Goal: Task Accomplishment & Management: Complete application form

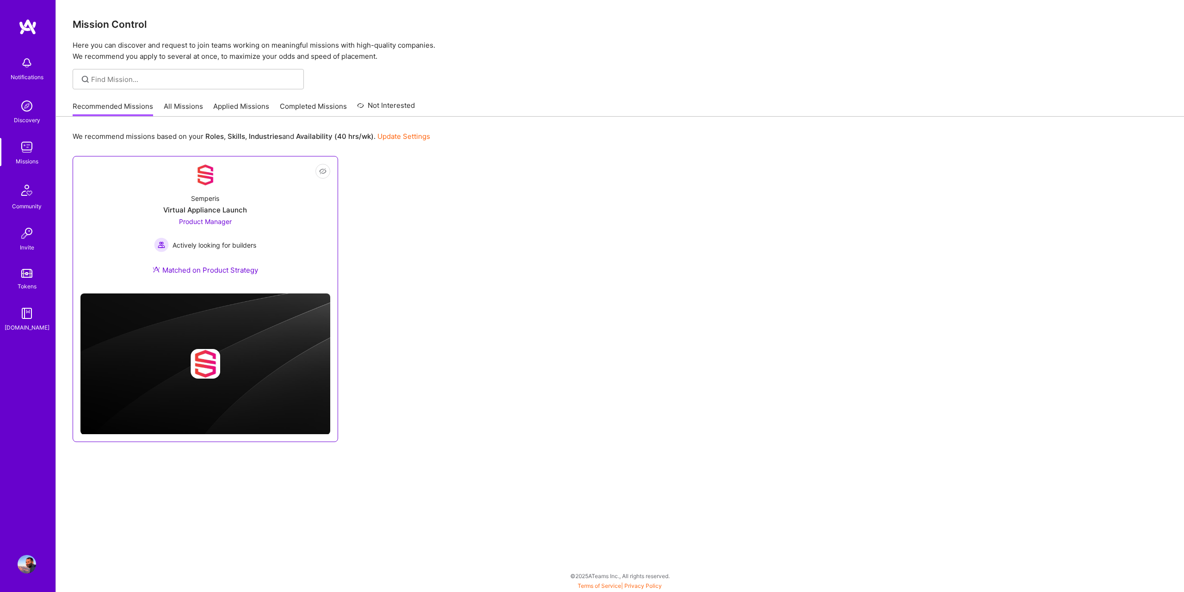
click at [278, 214] on div "Semperis Virtual Appliance Launch Product Manager Actively looking for builders…" at bounding box center [205, 236] width 250 height 100
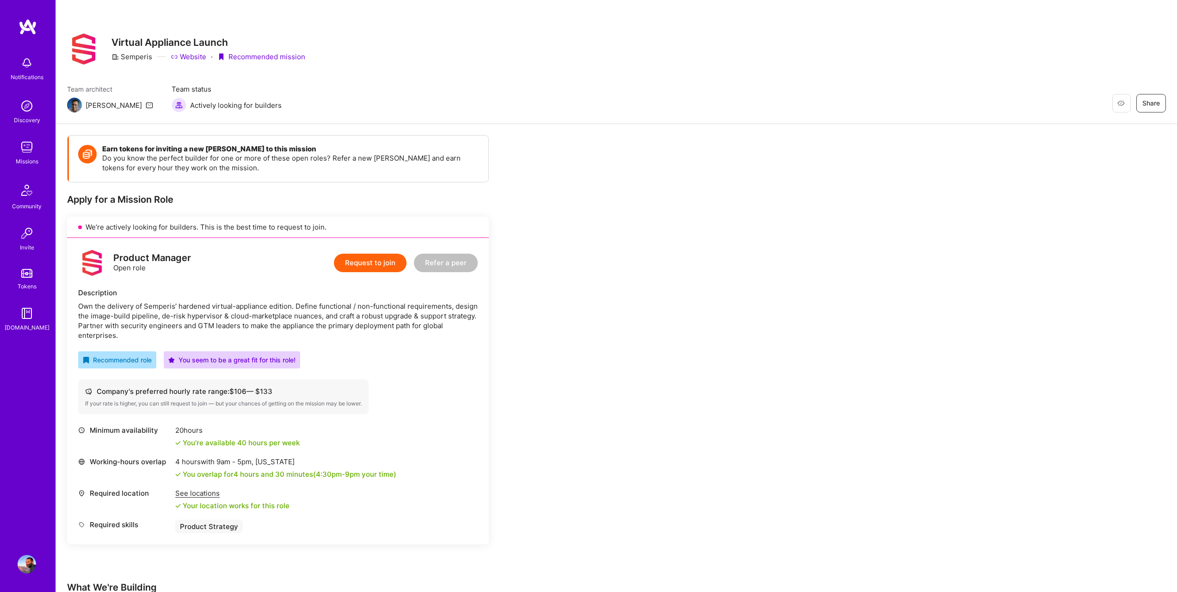
click at [369, 255] on button "Request to join" at bounding box center [370, 262] width 73 height 19
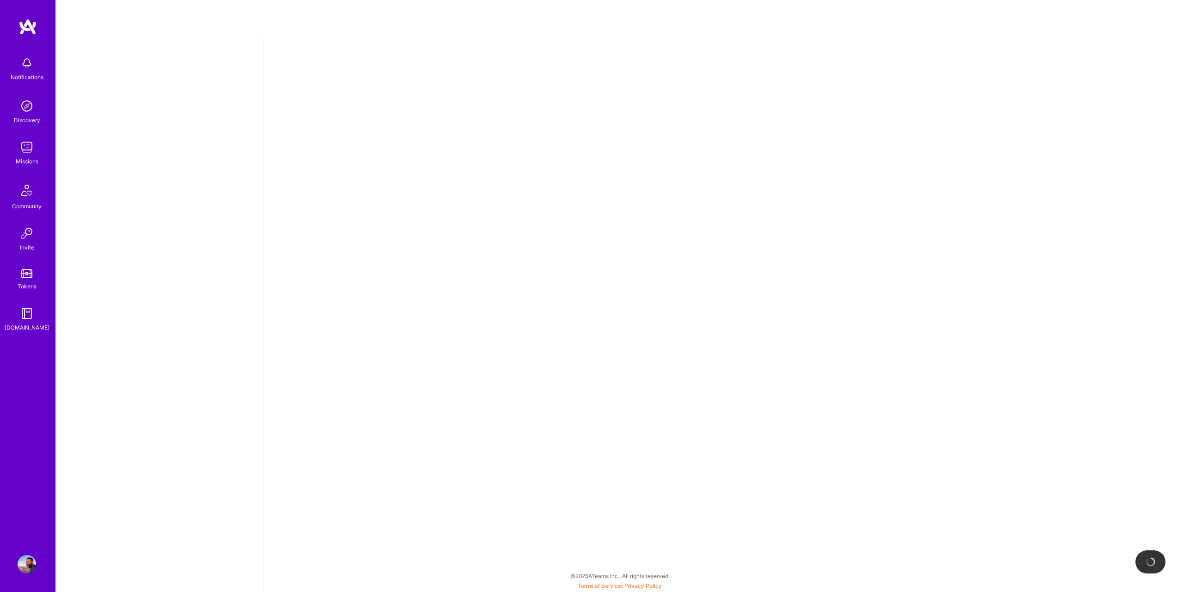
select select "GR"
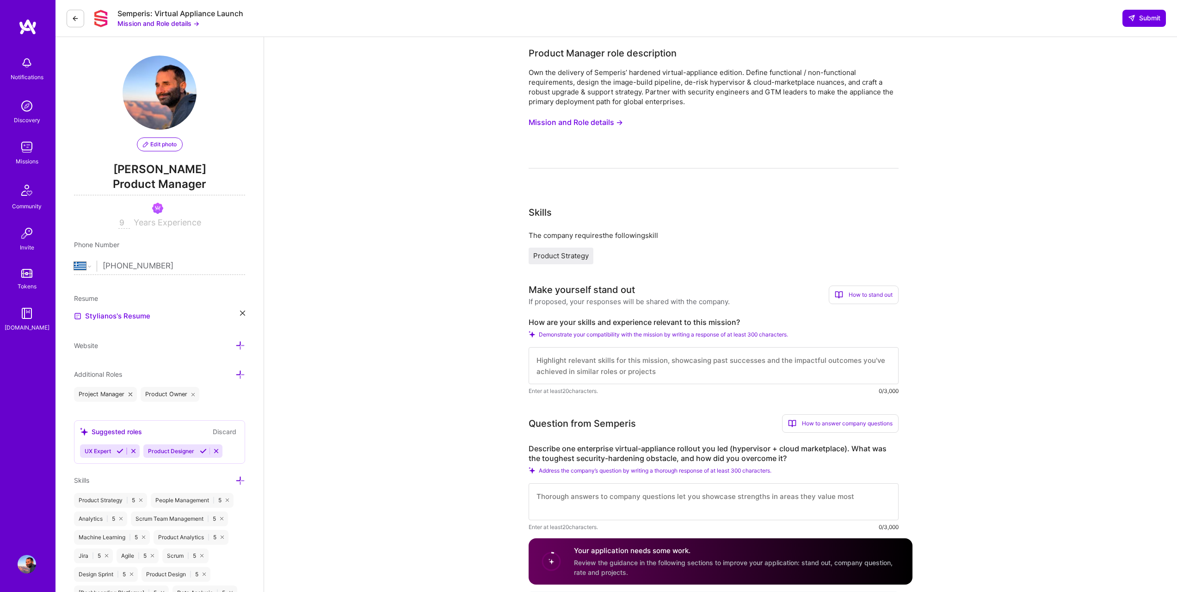
click at [559, 256] on span "Product Strategy" at bounding box center [561, 255] width 56 height 9
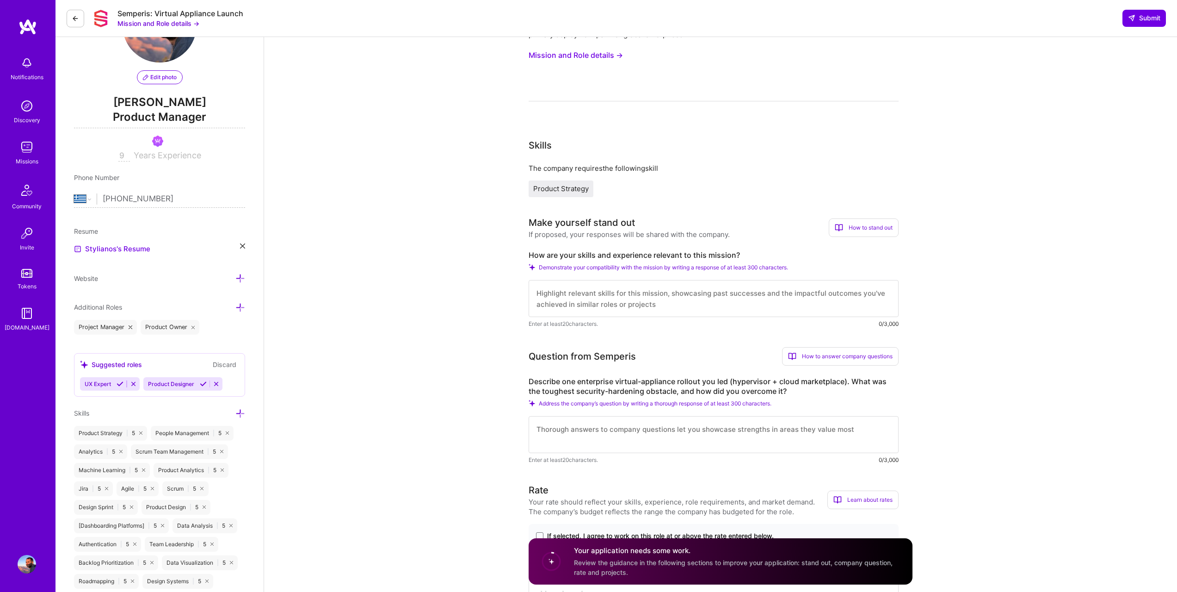
scroll to position [77, 0]
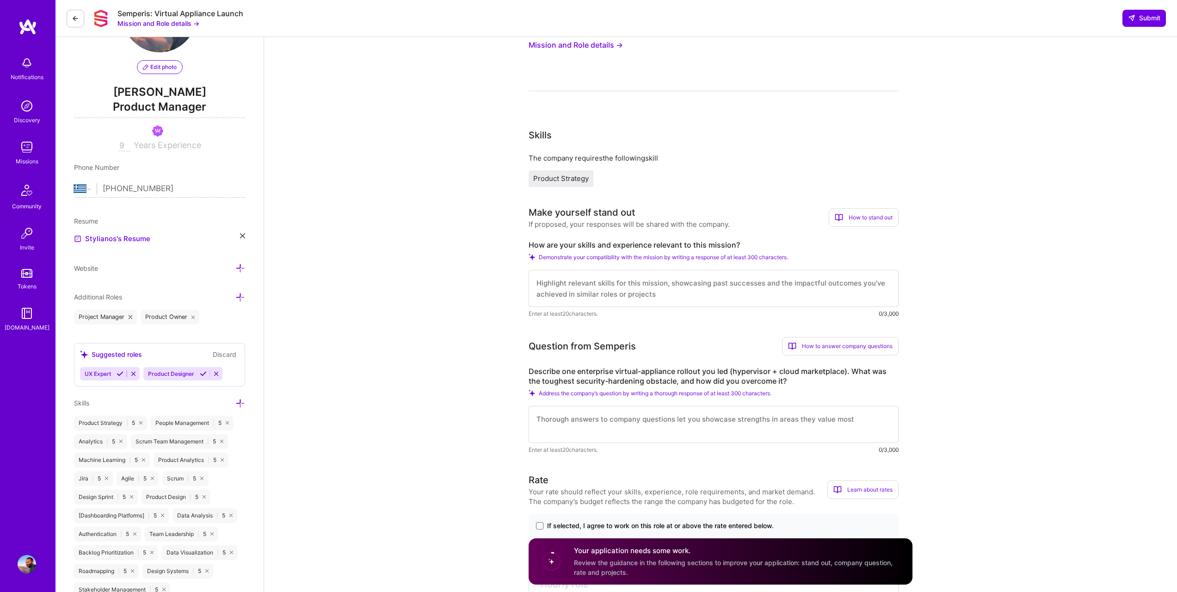
click at [672, 429] on textarea at bounding box center [714, 424] width 370 height 37
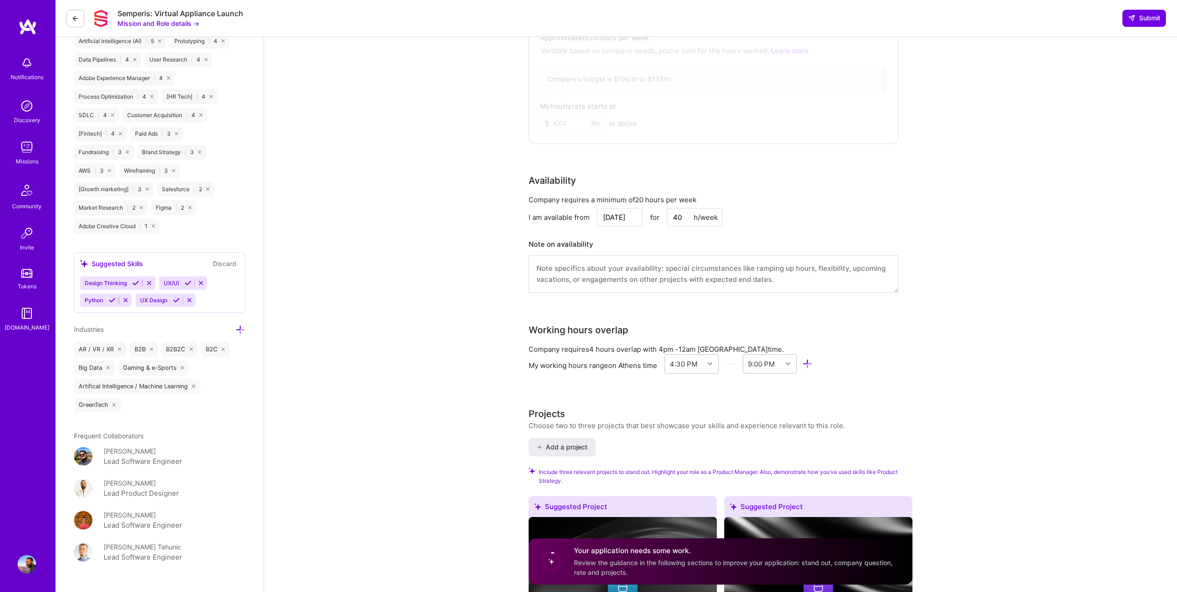
scroll to position [667, 0]
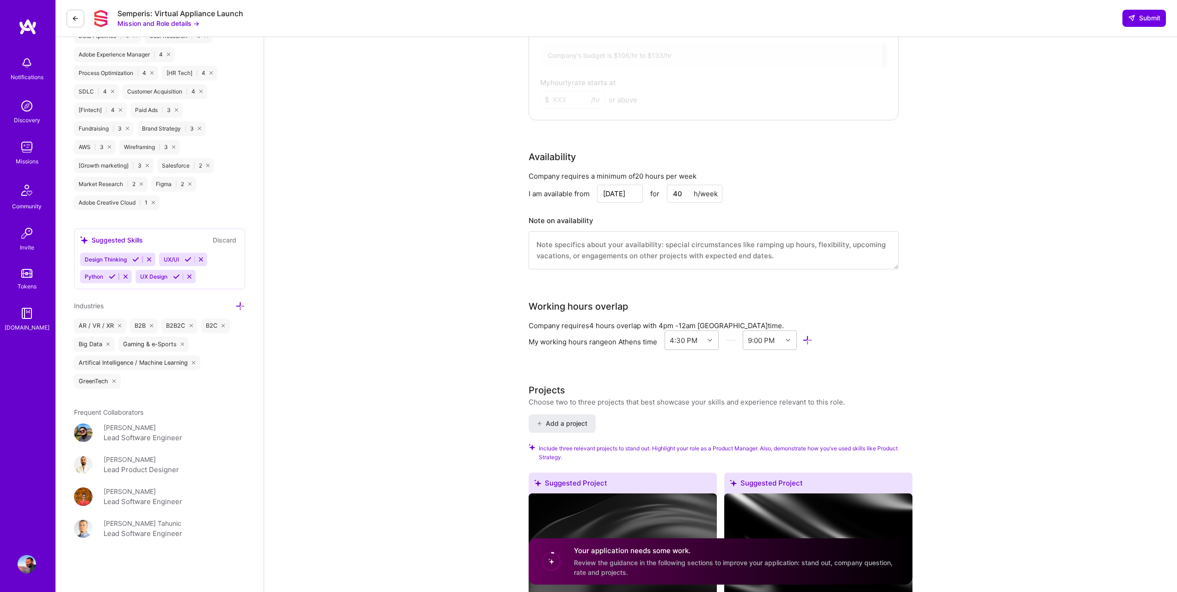
click at [204, 275] on div "Design Thinking UX/UI Python UX Design" at bounding box center [159, 268] width 159 height 31
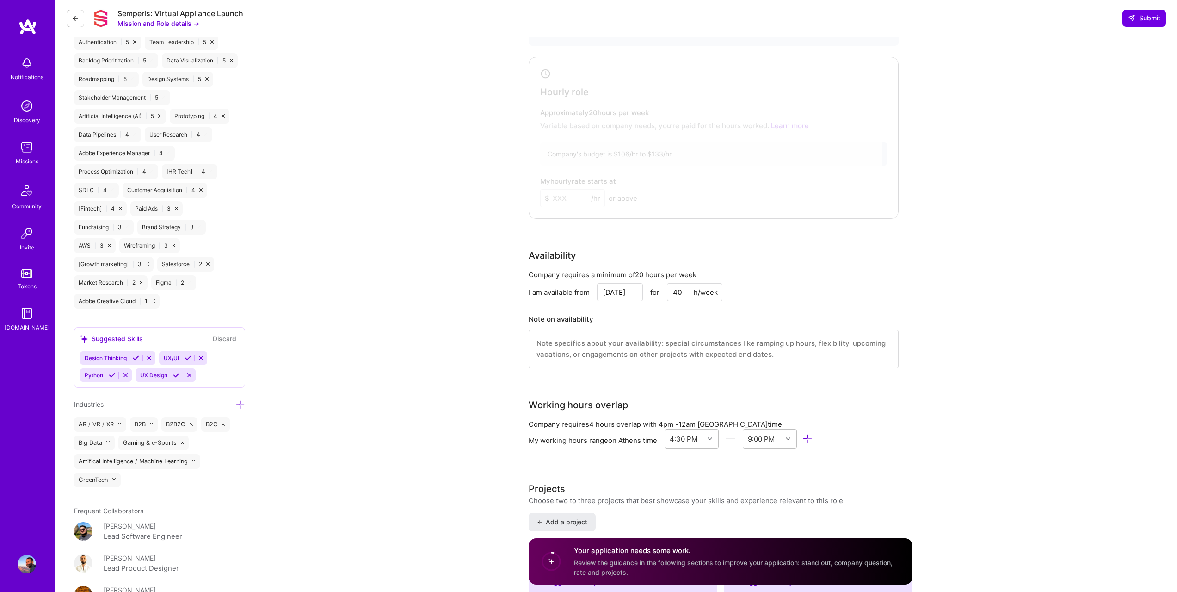
scroll to position [567, 0]
click at [213, 374] on div "Design Thinking UX/UI Python UX Design" at bounding box center [159, 368] width 159 height 31
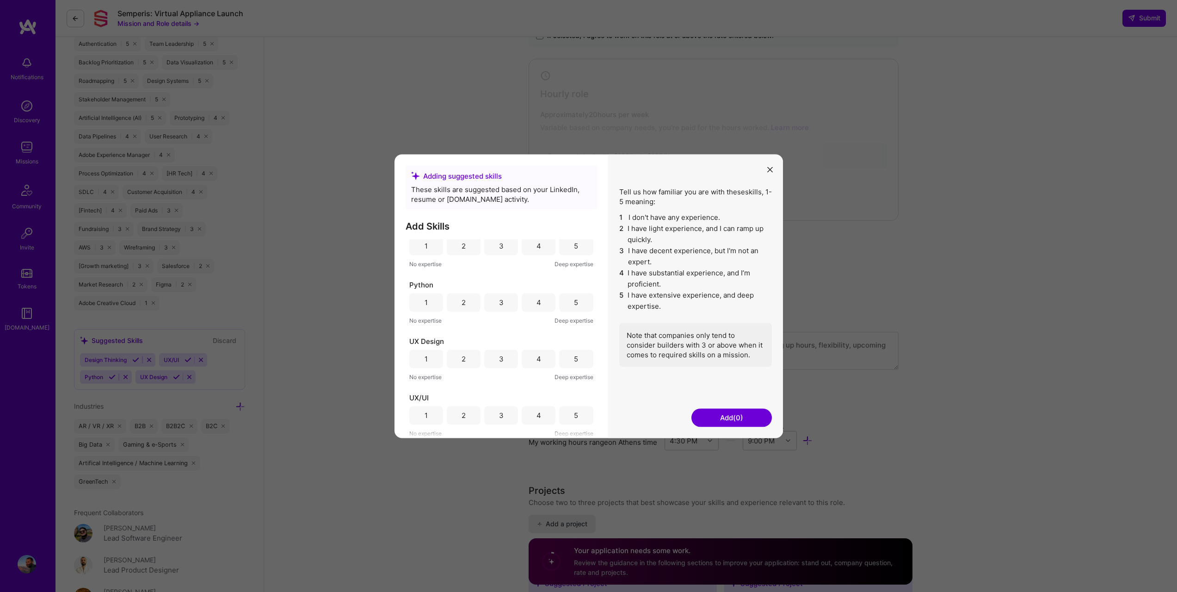
scroll to position [0, 0]
click at [775, 168] on button "modal" at bounding box center [770, 168] width 11 height 15
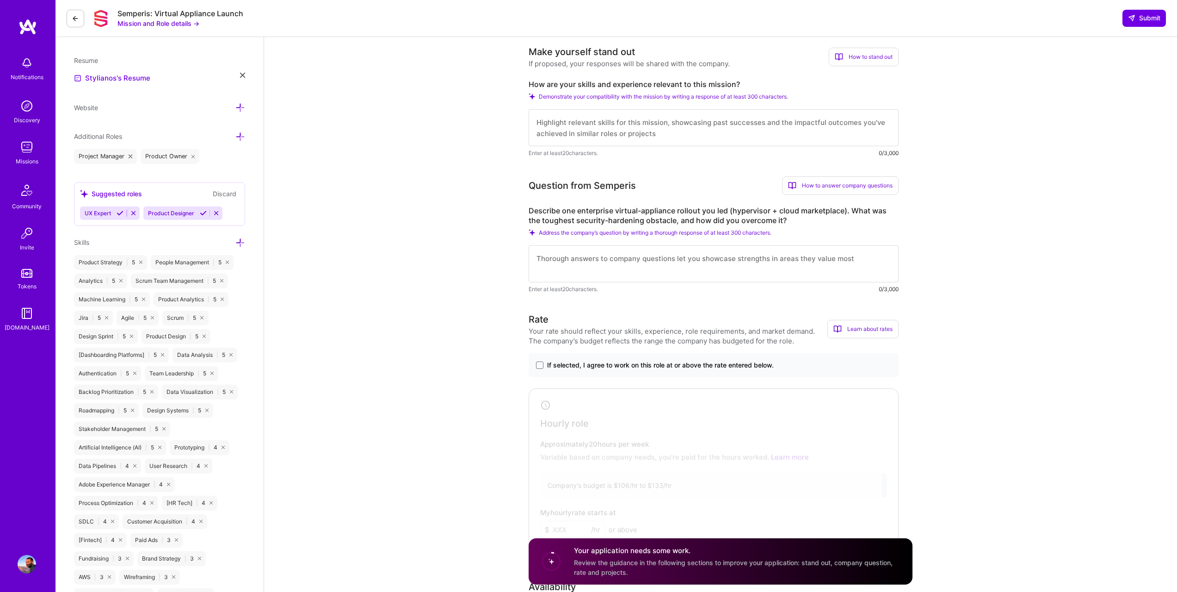
scroll to position [236, 0]
click at [214, 213] on icon at bounding box center [216, 214] width 7 height 7
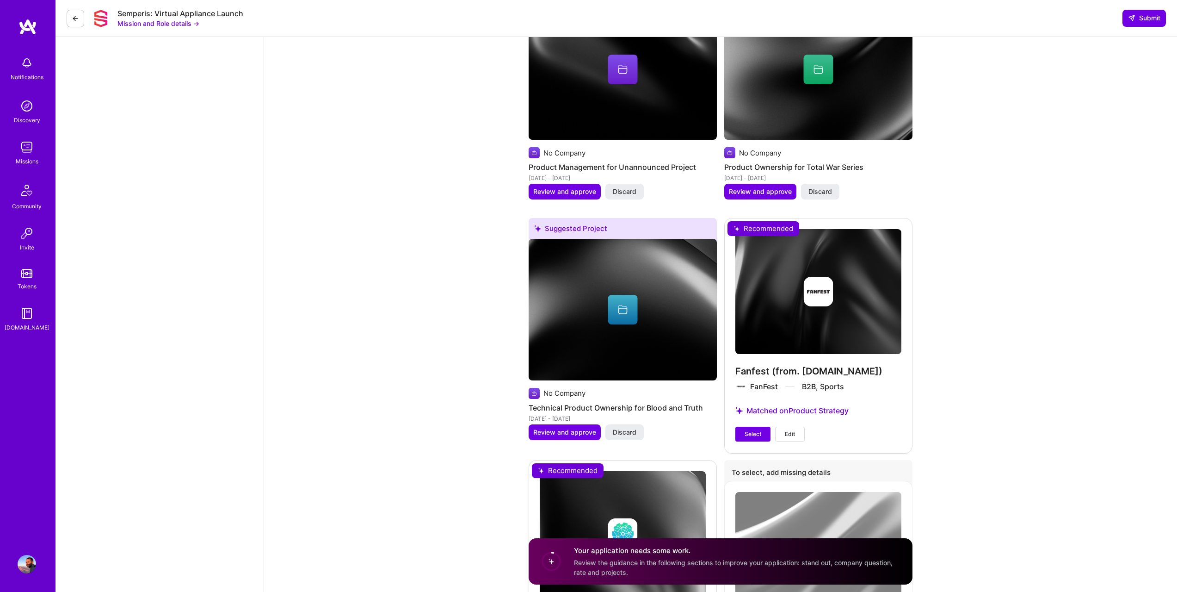
scroll to position [1701, 0]
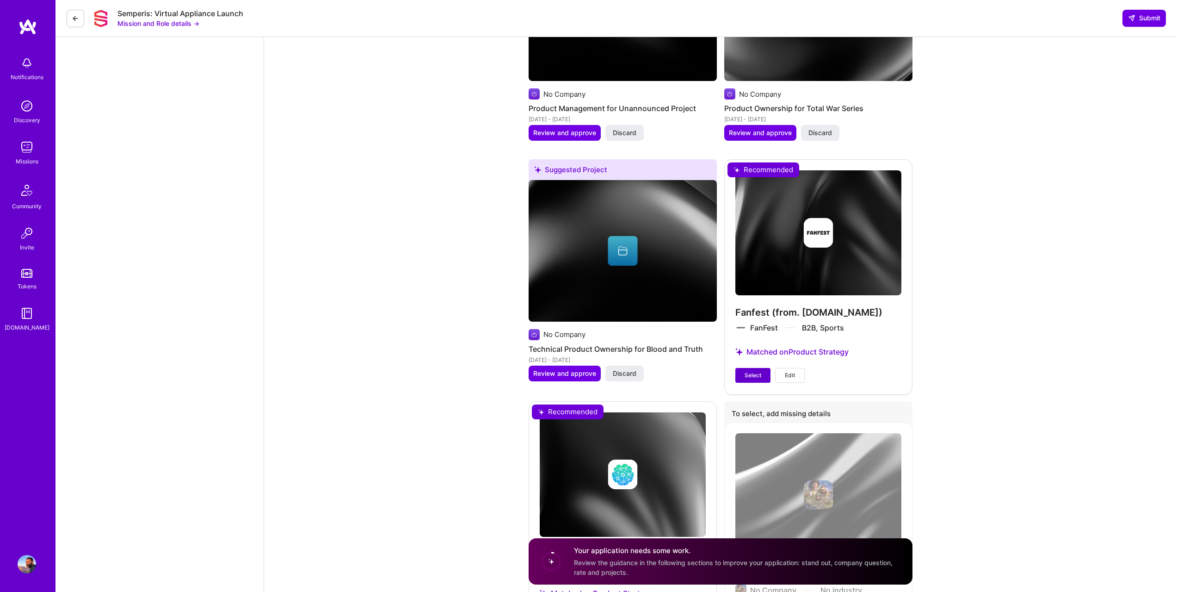
click at [749, 379] on button "Select" at bounding box center [752, 375] width 35 height 15
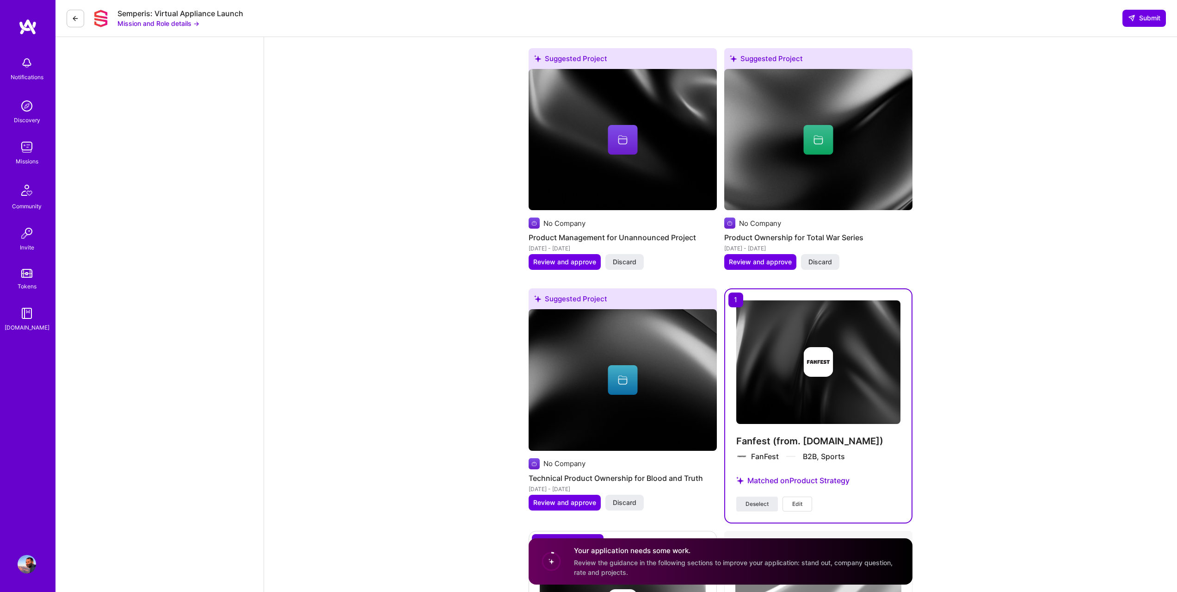
scroll to position [1957, 0]
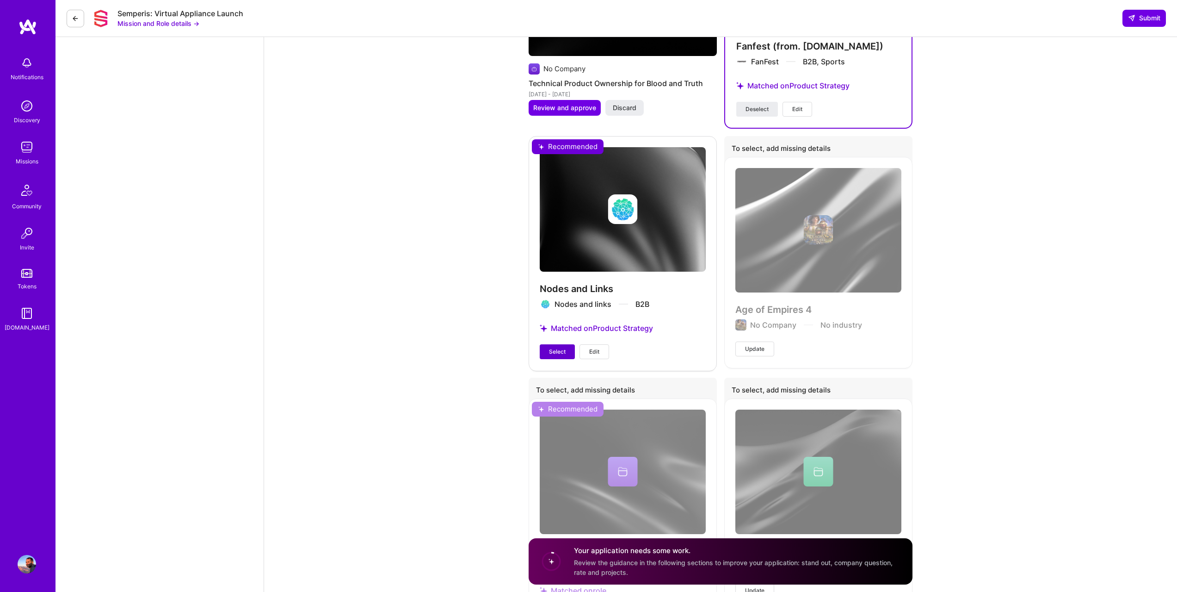
click at [551, 357] on button "Select" at bounding box center [557, 351] width 35 height 15
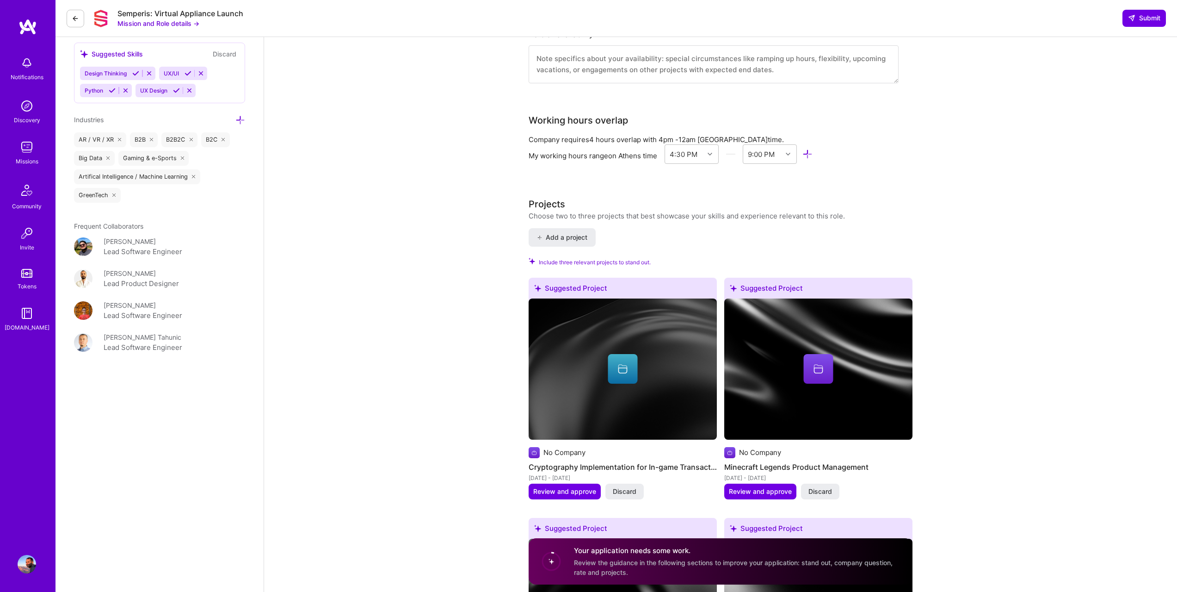
scroll to position [851, 0]
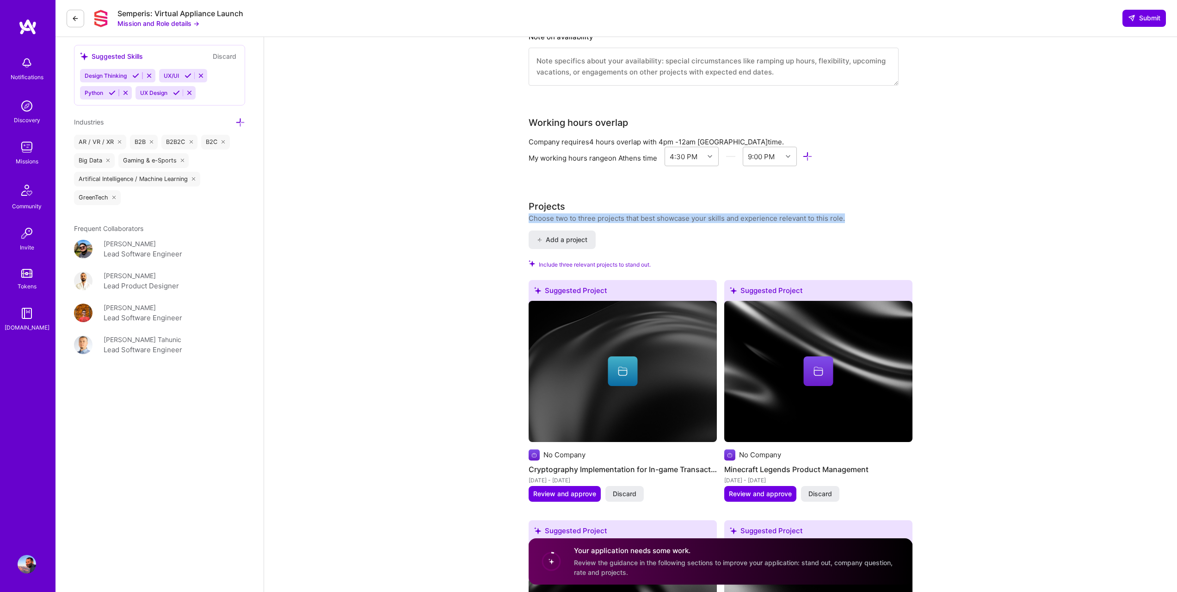
drag, startPoint x: 1172, startPoint y: 219, endPoint x: 1184, endPoint y: 185, distance: 35.3
click at [1177, 185] on html "Notifications Discovery Missions Community Invite Tokens A.Guide Profile Close …" at bounding box center [588, 598] width 1177 height 2898
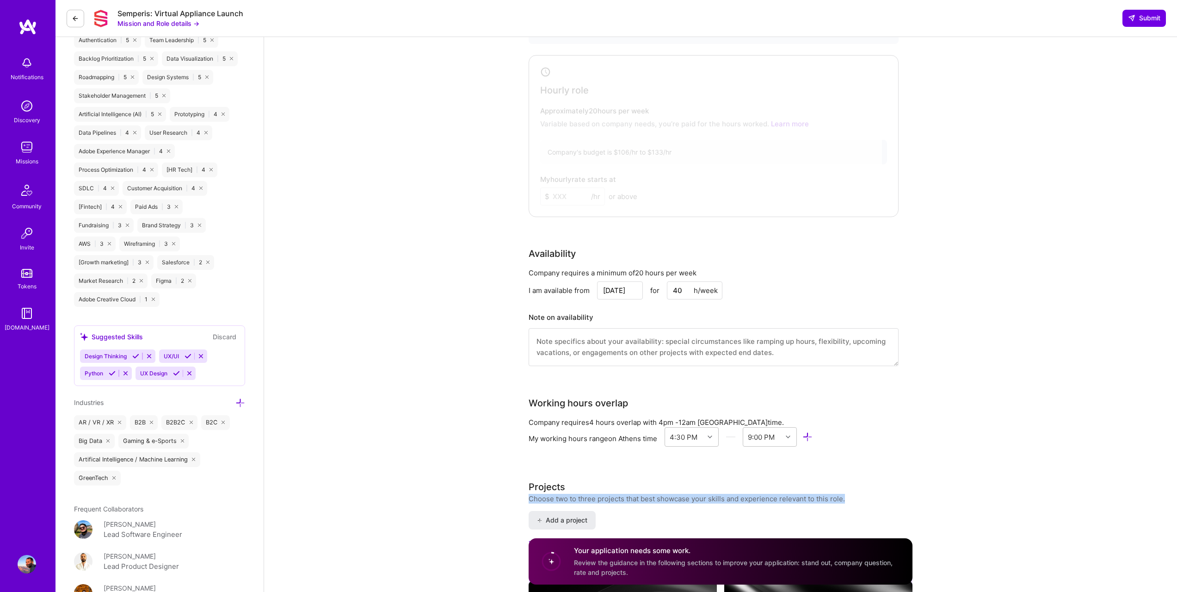
scroll to position [545, 0]
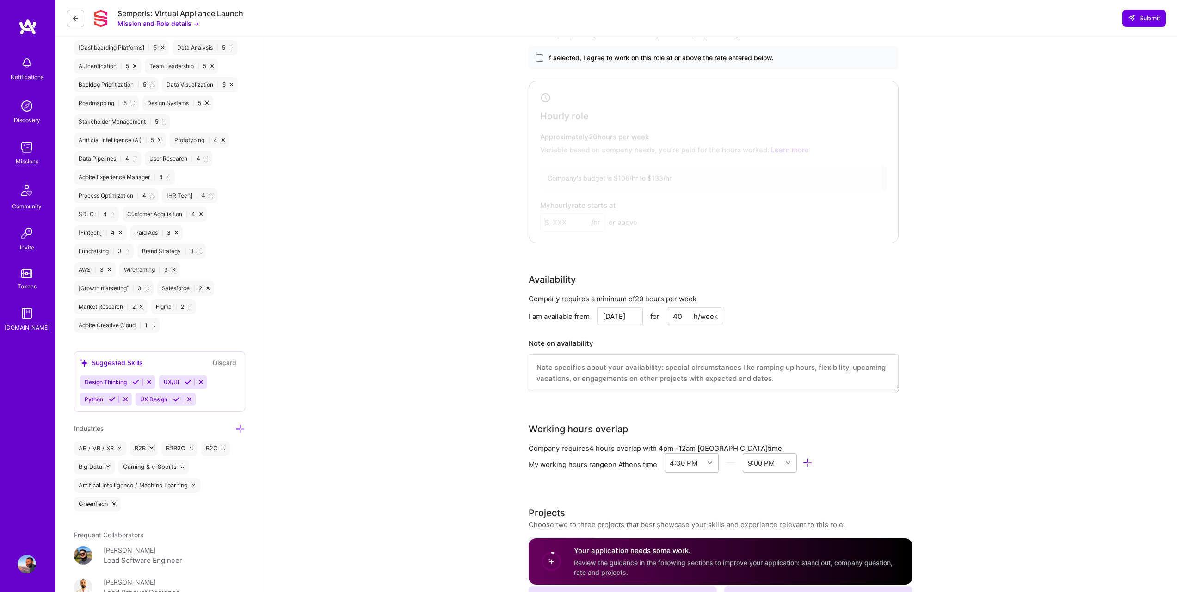
click at [593, 363] on textarea at bounding box center [714, 373] width 370 height 38
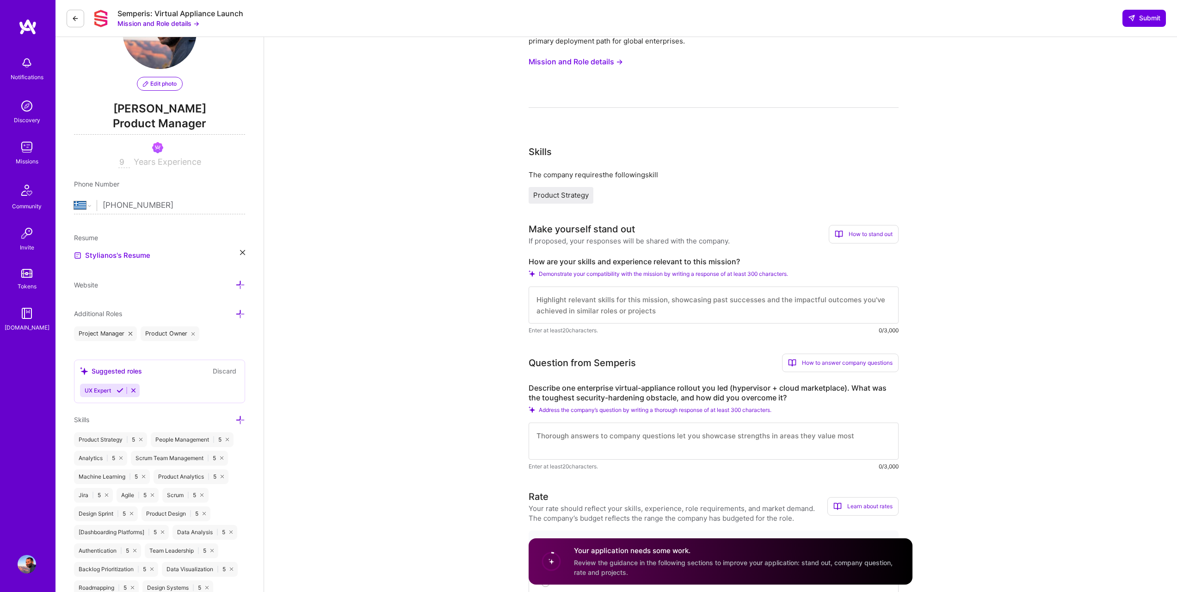
scroll to position [105, 0]
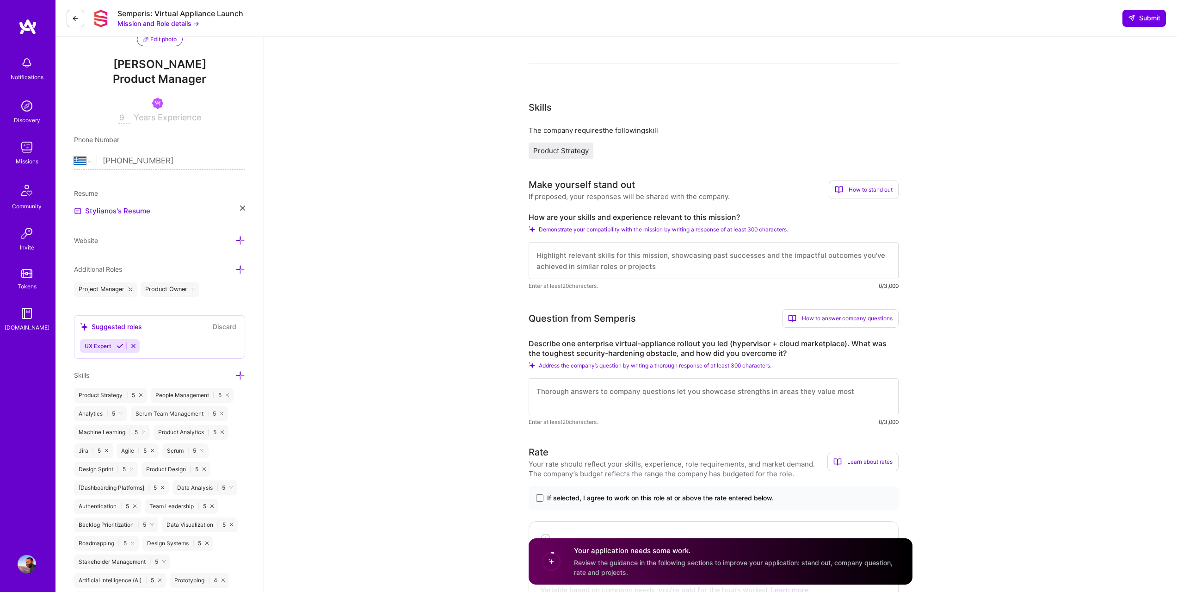
click at [570, 152] on span "Product Strategy" at bounding box center [561, 150] width 56 height 9
click at [568, 247] on textarea at bounding box center [714, 260] width 370 height 37
type textarea "I work in a B2B enviro"
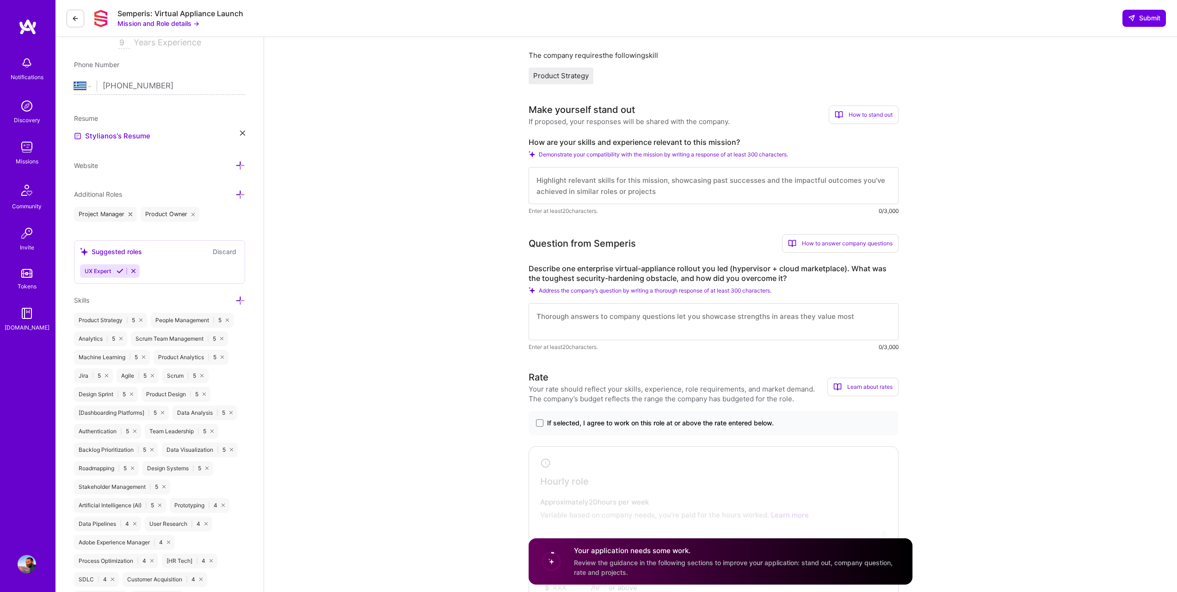
scroll to position [190, 0]
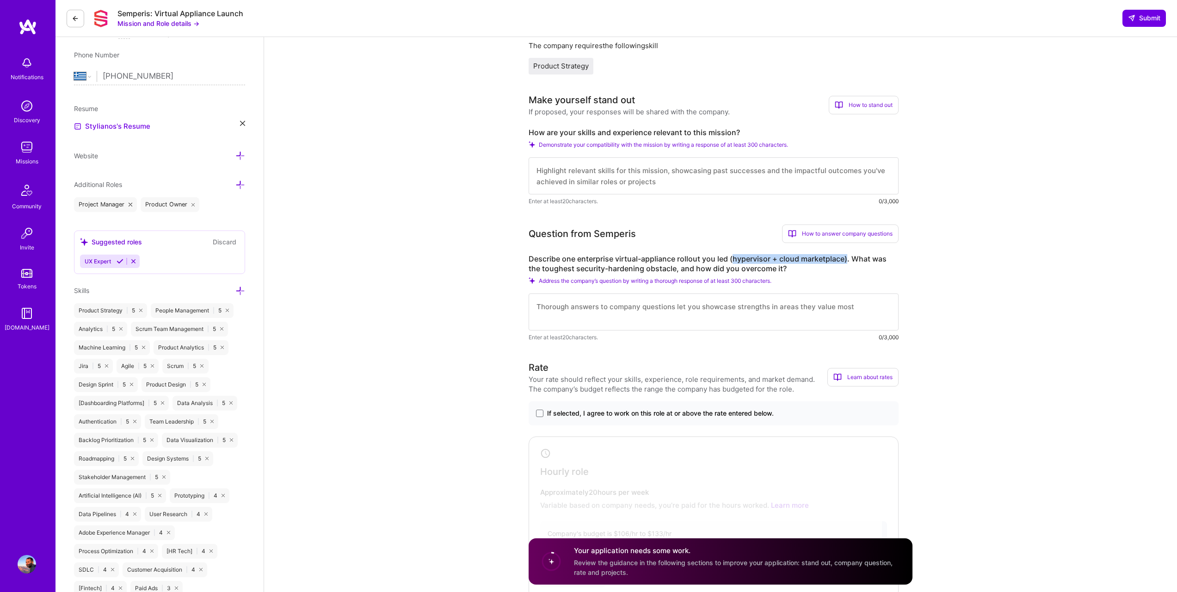
drag, startPoint x: 731, startPoint y: 258, endPoint x: 847, endPoint y: 253, distance: 115.8
click at [847, 253] on div "Question from Semperis How to answer company questions Mastering company questi…" at bounding box center [714, 282] width 370 height 117
click at [760, 257] on label "Describe one enterprise virtual-appliance rollout you led (hypervisor + cloud m…" at bounding box center [714, 263] width 370 height 19
drag, startPoint x: 781, startPoint y: 257, endPoint x: 753, endPoint y: 254, distance: 27.9
click at [777, 255] on label "Describe one enterprise virtual-appliance rollout you led (hypervisor + cloud m…" at bounding box center [714, 263] width 370 height 19
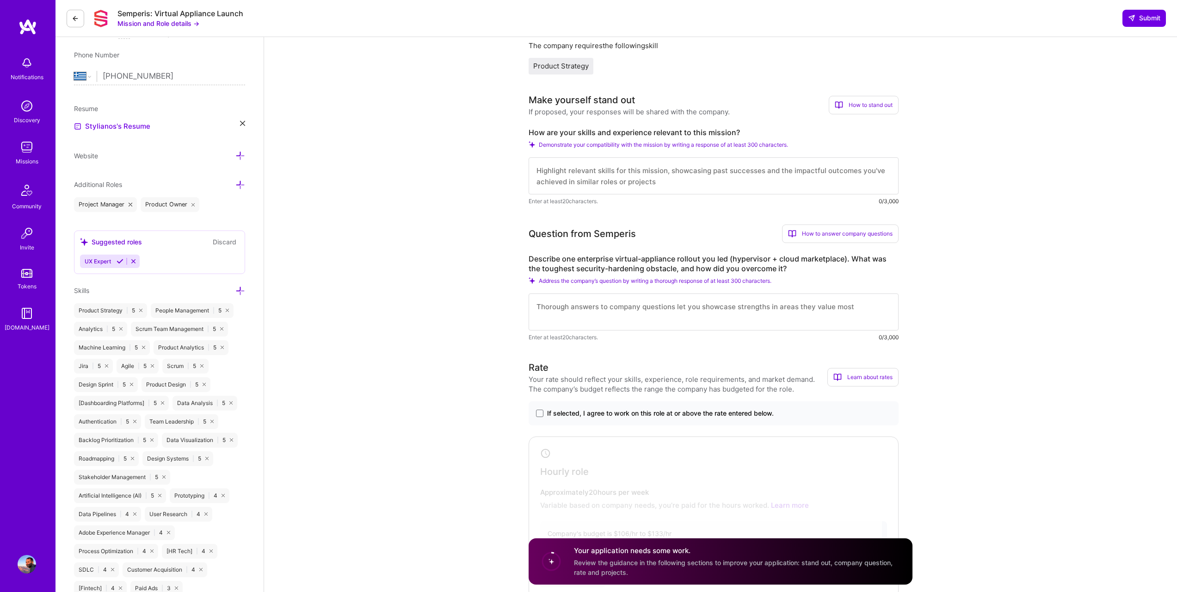
click at [743, 254] on label "Describe one enterprise virtual-appliance rollout you led (hypervisor + cloud m…" at bounding box center [714, 263] width 370 height 19
copy label "hypervisor"
click at [803, 316] on textarea at bounding box center [714, 311] width 370 height 37
type textarea "D"
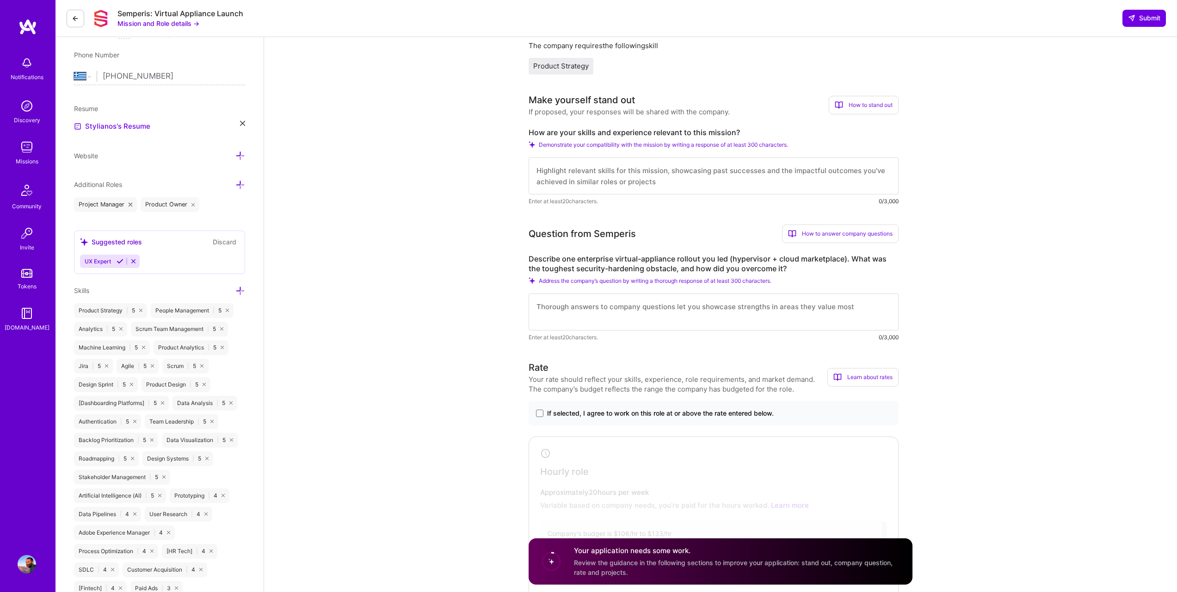
click at [592, 309] on textarea at bounding box center [714, 311] width 370 height 37
click at [576, 178] on textarea at bounding box center [714, 175] width 370 height 37
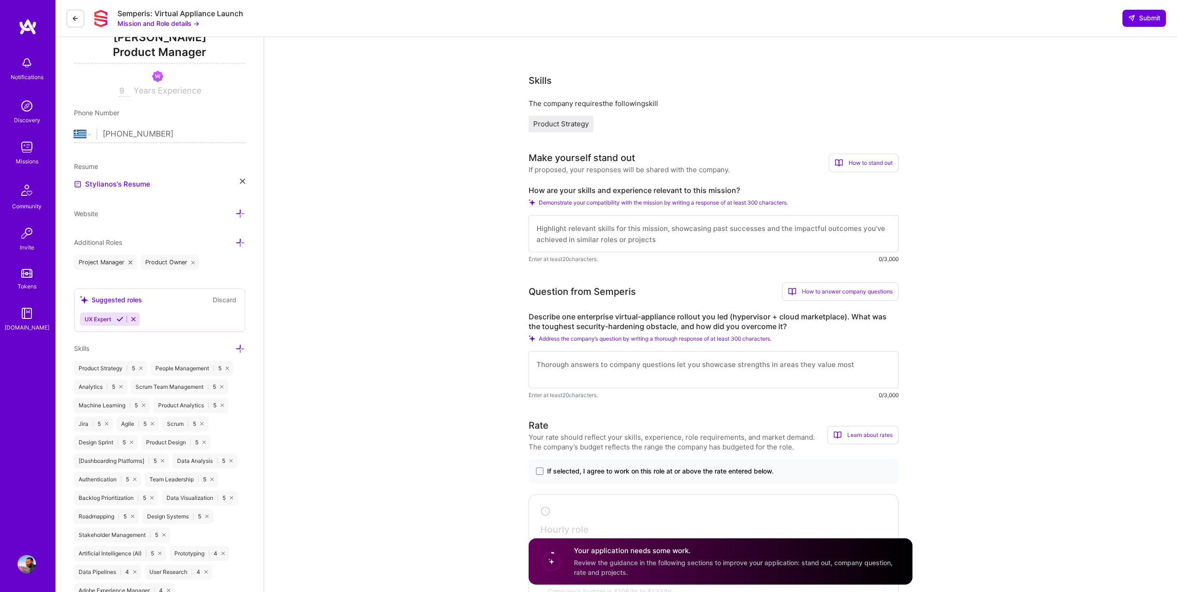
scroll to position [128, 0]
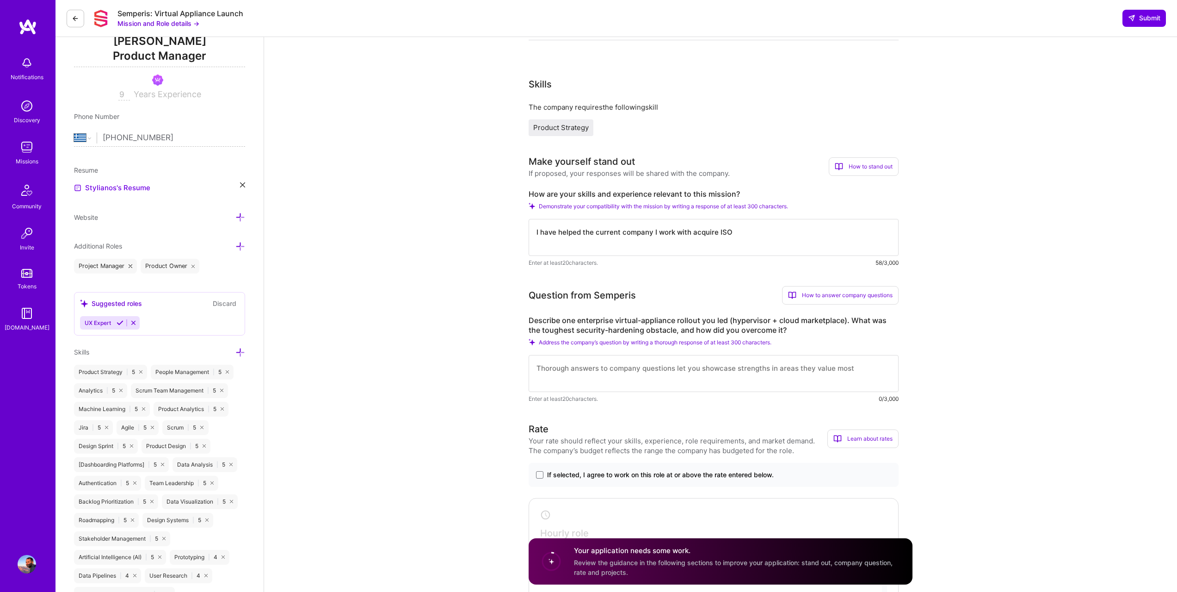
click at [736, 237] on textarea "I have helped the current company I work with acquire ISO" at bounding box center [714, 237] width 370 height 37
click at [880, 233] on textarea "I have helped the current company I work with acquire ISO 27001 certificate as …" at bounding box center [714, 237] width 370 height 37
type textarea "I have helped the current company I work with acquire ISO 27001 certificate as …"
click at [676, 374] on textarea at bounding box center [714, 373] width 370 height 37
type textarea "H"
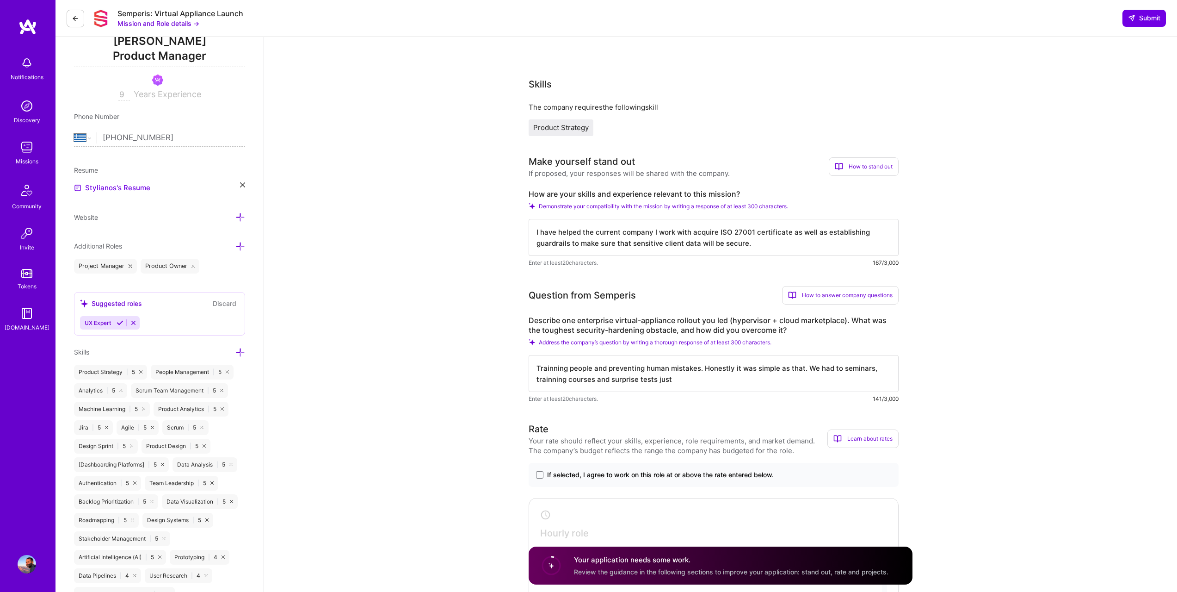
drag, startPoint x: 597, startPoint y: 381, endPoint x: 796, endPoint y: 382, distance: 199.8
click at [796, 382] on textarea "Trainning people and preventing human mistakes. Honestly it was simple as that.…" at bounding box center [714, 373] width 370 height 37
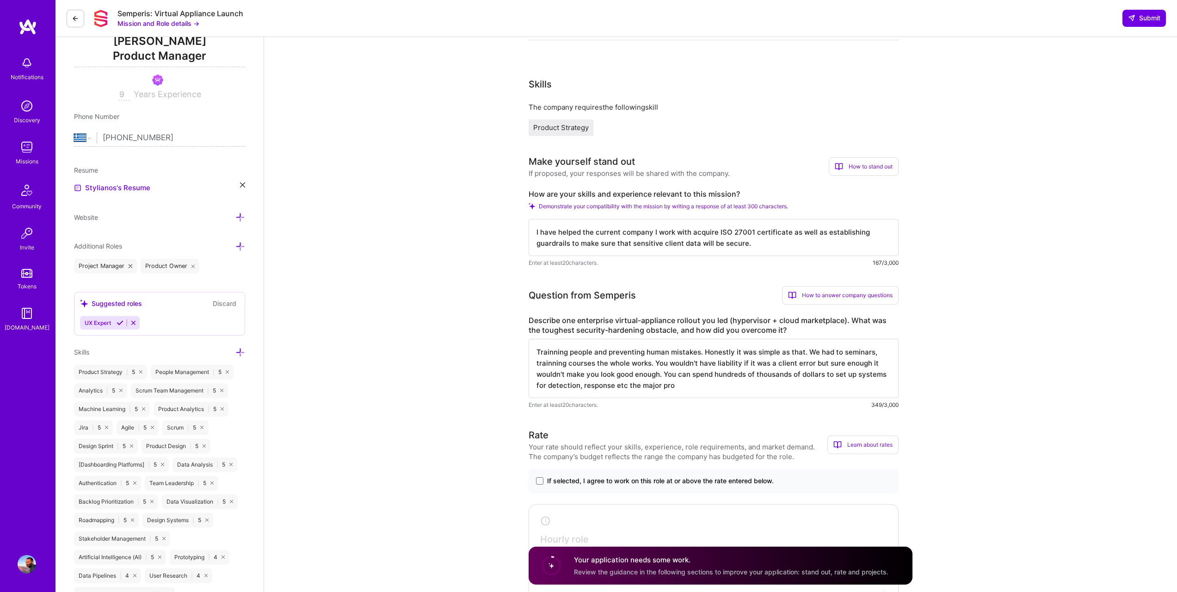
type textarea "Trainning people and preventing human mistakes. Honestly it was simple as that.…"
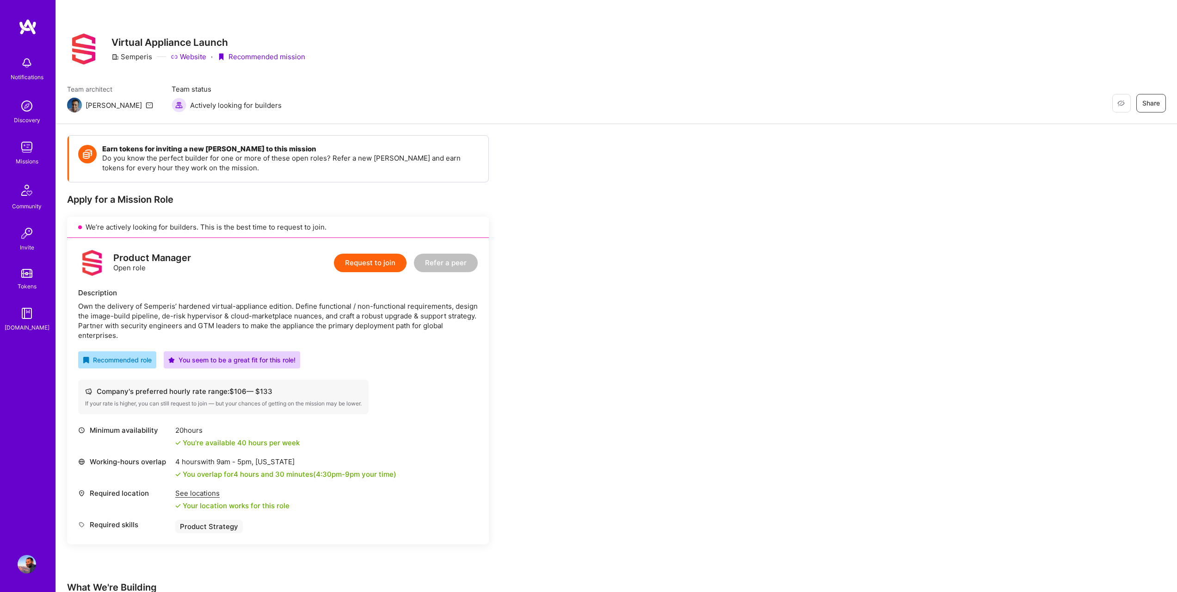
click at [133, 55] on div "Semperis" at bounding box center [131, 57] width 41 height 10
drag, startPoint x: 133, startPoint y: 55, endPoint x: 262, endPoint y: 47, distance: 129.3
click at [263, 47] on h3 "Virtual Appliance Launch" at bounding box center [208, 43] width 194 height 12
drag, startPoint x: 194, startPoint y: 311, endPoint x: 267, endPoint y: 327, distance: 74.7
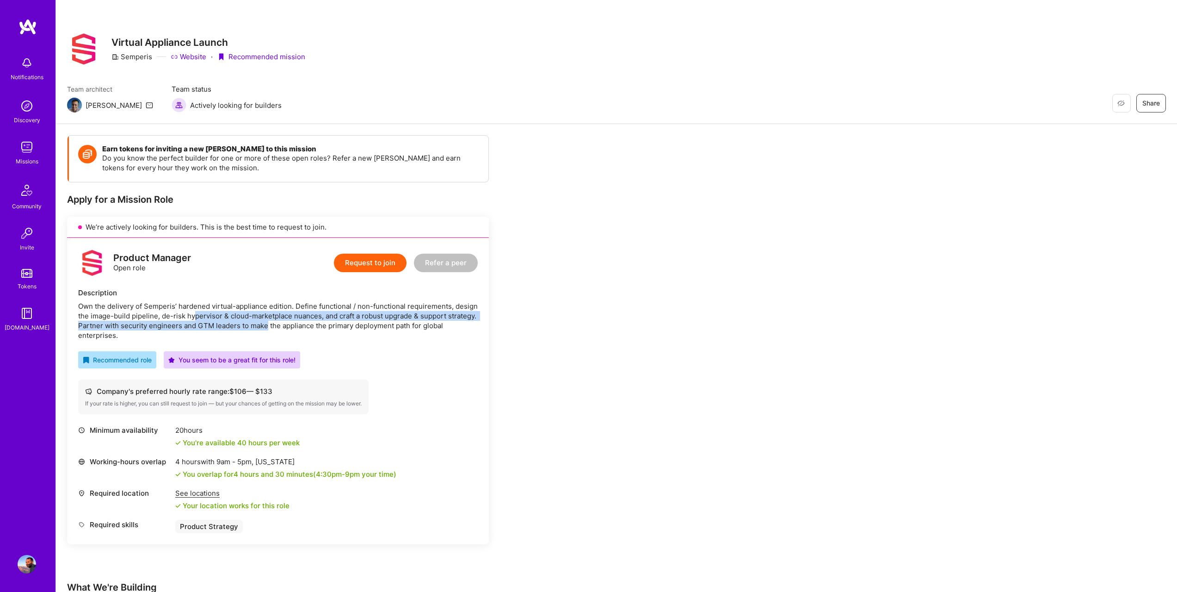
click at [267, 327] on div "Own the delivery of Semperis’ hardened virtual-appliance edition. Define functi…" at bounding box center [278, 320] width 400 height 39
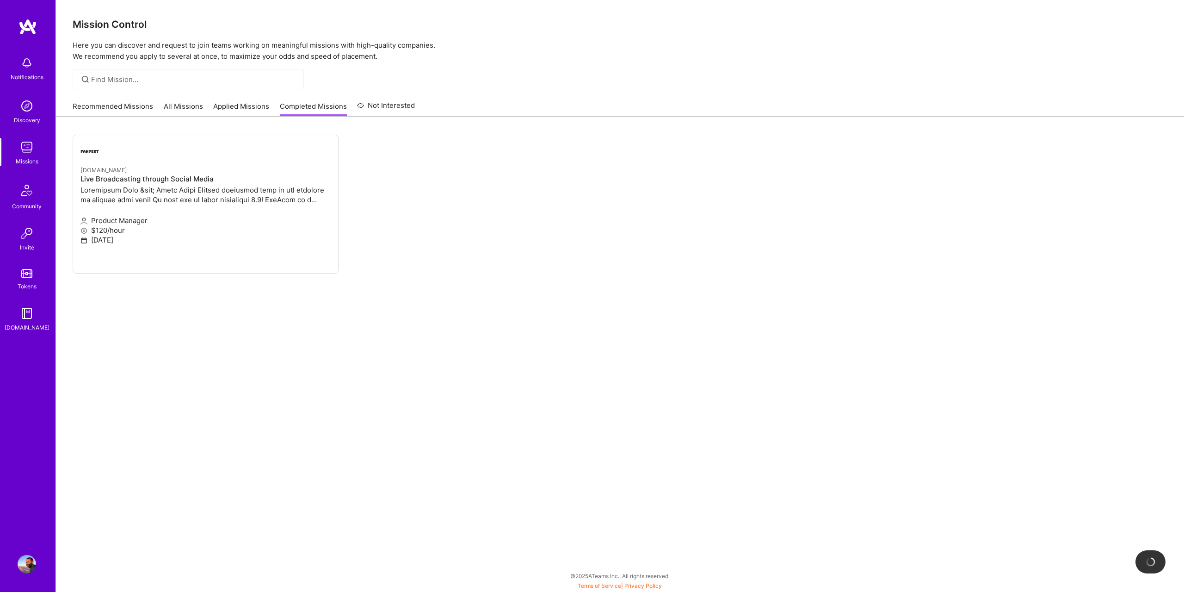
click at [160, 117] on div "Recommended Missions All Missions Applied Missions Completed Missions Not Inter…" at bounding box center [620, 106] width 1128 height 20
click at [175, 102] on link "All Missions" at bounding box center [183, 108] width 39 height 15
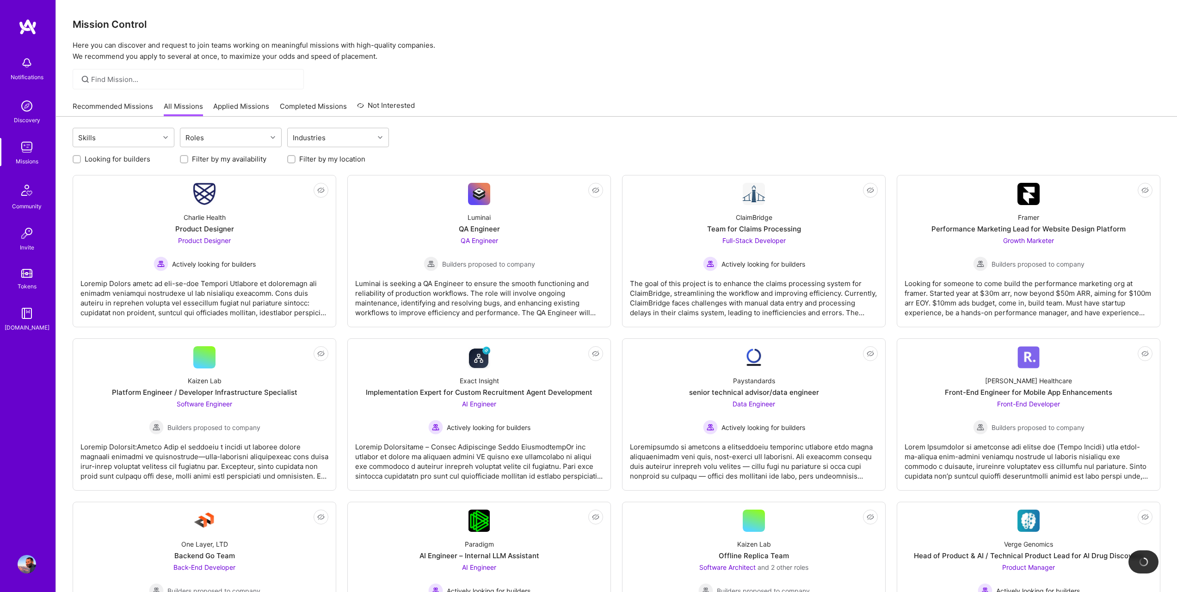
drag, startPoint x: 1176, startPoint y: 118, endPoint x: 1178, endPoint y: 134, distance: 15.4
drag, startPoint x: 1175, startPoint y: 105, endPoint x: 1184, endPoint y: 132, distance: 29.1
click at [243, 130] on div "Roles" at bounding box center [223, 137] width 86 height 19
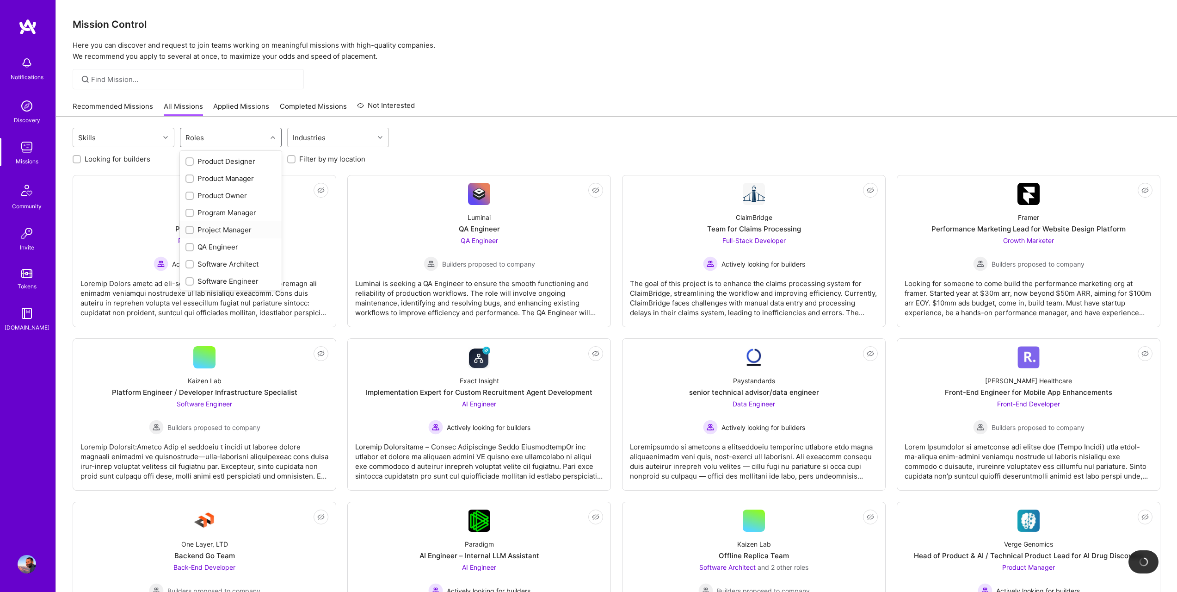
scroll to position [320, 0]
click at [217, 192] on div "Product Owner" at bounding box center [231, 200] width 102 height 17
checkbox input "true"
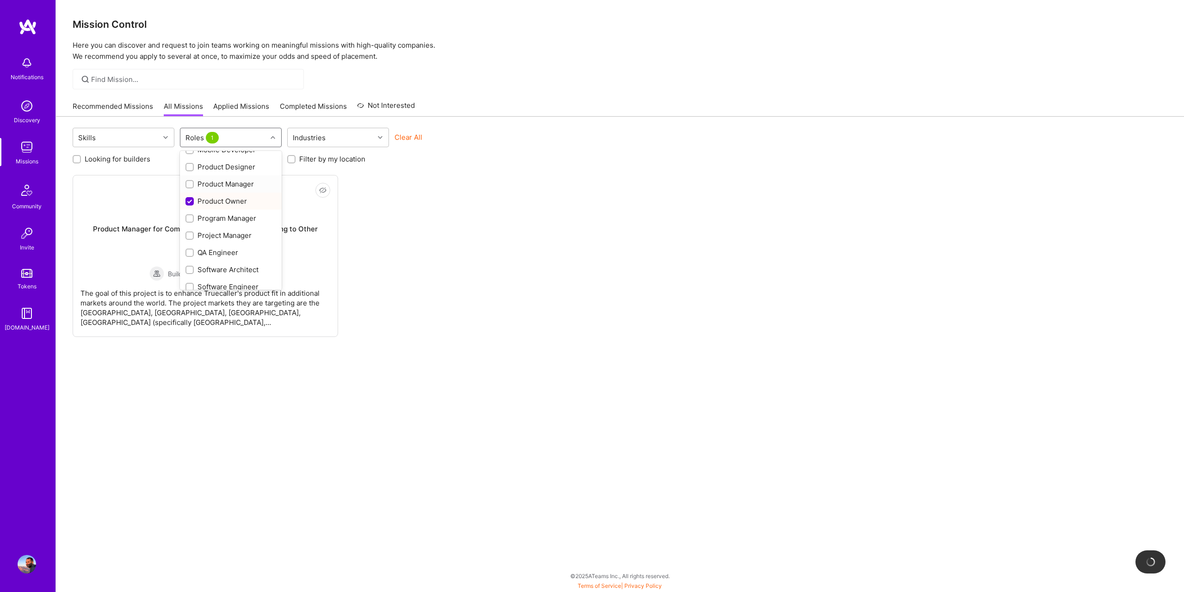
click at [215, 191] on div "Product Manager" at bounding box center [231, 183] width 102 height 17
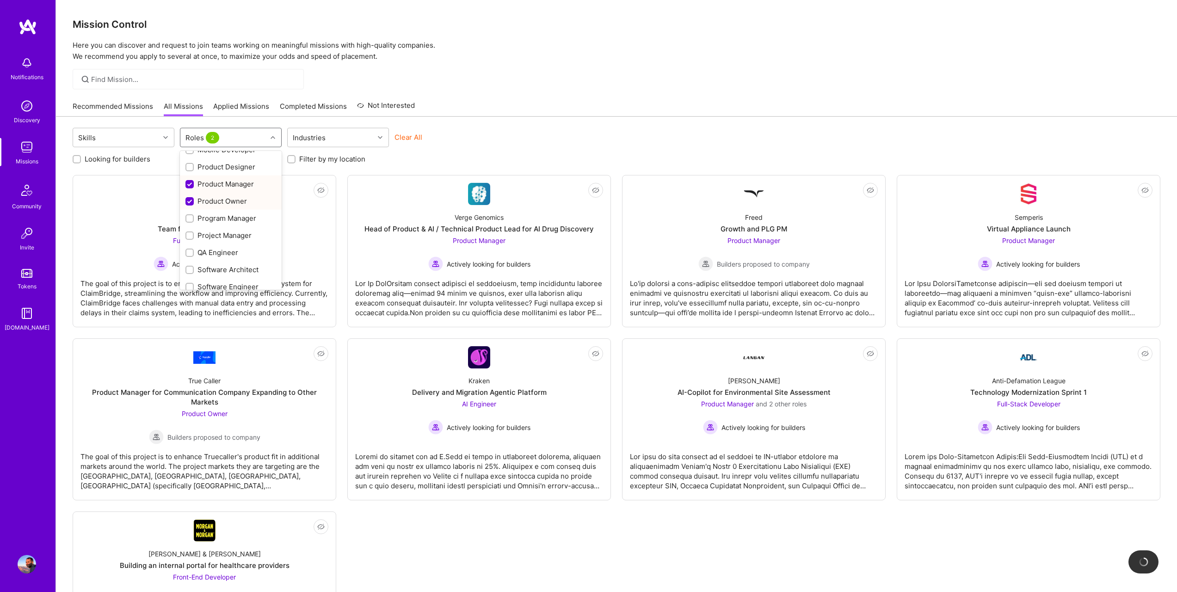
click at [215, 188] on div "Product Manager" at bounding box center [230, 184] width 91 height 10
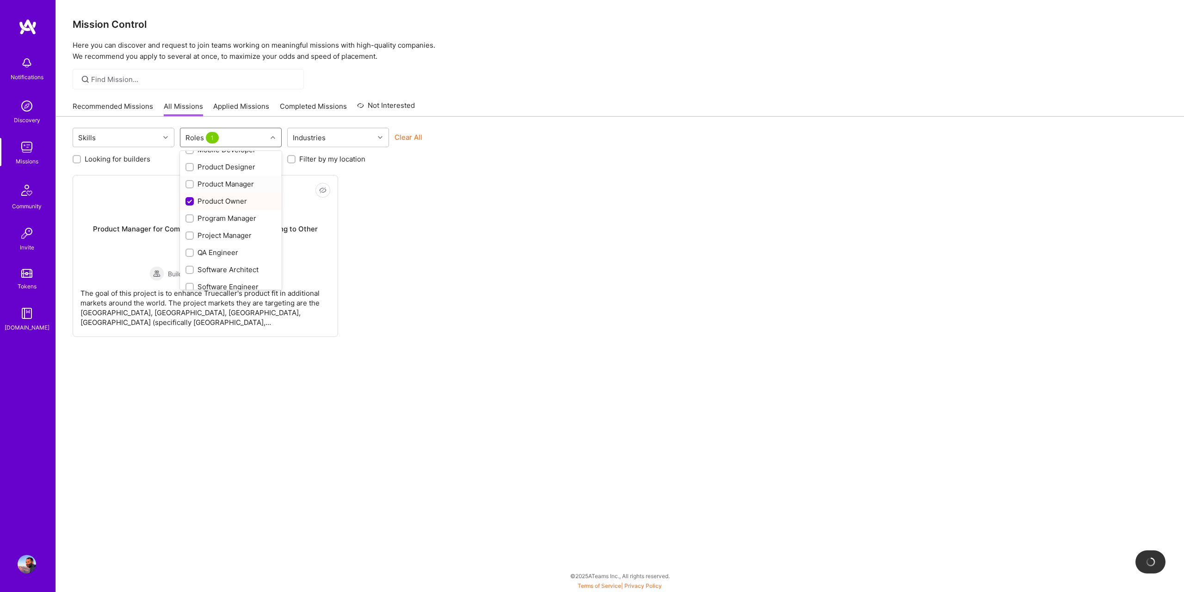
click at [207, 183] on div "Product Manager" at bounding box center [230, 184] width 91 height 10
checkbox input "true"
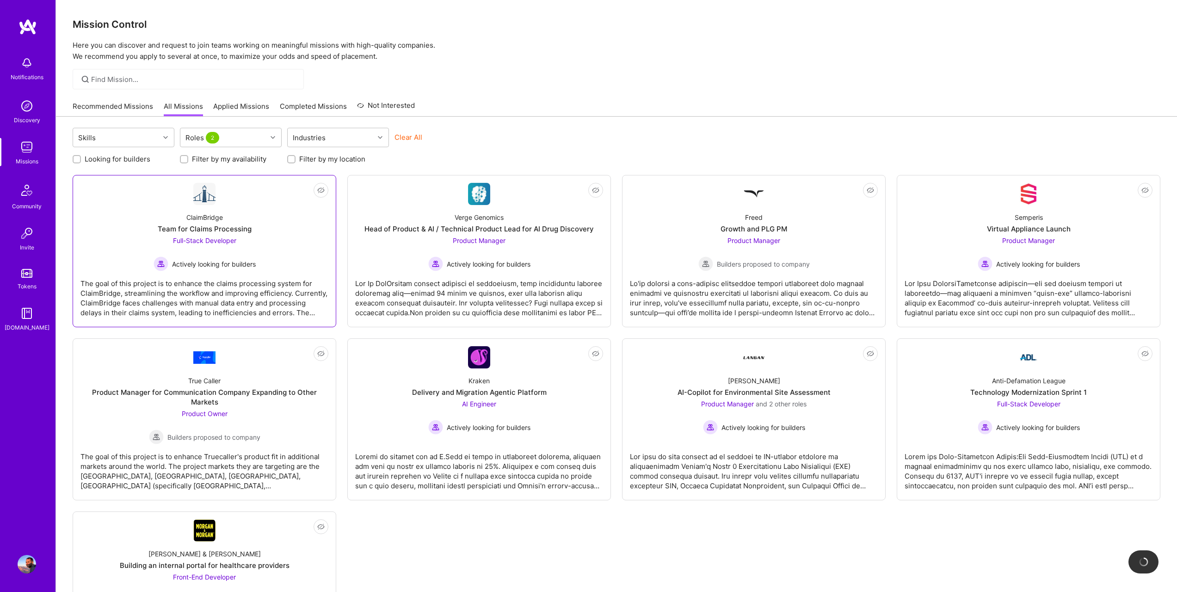
click at [126, 249] on div "ClaimBridge Team for Claims Processing Full-Stack Developer Actively looking fo…" at bounding box center [204, 238] width 248 height 66
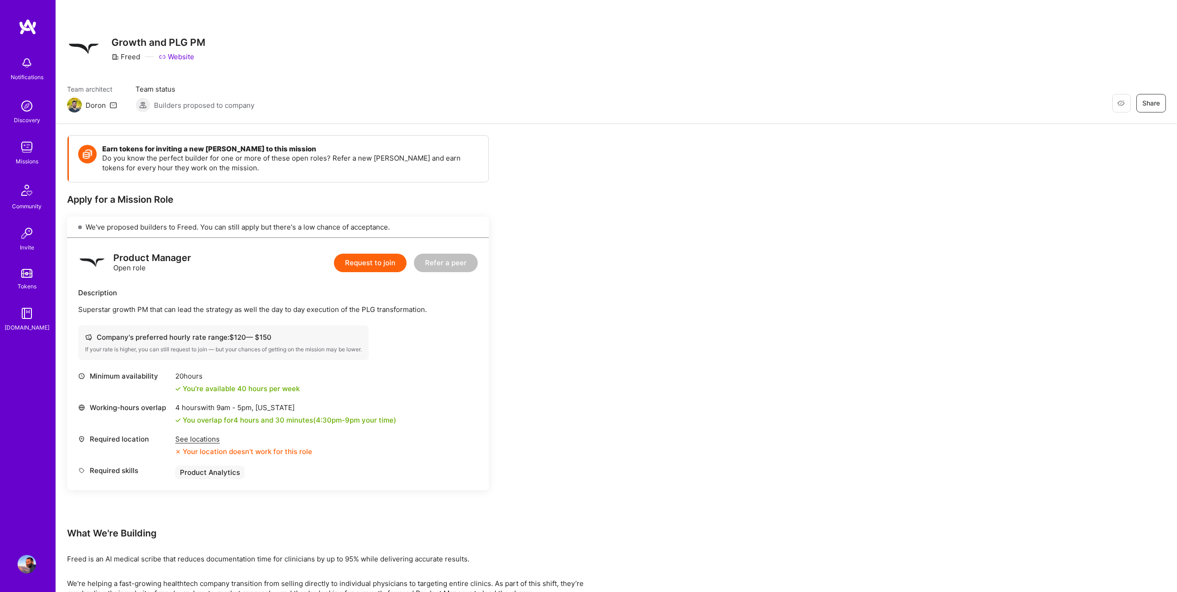
click at [203, 434] on div "See locations" at bounding box center [243, 439] width 137 height 10
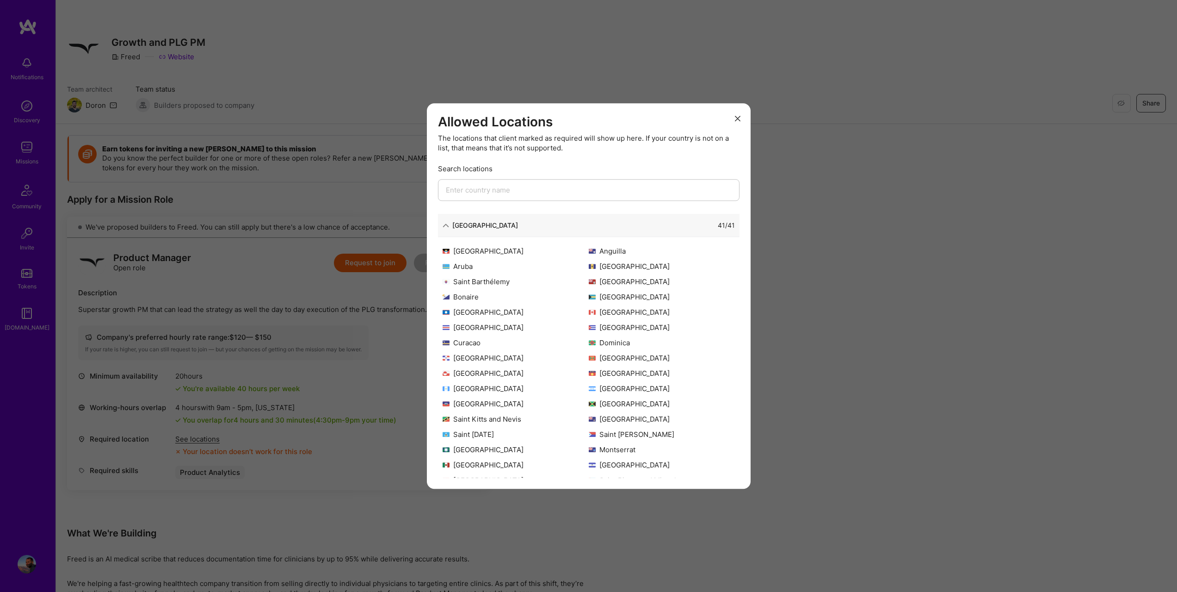
scroll to position [8, 0]
click at [460, 452] on div "[GEOGRAPHIC_DATA]" at bounding box center [516, 456] width 146 height 10
click at [602, 330] on div "[GEOGRAPHIC_DATA]" at bounding box center [662, 327] width 146 height 10
click at [592, 326] on img "modal" at bounding box center [592, 327] width 7 height 5
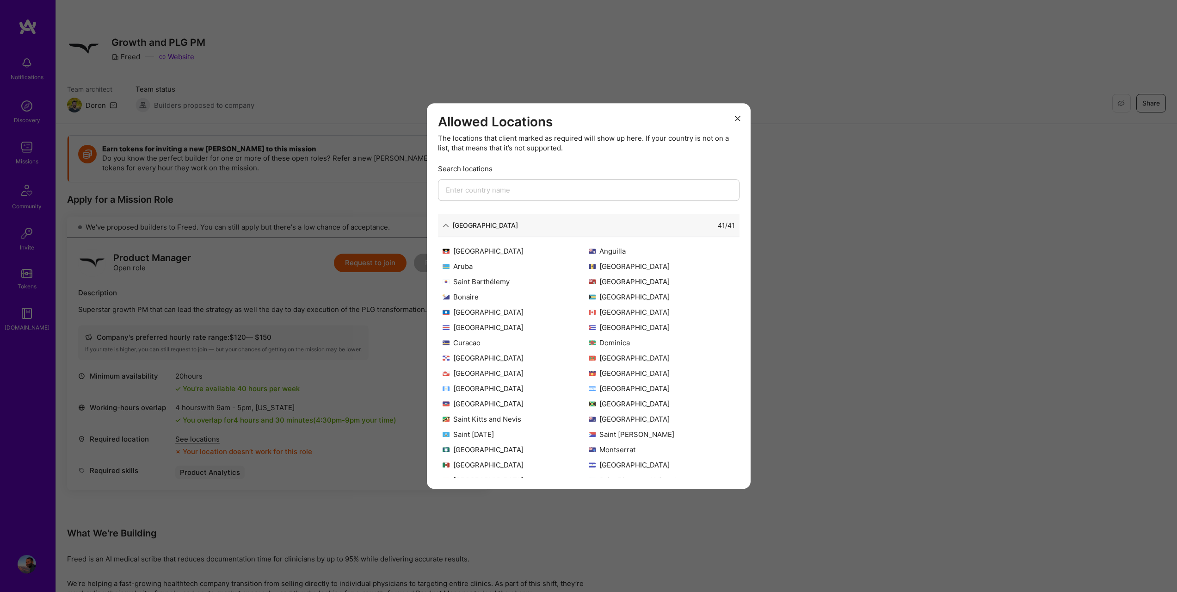
click at [589, 325] on img "modal" at bounding box center [592, 327] width 7 height 5
click at [466, 192] on input "modal" at bounding box center [589, 190] width 302 height 22
click at [739, 115] on button "modal" at bounding box center [737, 118] width 11 height 15
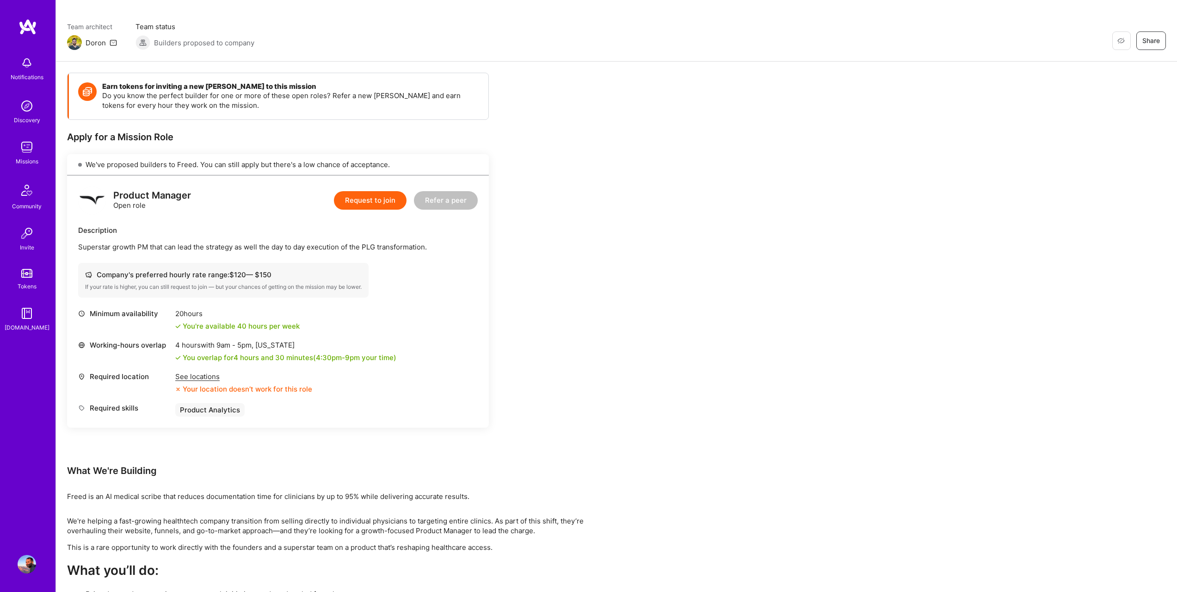
scroll to position [69, 0]
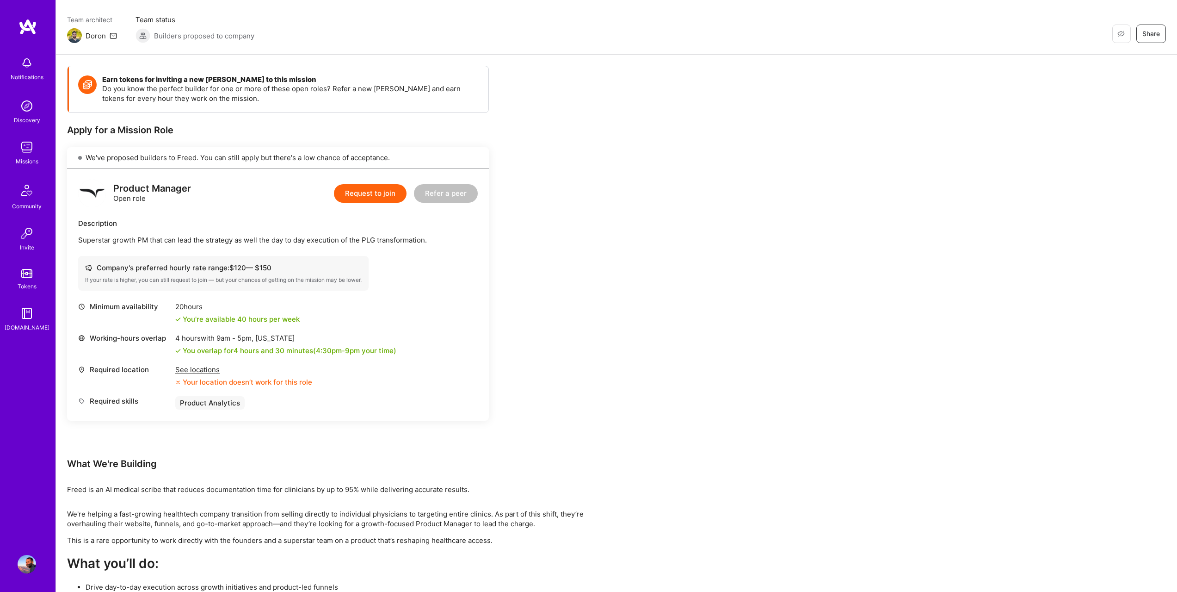
click at [378, 199] on button "Request to join" at bounding box center [370, 193] width 73 height 19
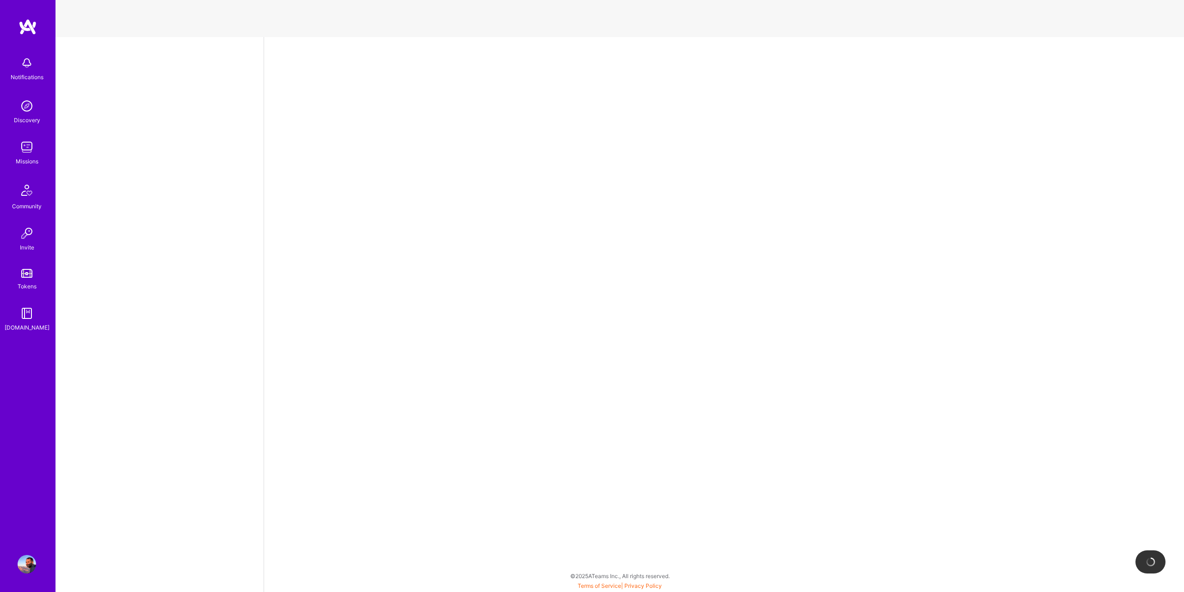
select select "GR"
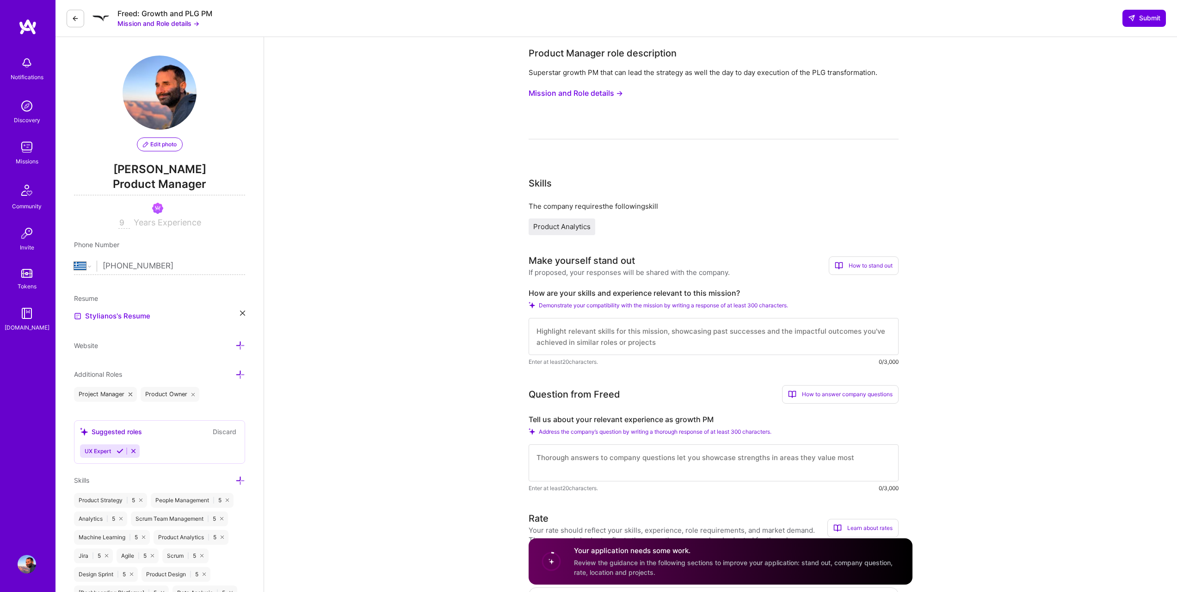
click at [594, 336] on textarea at bounding box center [714, 336] width 370 height 37
type textarea "I know how to handle heavy data"
click at [542, 335] on textarea "am" at bounding box center [714, 336] width 370 height 37
type textarea "I"
type textarea "In Nodes and links"
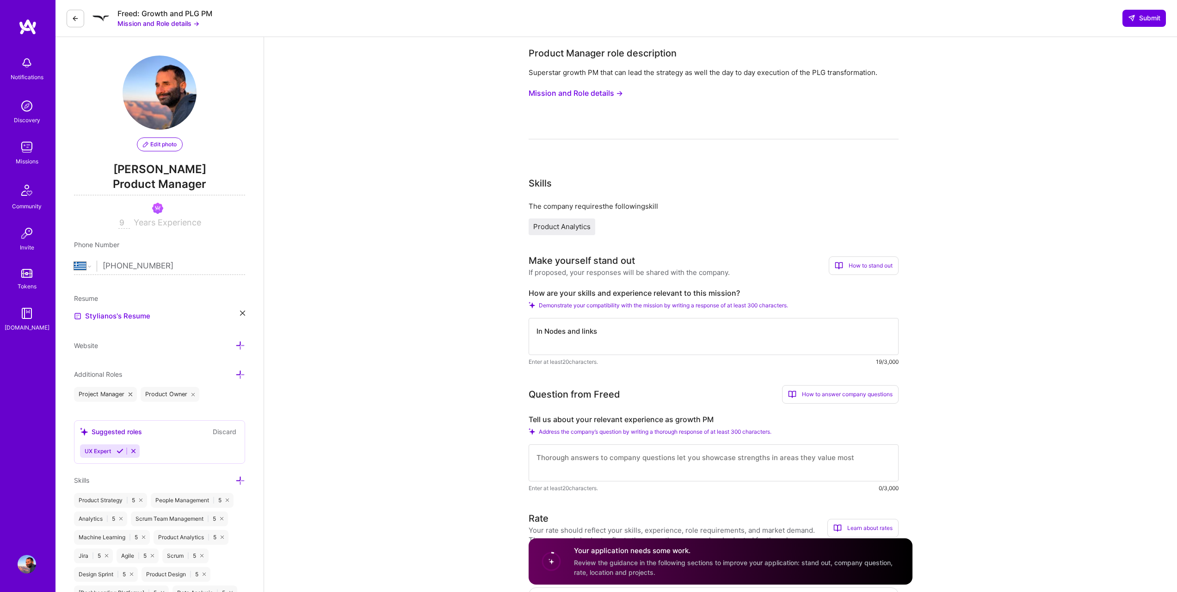
click at [544, 85] on button "Mission and Role details →" at bounding box center [576, 93] width 94 height 17
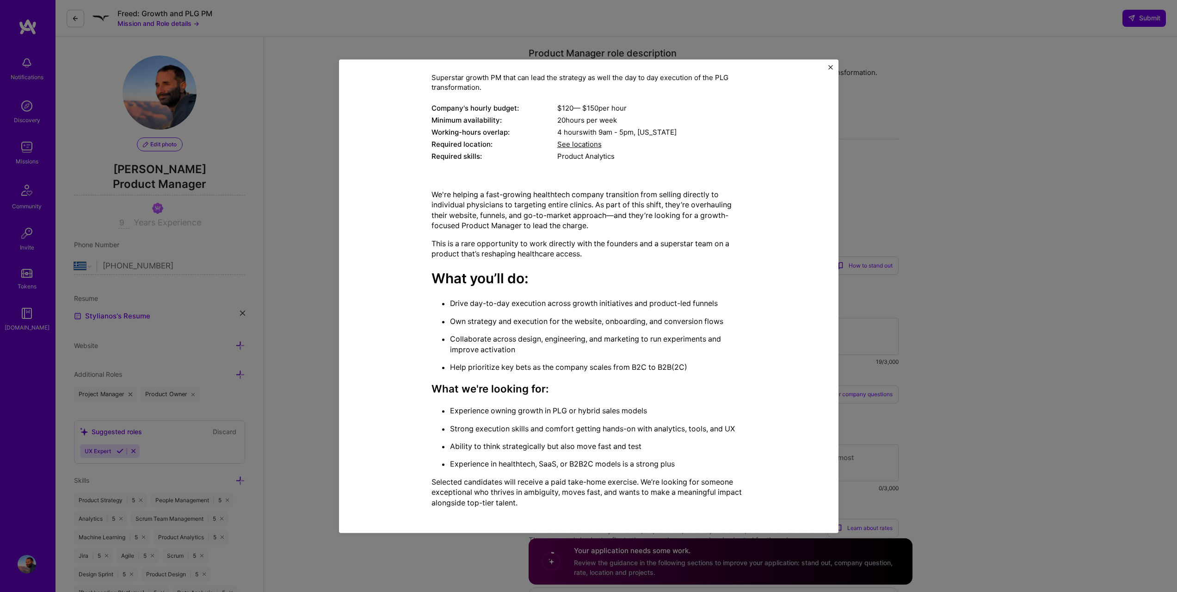
scroll to position [69, 0]
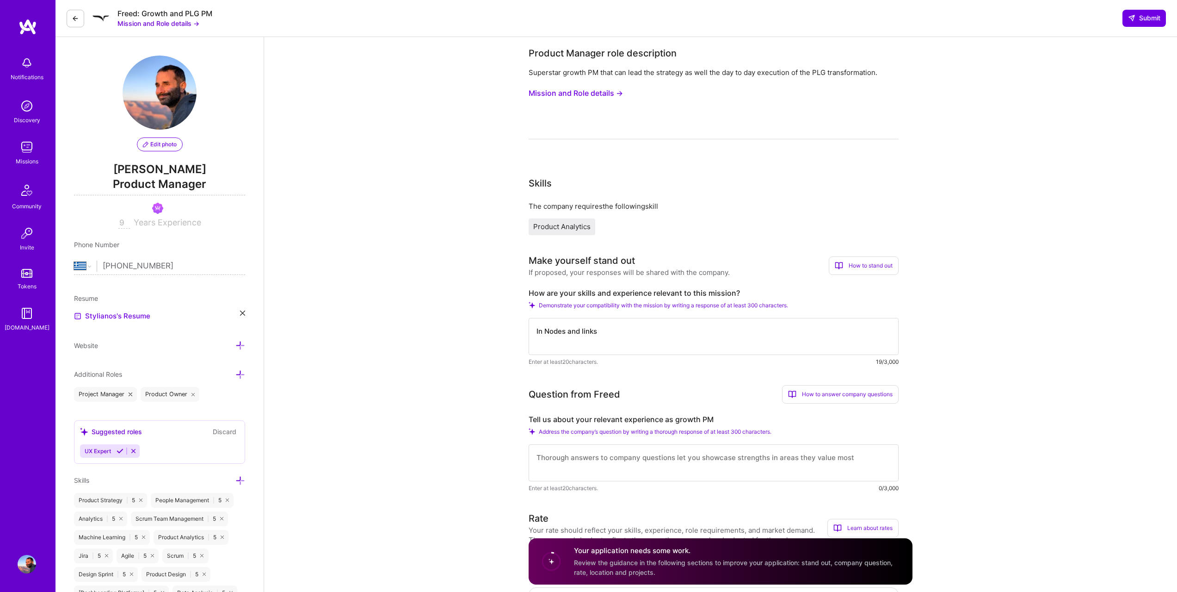
click at [571, 331] on textarea "In Nodes and links" at bounding box center [714, 336] width 370 height 37
click at [845, 341] on textarea "I set up the whole PLG funnel in the current company I am working with, allowin…" at bounding box center [714, 336] width 370 height 37
drag, startPoint x: 757, startPoint y: 341, endPoint x: 861, endPoint y: 329, distance: 104.8
click at [860, 330] on textarea "I set up the whole PLG funnel in the current company I am working with, allowin…" at bounding box center [714, 336] width 370 height 37
click at [759, 339] on textarea "I set up the whole PLG funnel in the current company I am working with, allowin…" at bounding box center [714, 336] width 370 height 37
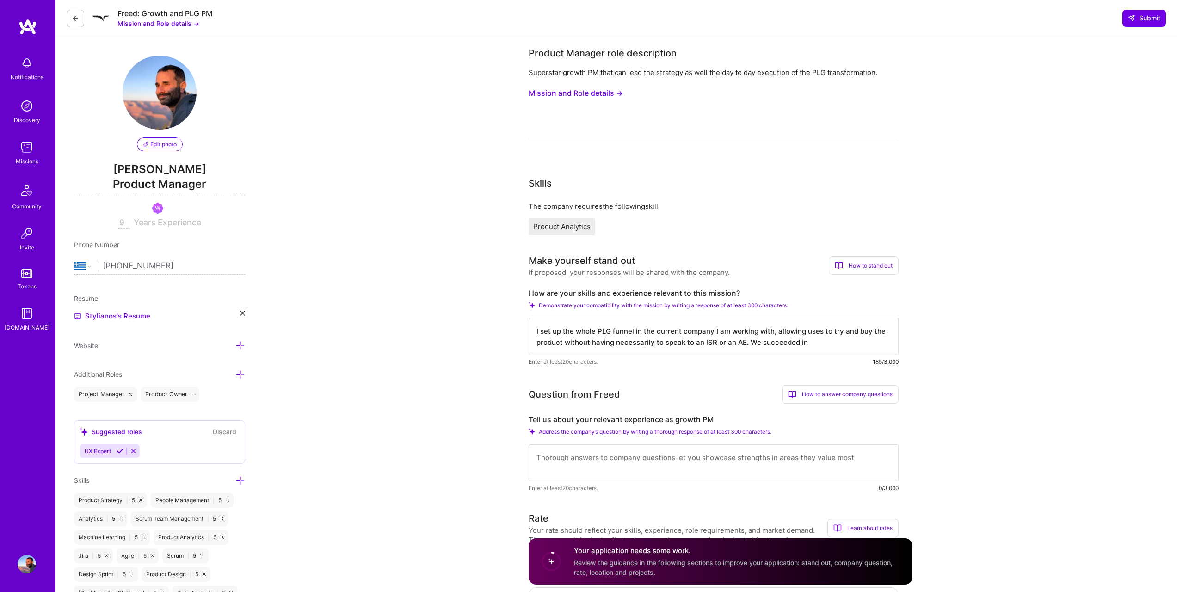
drag, startPoint x: 748, startPoint y: 339, endPoint x: 815, endPoint y: 342, distance: 67.1
click at [815, 342] on textarea "I set up the whole PLG funnel in the current company I am working with, allowin…" at bounding box center [714, 336] width 370 height 37
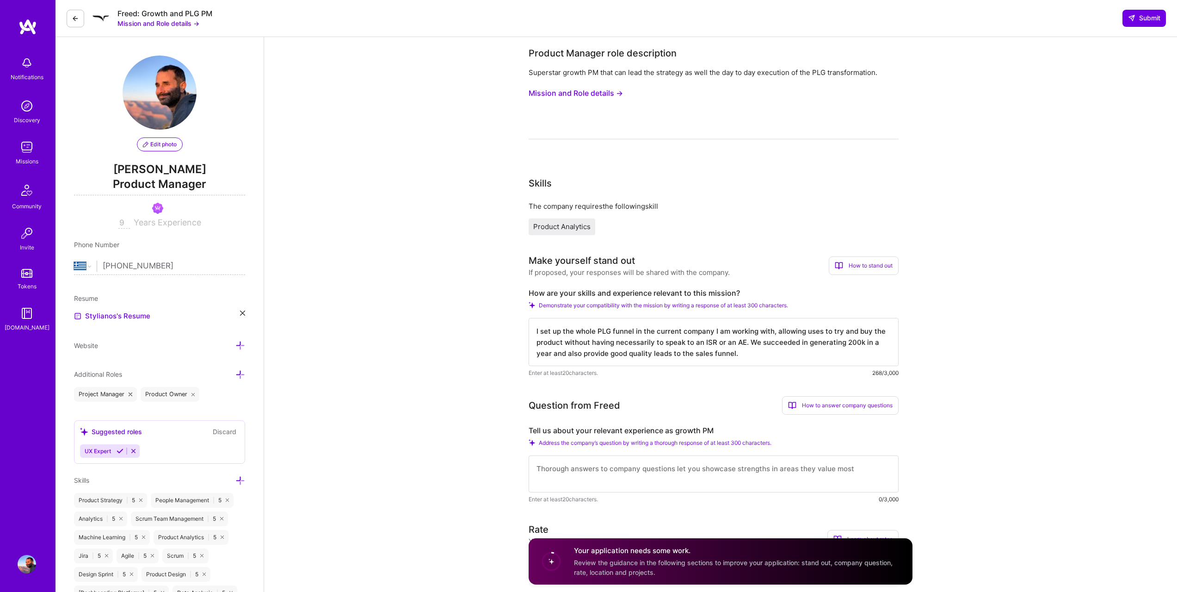
type textarea "I set up the whole PLG funnel in the current company I am working with, allowin…"
click at [683, 475] on textarea at bounding box center [714, 473] width 370 height 37
paste textarea "I set up the whole PLG funnel in the current company I am working with, allowin…"
type textarea "SA"
click at [639, 341] on textarea "I set up the whole PLG funnel in the current company I am working with, allowin…" at bounding box center [714, 342] width 370 height 48
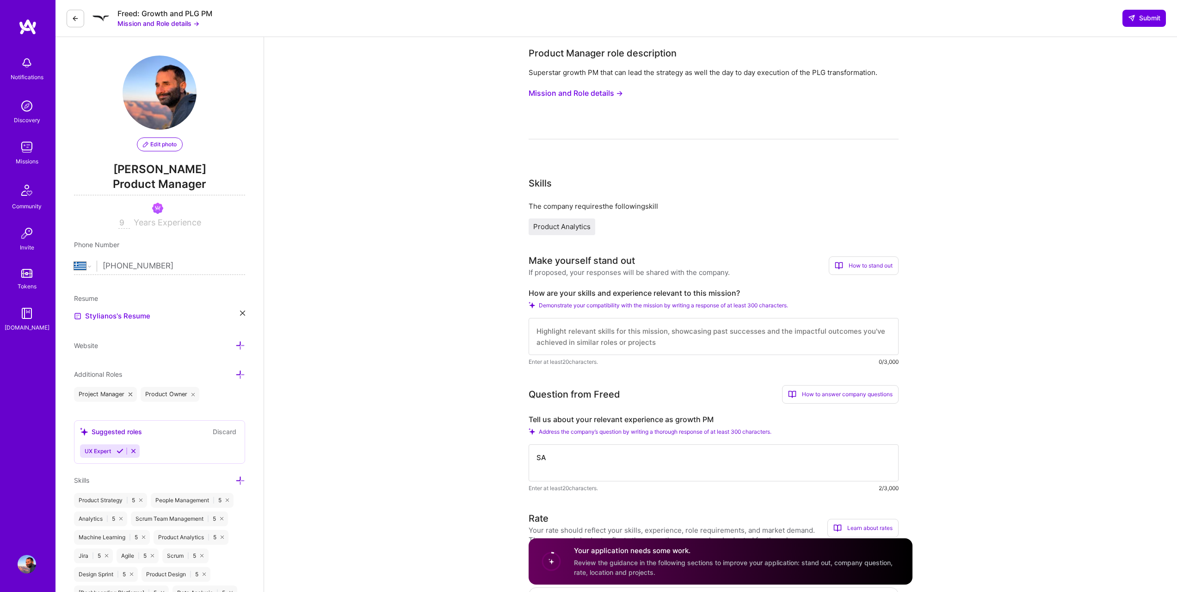
click at [579, 475] on textarea "SA" at bounding box center [714, 462] width 370 height 37
click at [577, 455] on textarea "SA" at bounding box center [714, 462] width 370 height 37
click at [578, 450] on textarea "SA" at bounding box center [714, 462] width 370 height 37
type textarea "S"
paste textarea "I set up the whole PLG funnel in the current company I am working with, allowin…"
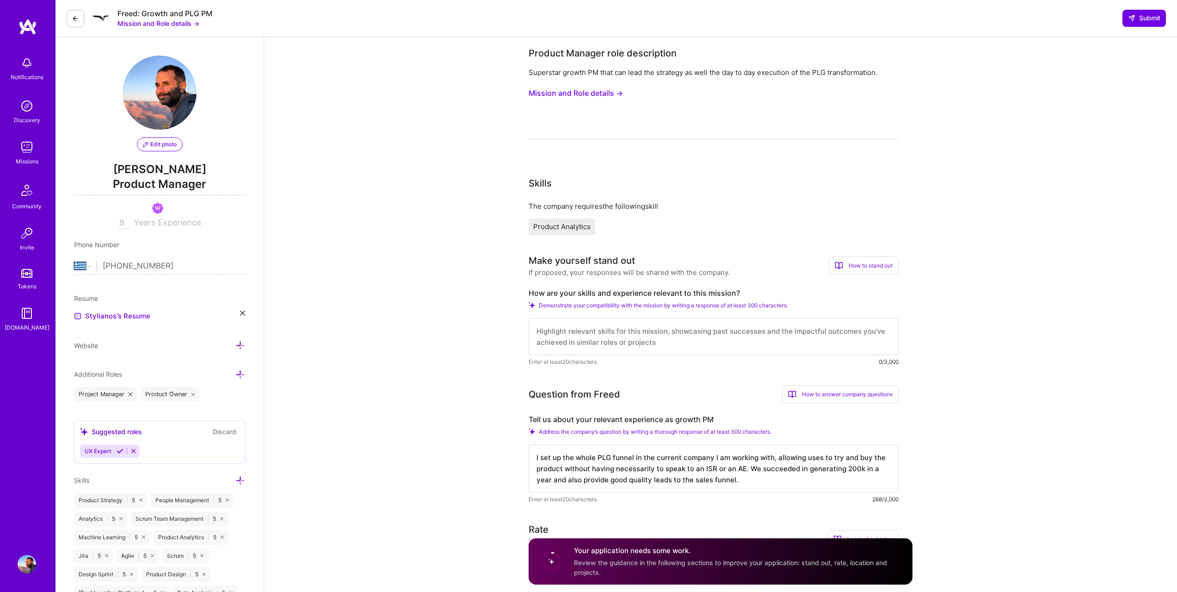
type textarea "I set up the whole PLG funnel in the current company I am working with, allowin…"
click at [571, 335] on textarea at bounding box center [714, 336] width 370 height 37
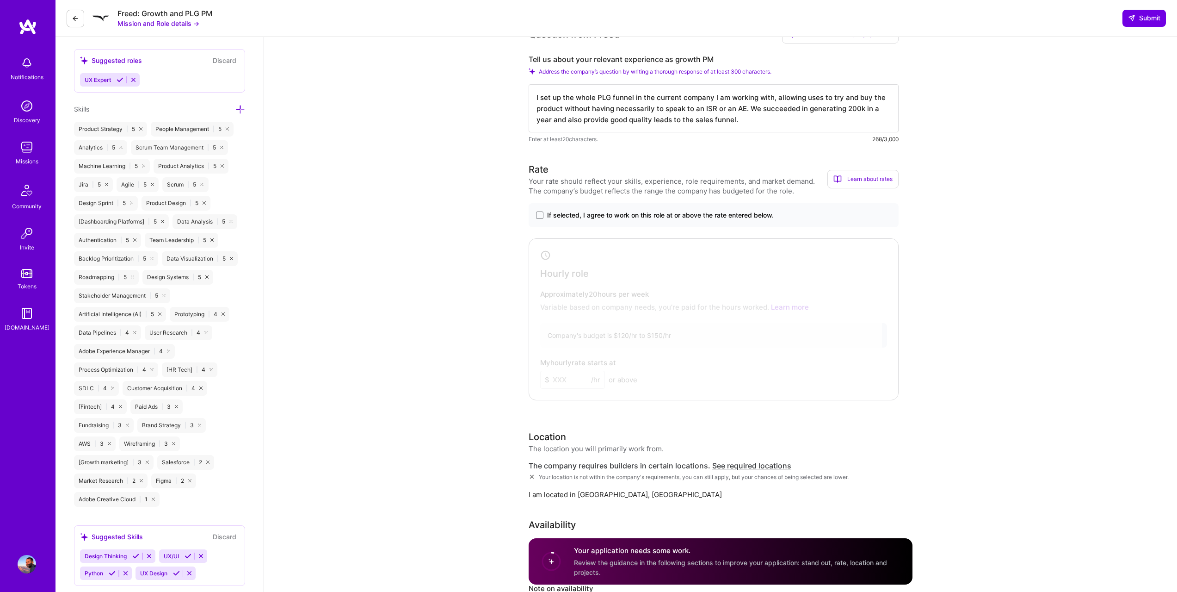
scroll to position [368, 0]
type textarea "I know how to take a product and make it generate revenue on its own. You want …"
click at [615, 219] on span "If selected, I agree to work on this role at or above the rate entered below." at bounding box center [660, 217] width 227 height 9
click at [0, 0] on input "If selected, I agree to work on this role at or above the rate entered below." at bounding box center [0, 0] width 0 height 0
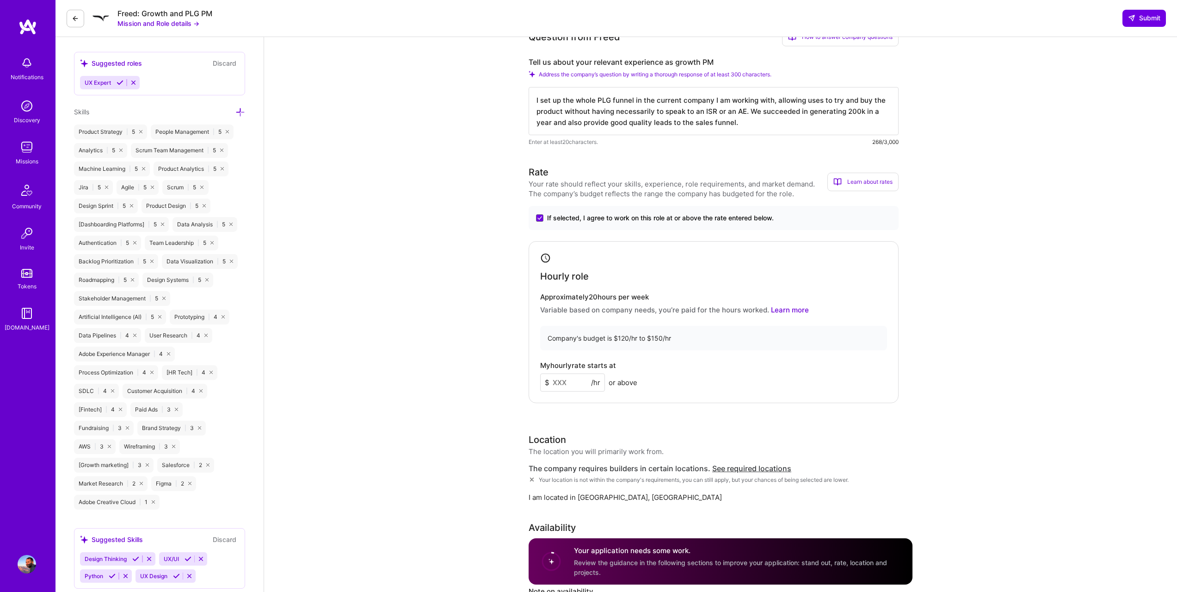
click at [578, 380] on input at bounding box center [572, 382] width 65 height 18
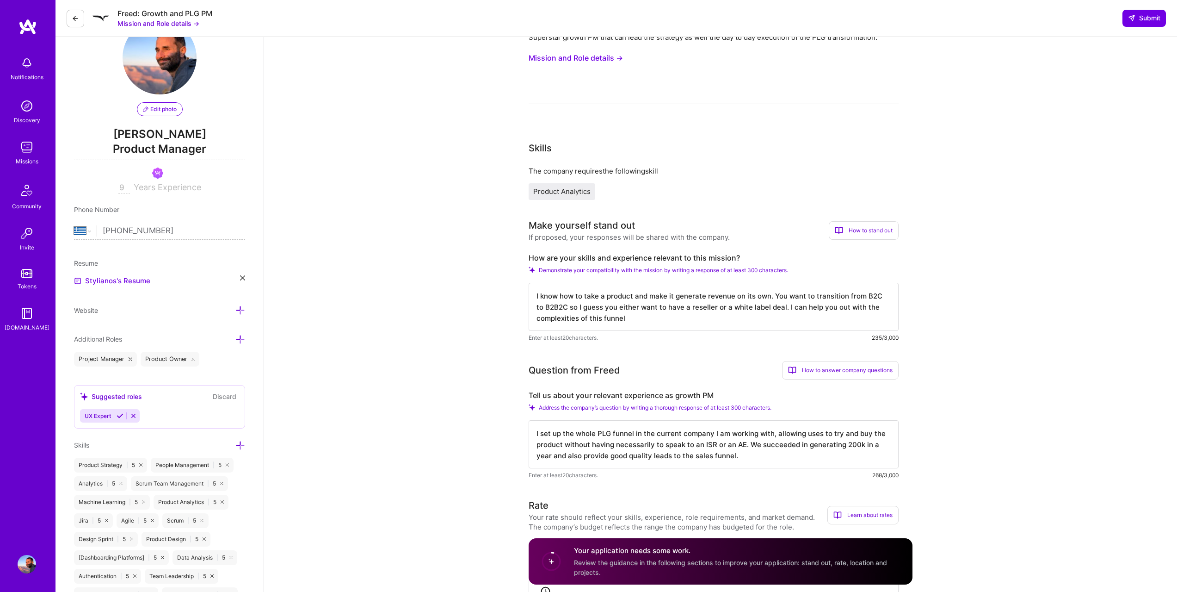
scroll to position [25, 0]
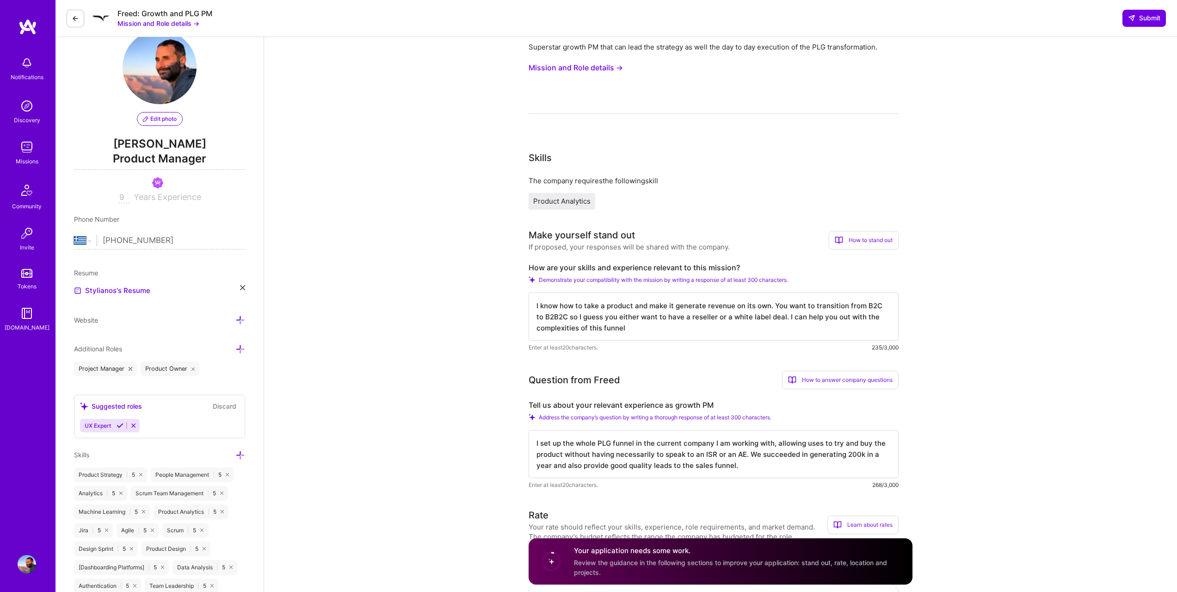
click at [564, 73] on button "Mission and Role details →" at bounding box center [576, 67] width 94 height 17
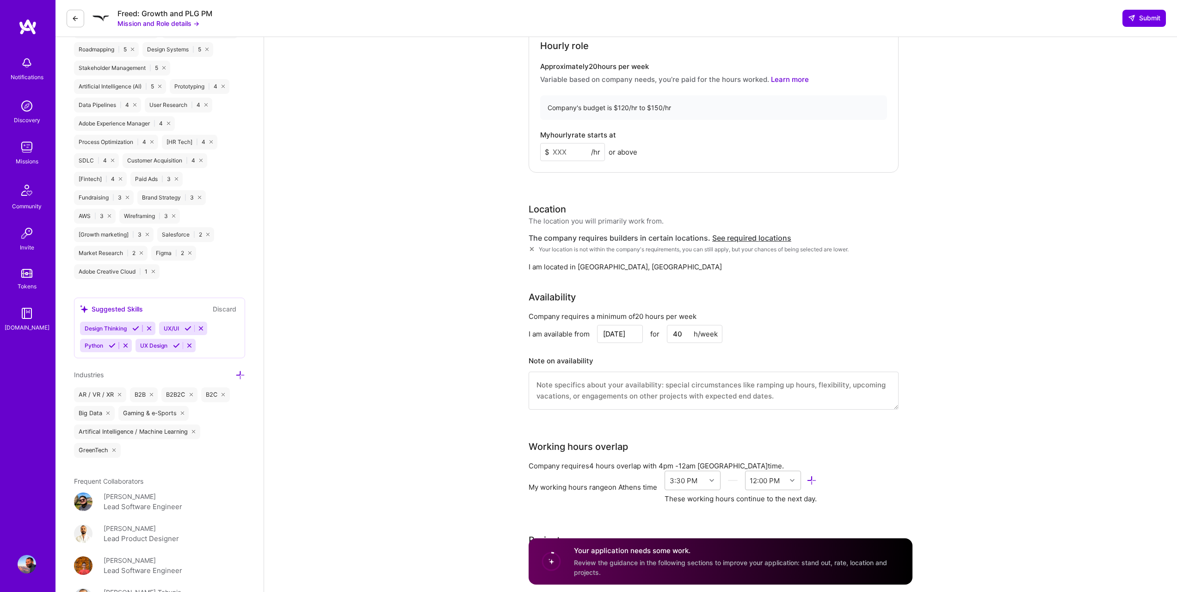
scroll to position [620, 0]
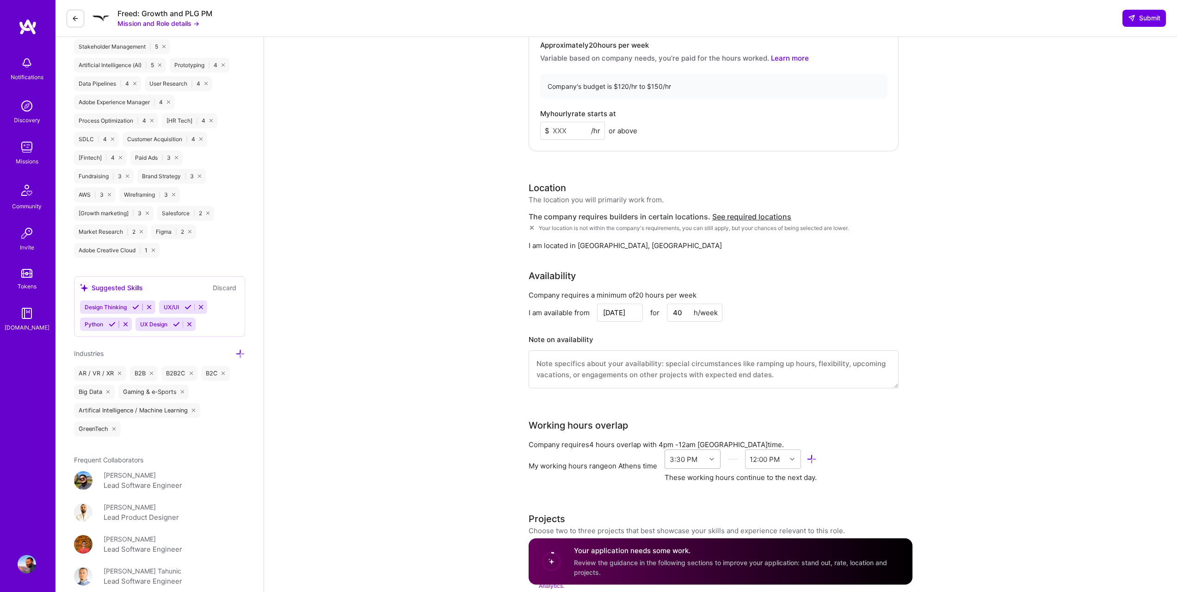
click at [698, 463] on div "3:30 PM" at bounding box center [693, 458] width 56 height 19
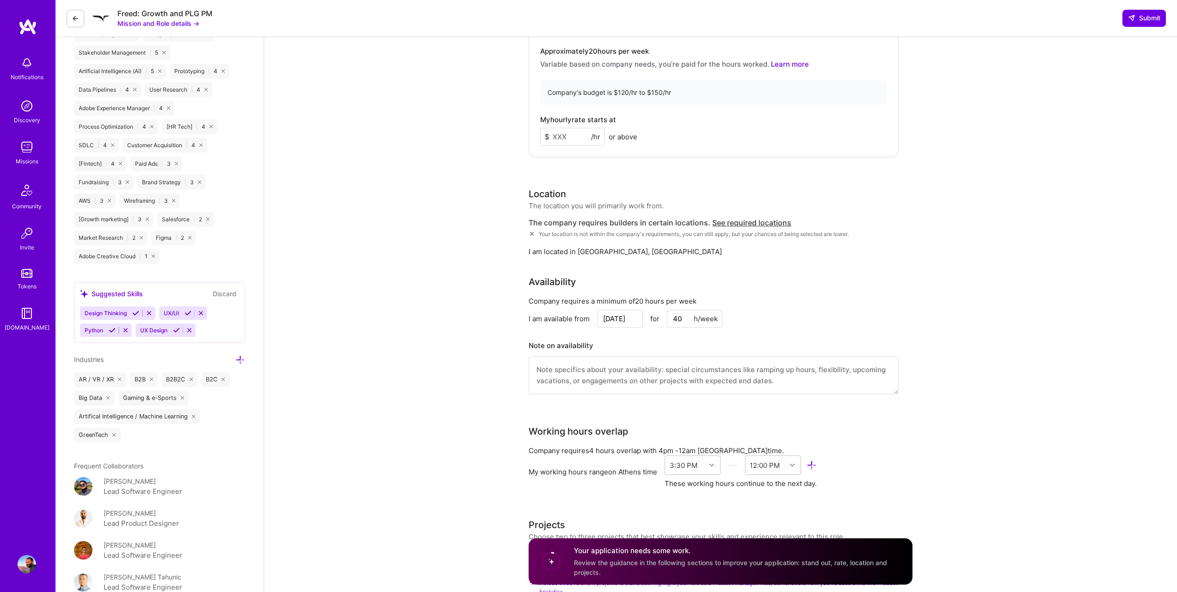
scroll to position [612, 0]
click at [580, 138] on input at bounding box center [572, 138] width 65 height 18
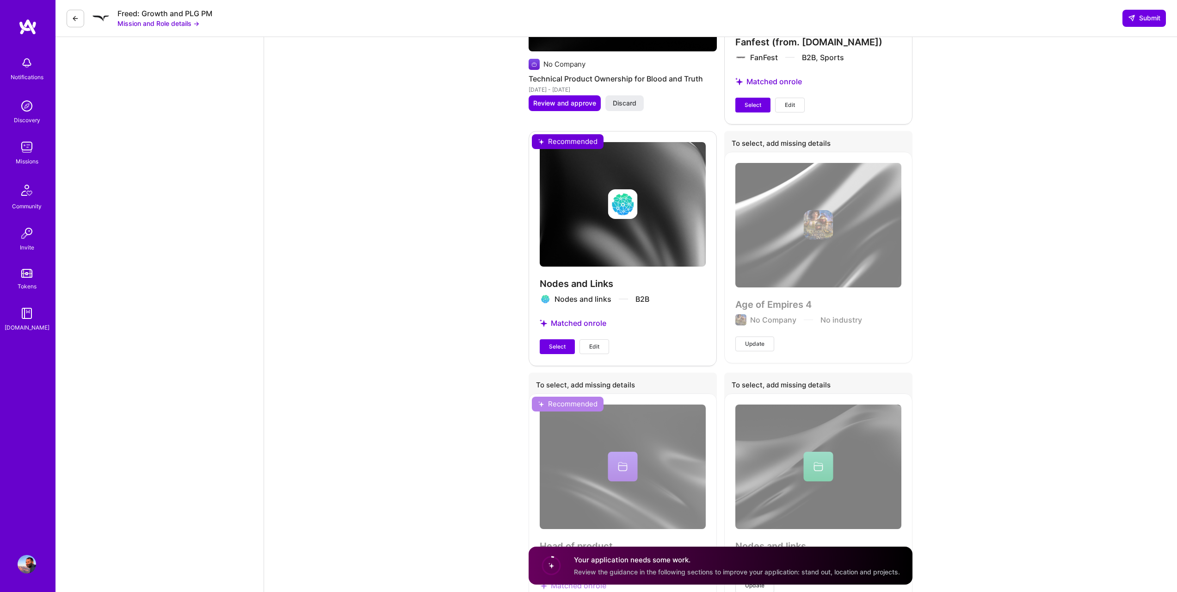
scroll to position [2040, 0]
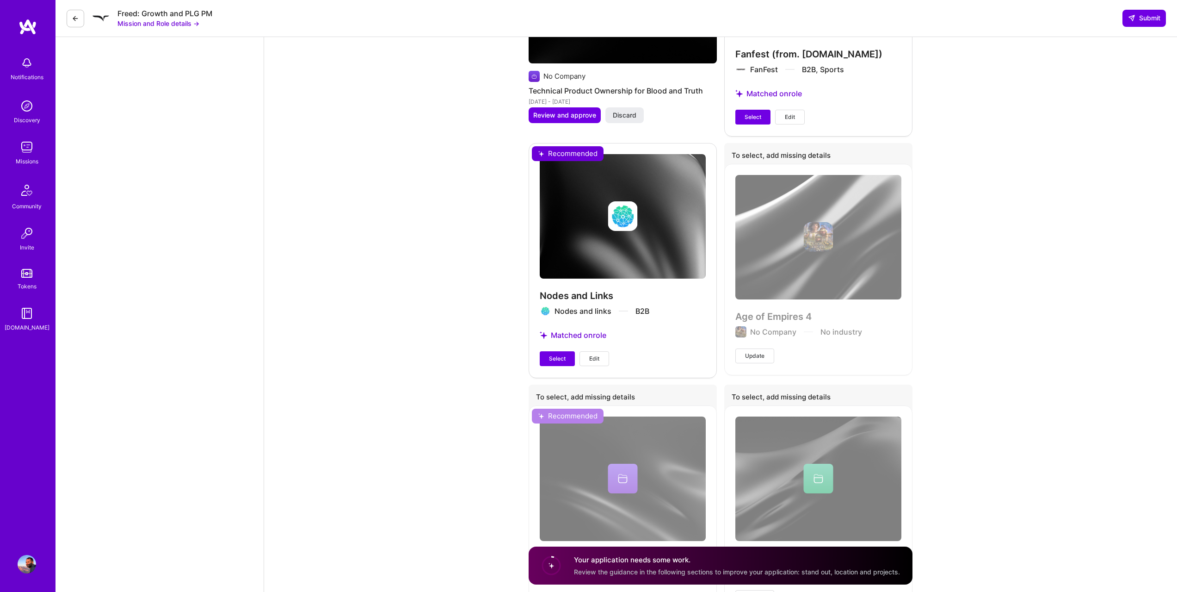
type input "130"
click at [562, 360] on span "Select" at bounding box center [557, 358] width 17 height 8
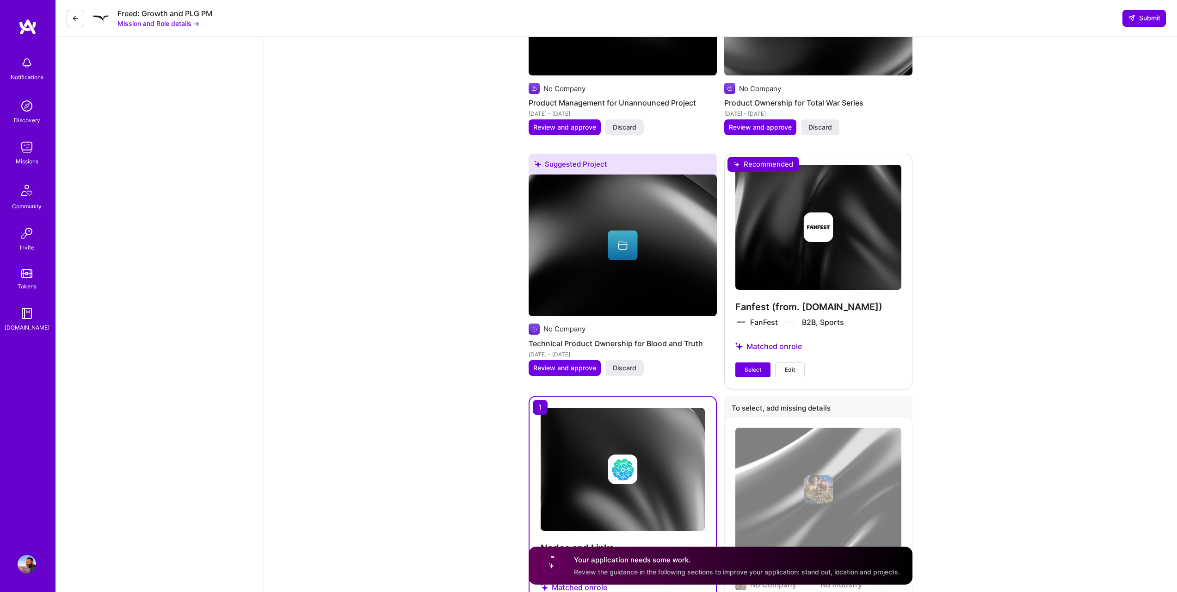
scroll to position [1730, 0]
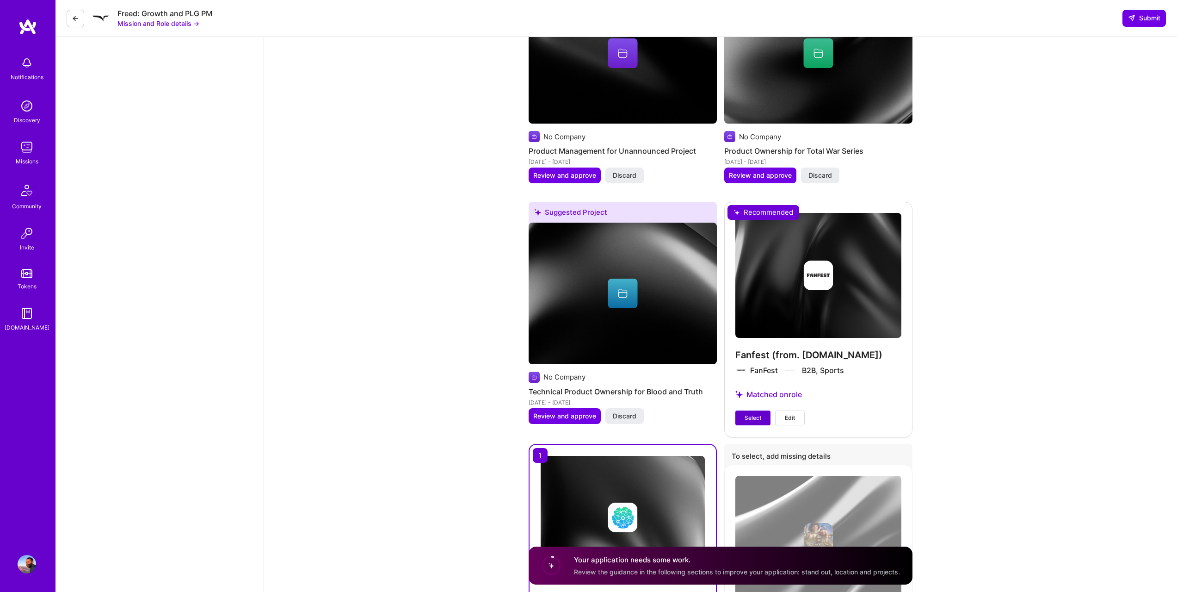
click at [747, 417] on span "Select" at bounding box center [753, 417] width 17 height 8
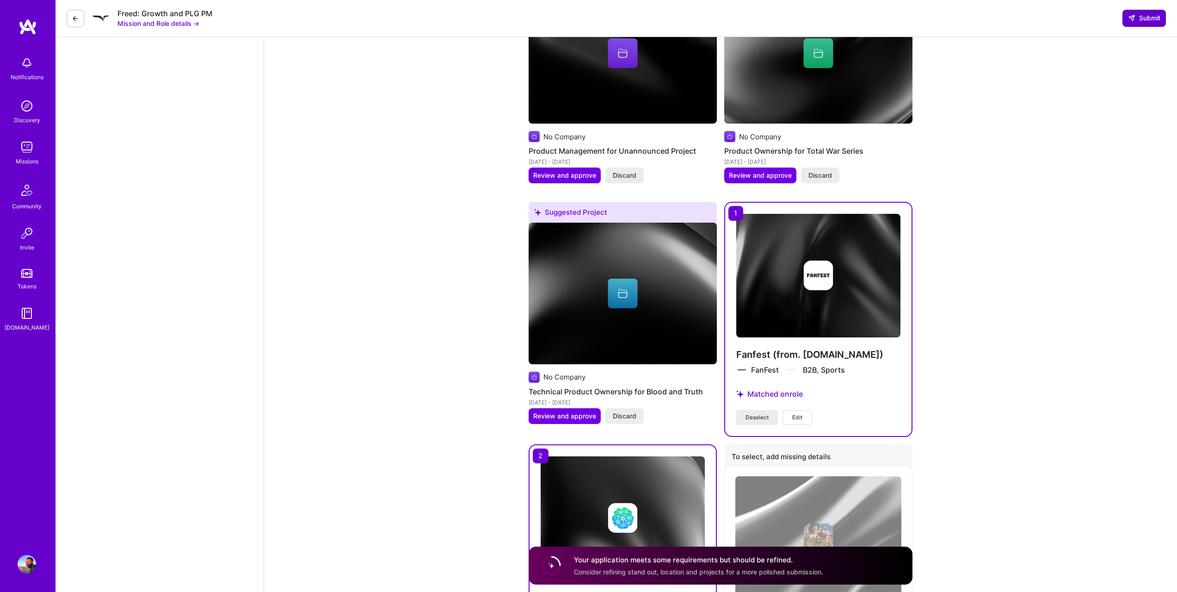
click at [1142, 21] on span "Submit" at bounding box center [1144, 17] width 32 height 9
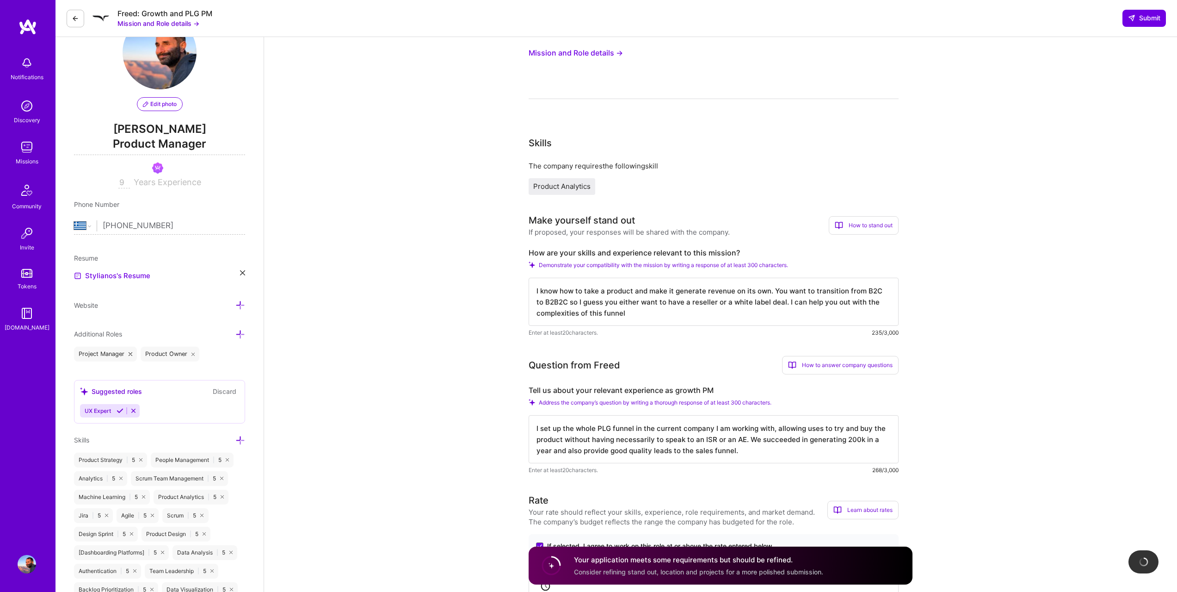
scroll to position [0, 0]
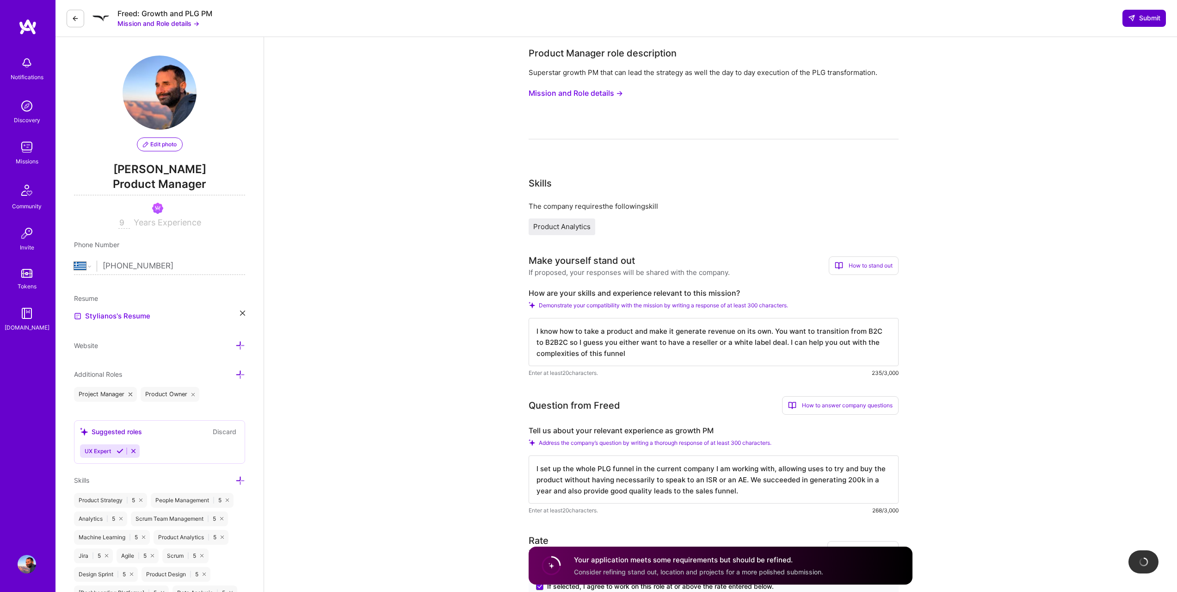
click at [1132, 19] on icon at bounding box center [1131, 17] width 7 height 7
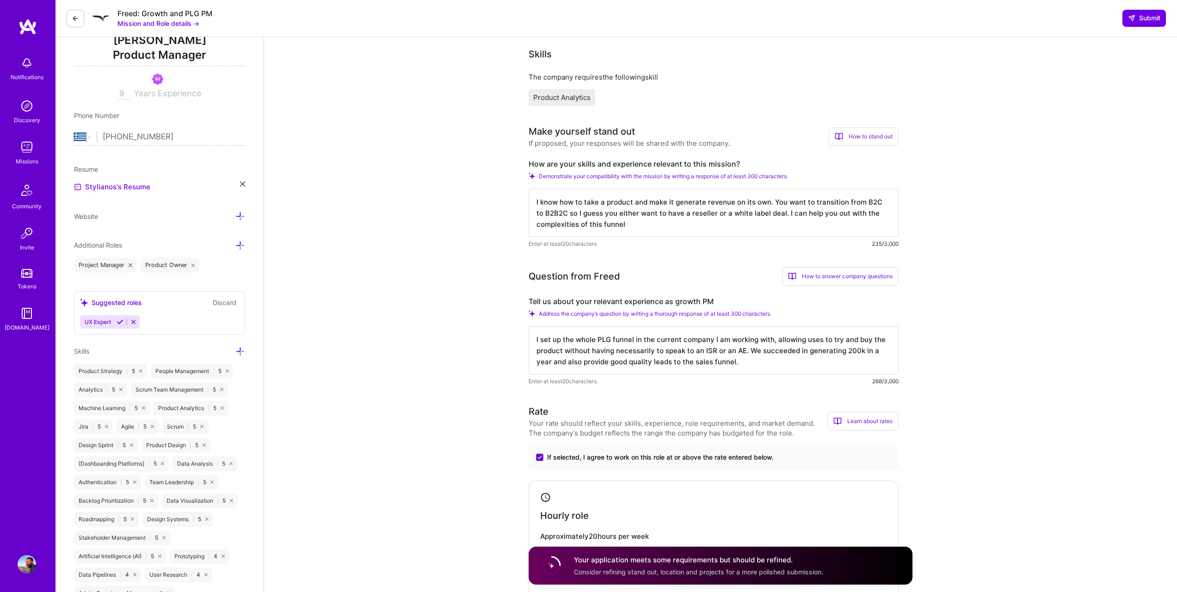
scroll to position [84, 0]
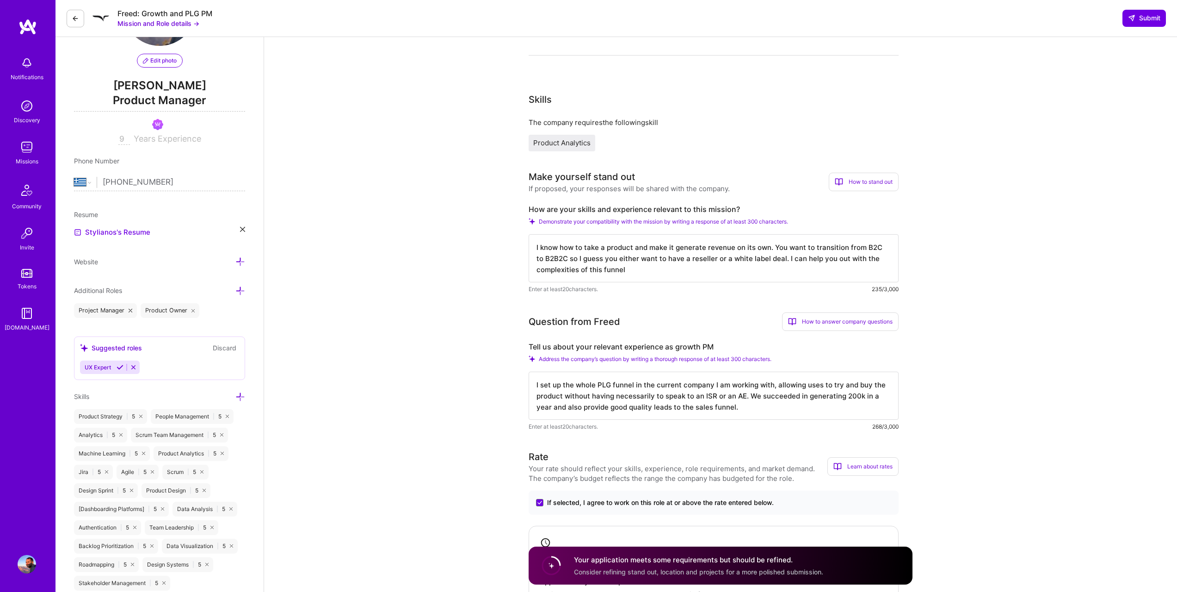
click at [581, 559] on h4 "Your application meets some requirements but should be refined." at bounding box center [698, 560] width 249 height 10
click at [549, 565] on circle at bounding box center [552, 565] width 18 height 18
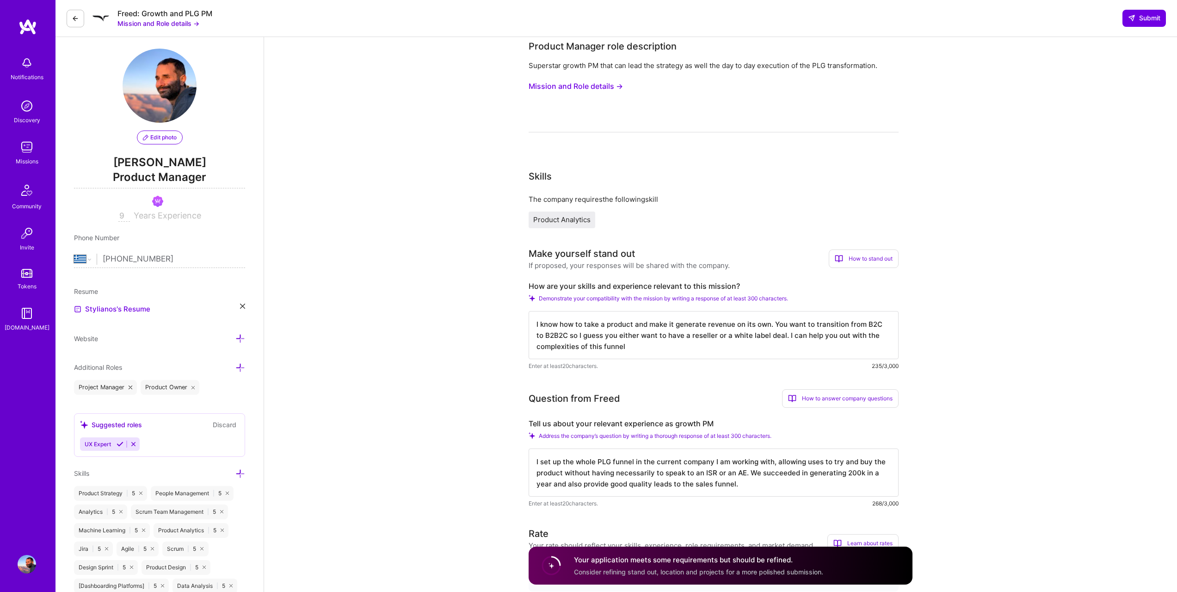
scroll to position [0, 0]
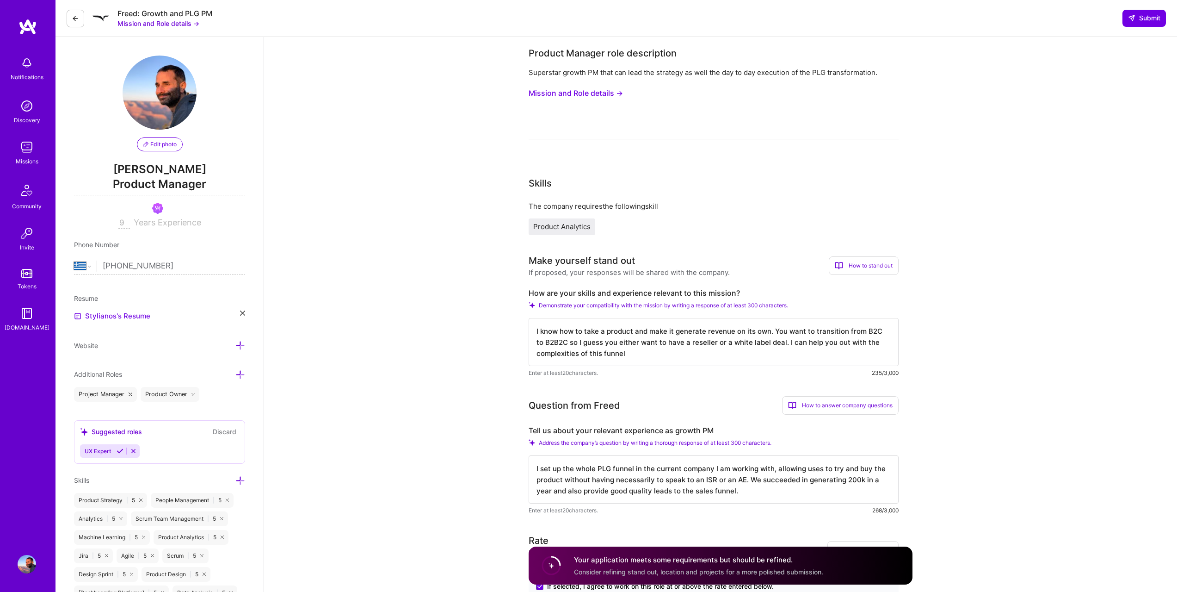
click at [571, 230] on span "Product Analytics" at bounding box center [561, 226] width 57 height 9
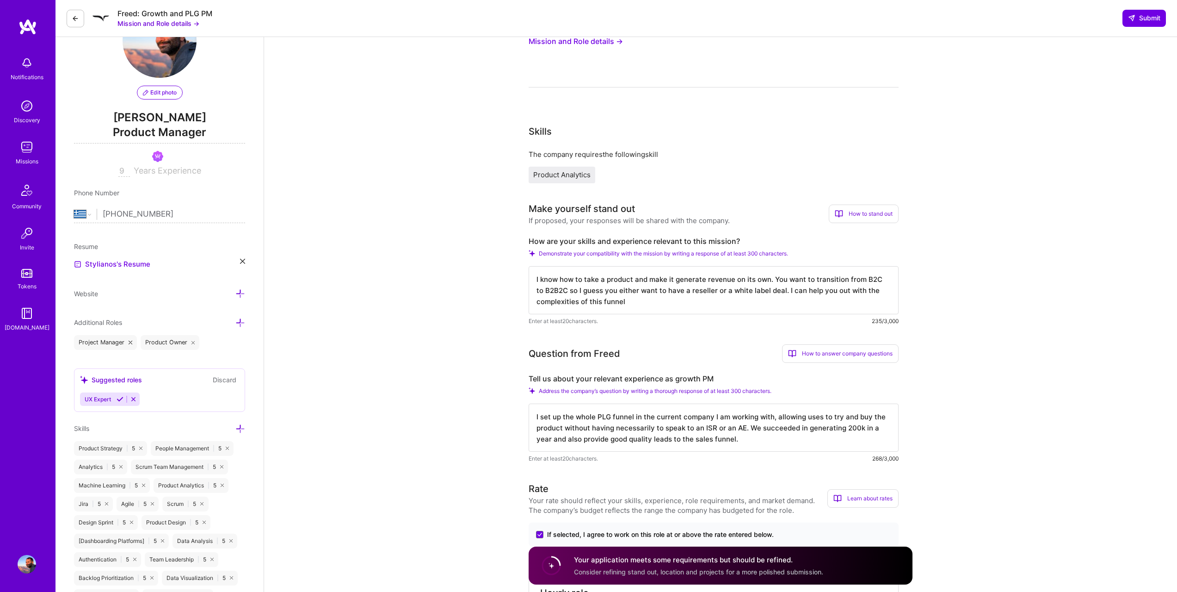
scroll to position [62, 0]
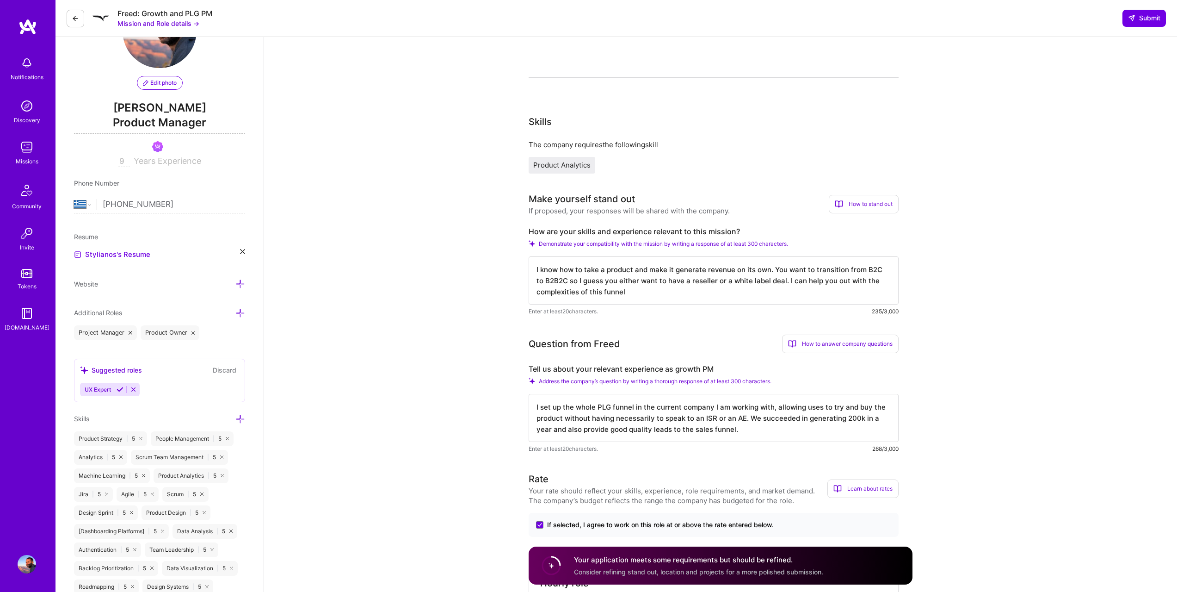
click at [237, 418] on icon at bounding box center [240, 419] width 10 height 10
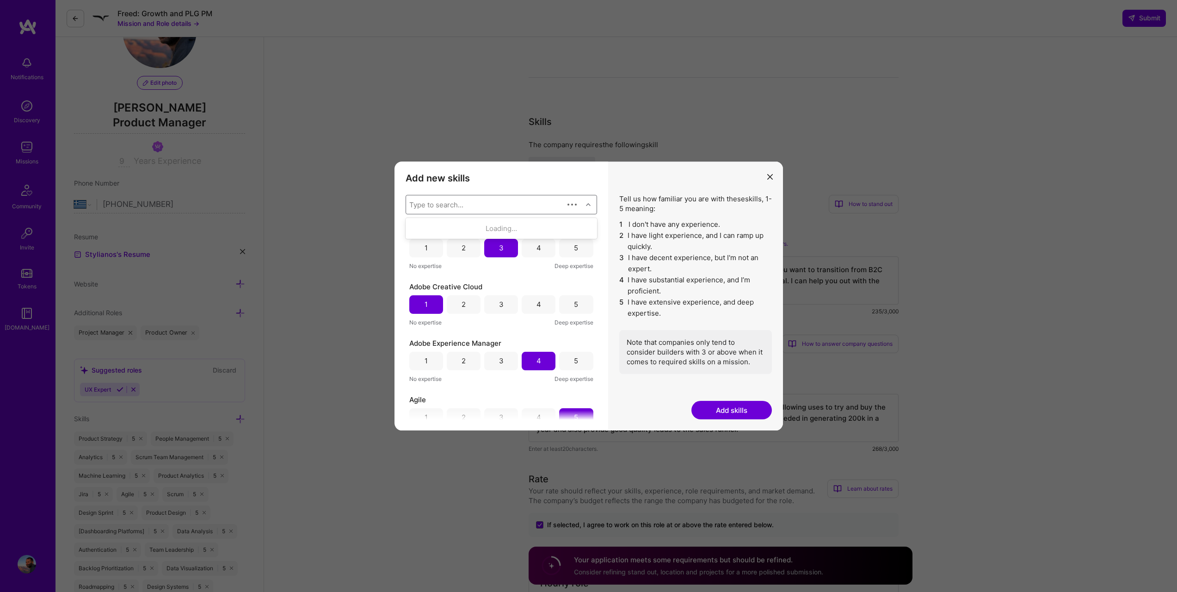
click at [513, 203] on div "Type to search..." at bounding box center [485, 204] width 158 height 19
type input "product analysis"
drag, startPoint x: 598, startPoint y: 231, endPoint x: 603, endPoint y: 244, distance: 13.3
click at [600, 262] on div "Add new skills Tell us how familiar you are with given skills, using between 1 …" at bounding box center [502, 295] width 214 height 269
click at [590, 249] on div "AWS 1 2 3 4 5 No expertise Deep expertise Adobe Creative Cloud 1 2 3 4 5 No exp…" at bounding box center [501, 322] width 191 height 194
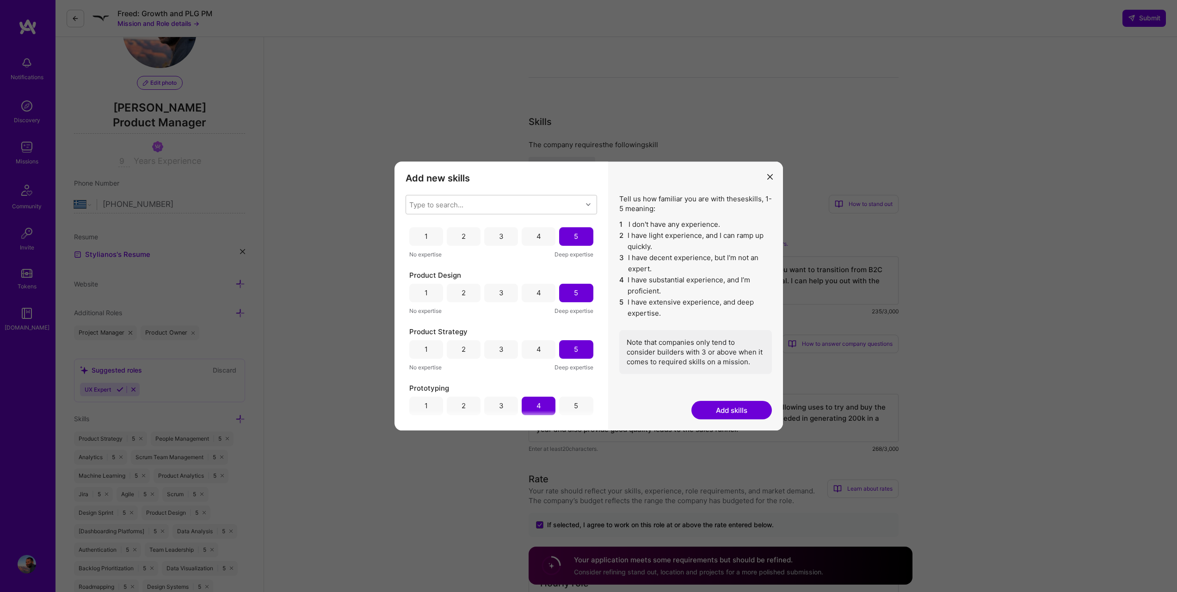
scroll to position [0, 0]
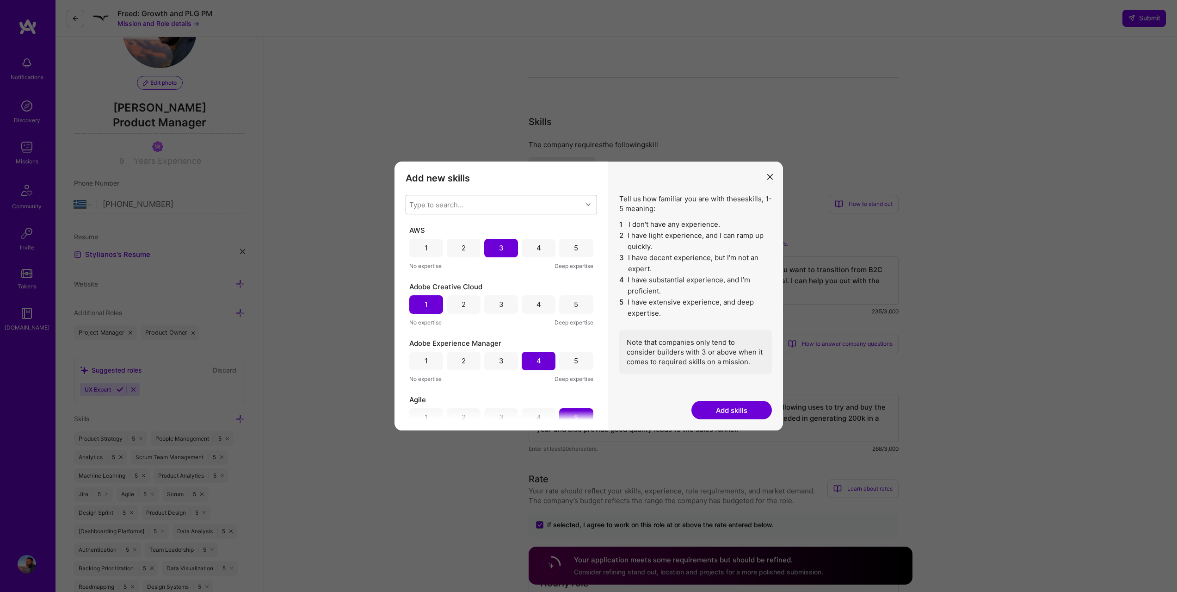
click at [543, 201] on div "Type to search..." at bounding box center [494, 204] width 176 height 19
click at [531, 204] on div "Type to search..." at bounding box center [494, 204] width 176 height 19
click at [530, 204] on div "Type to search..." at bounding box center [494, 204] width 176 height 19
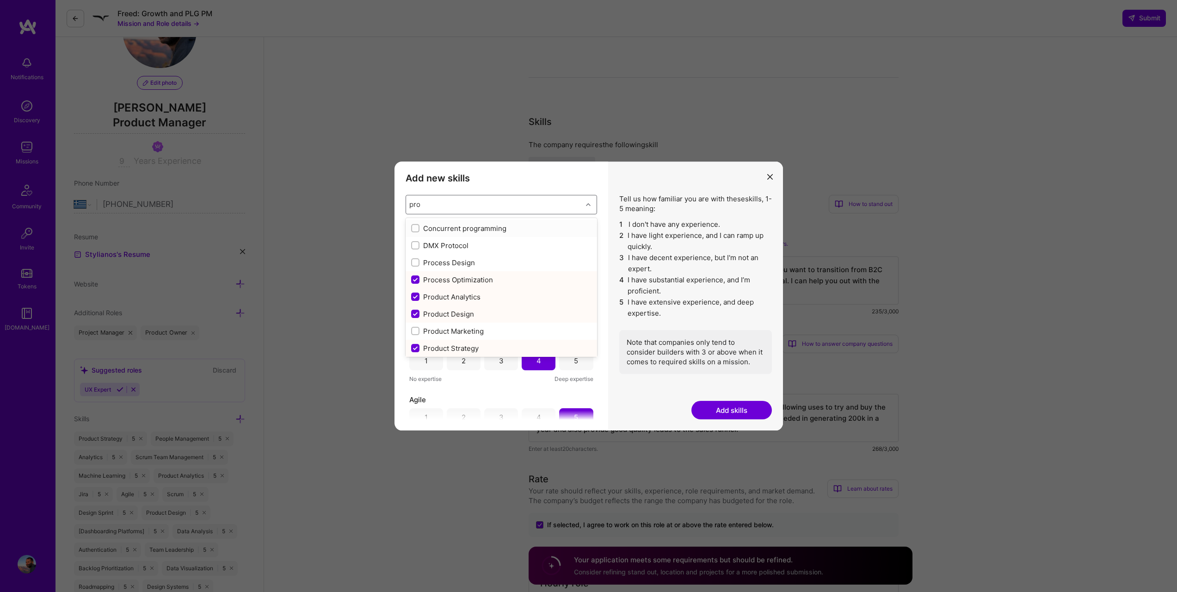
type input "prod"
checkbox input "true"
type input "product"
click at [424, 264] on div "Product Marketing" at bounding box center [501, 263] width 180 height 10
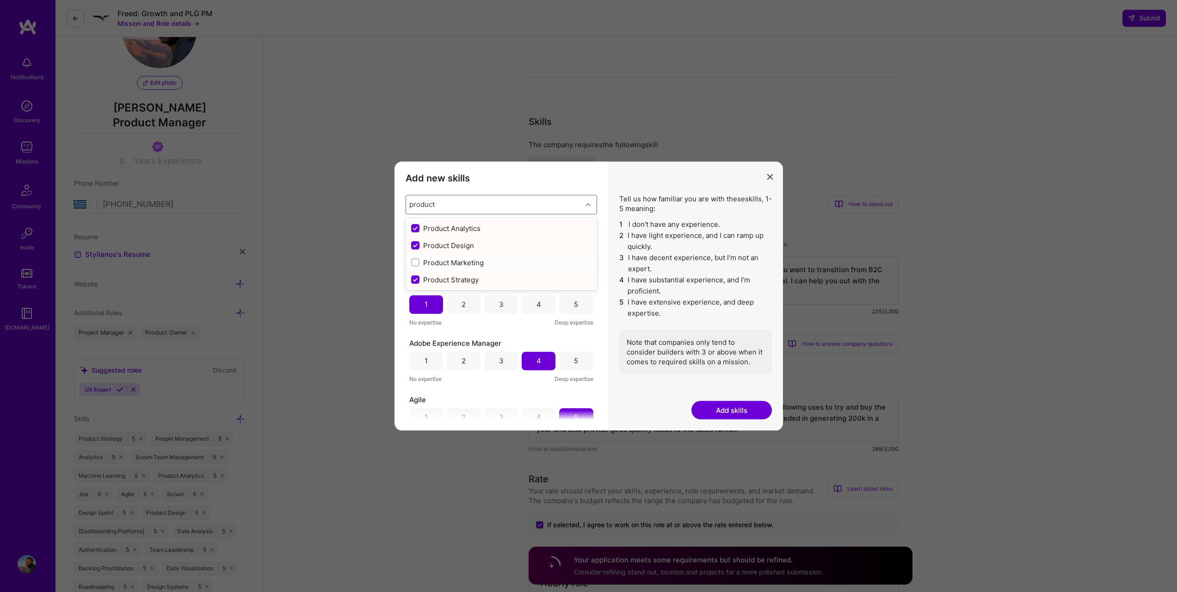
checkbox input "false"
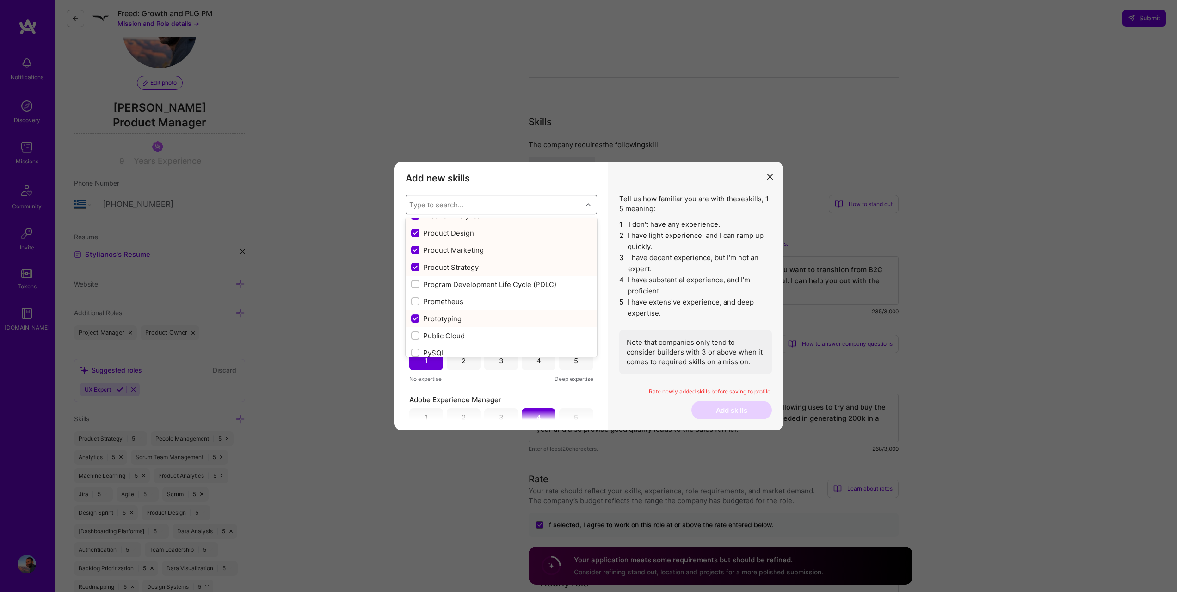
scroll to position [4231, 0]
click at [416, 279] on input "modal" at bounding box center [416, 275] width 8 height 8
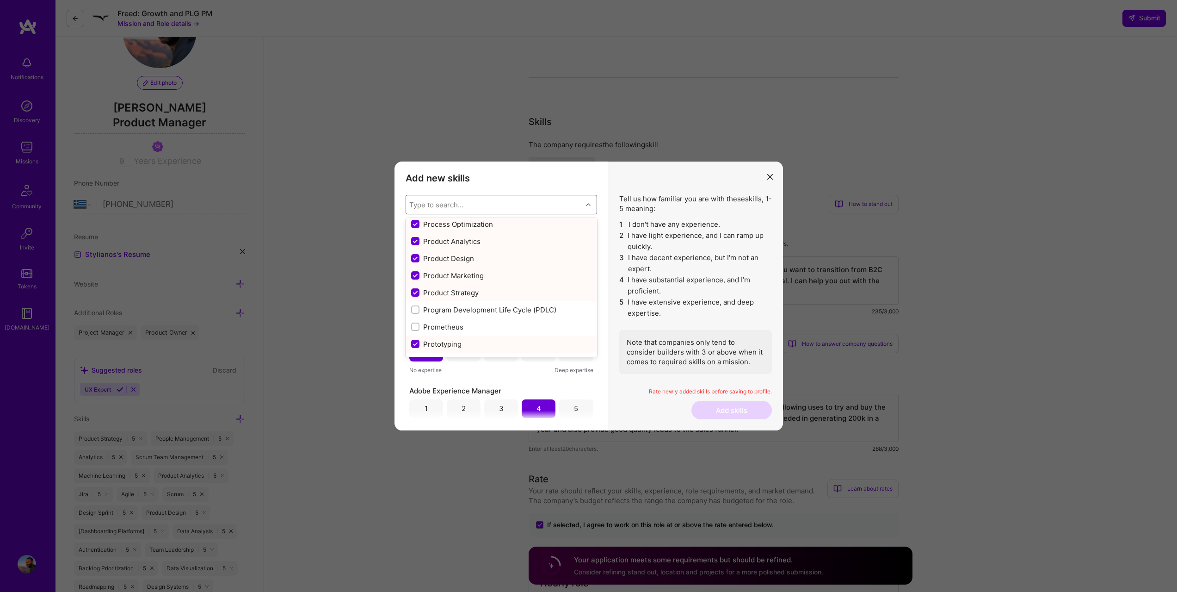
checkbox input "false"
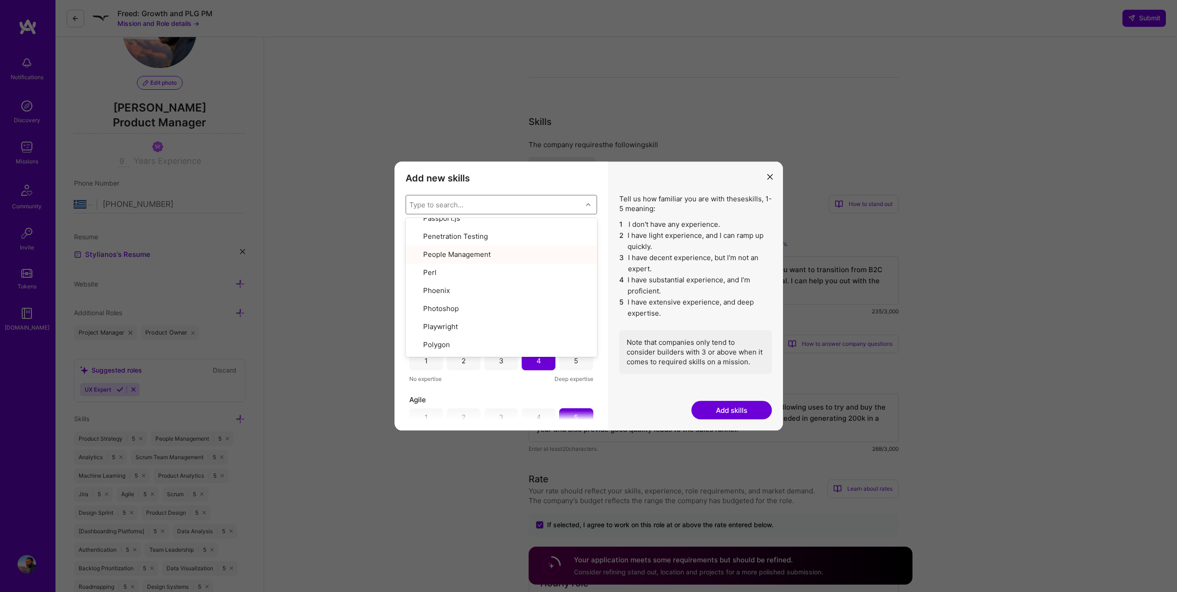
click at [643, 389] on div "Rate newly added skills before saving to profile." at bounding box center [695, 394] width 153 height 13
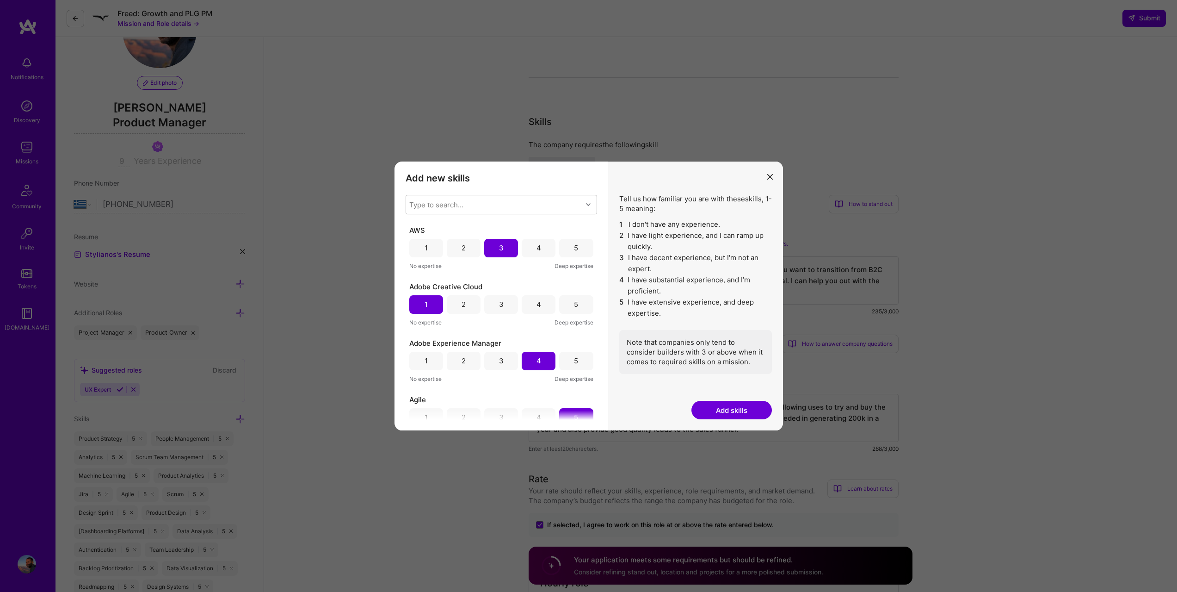
click at [706, 407] on button "Add skills" at bounding box center [731, 410] width 80 height 19
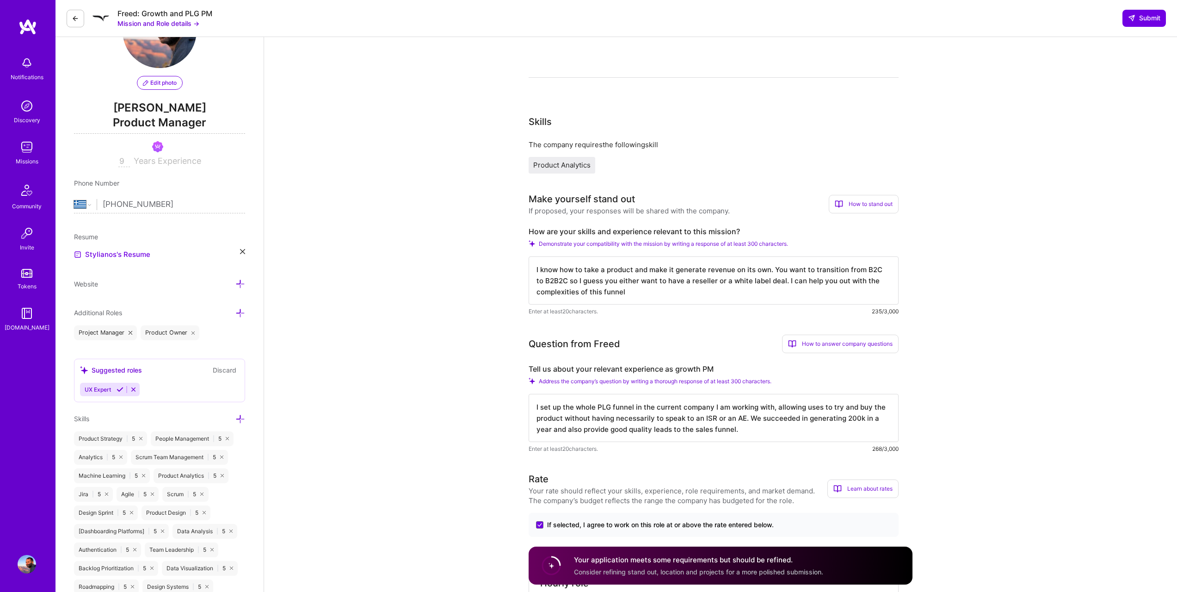
click at [556, 163] on span "Product Analytics" at bounding box center [561, 164] width 57 height 9
click at [555, 163] on span "Product Analytics" at bounding box center [561, 164] width 57 height 9
click at [241, 418] on icon at bounding box center [240, 419] width 10 height 10
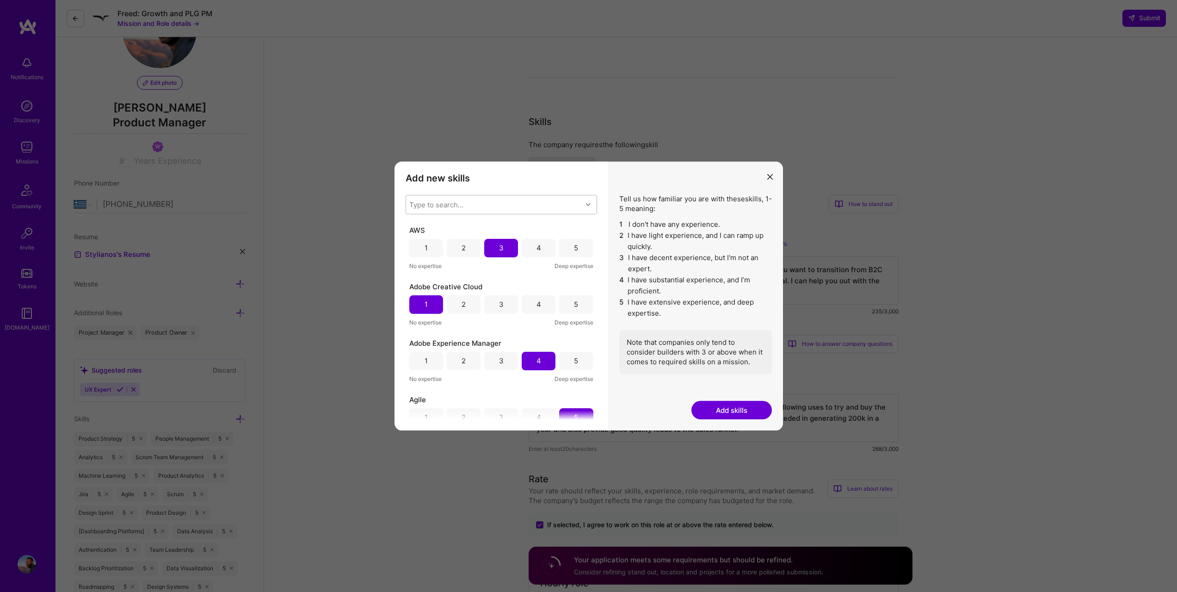
click at [460, 201] on div "Type to search..." at bounding box center [494, 204] width 176 height 19
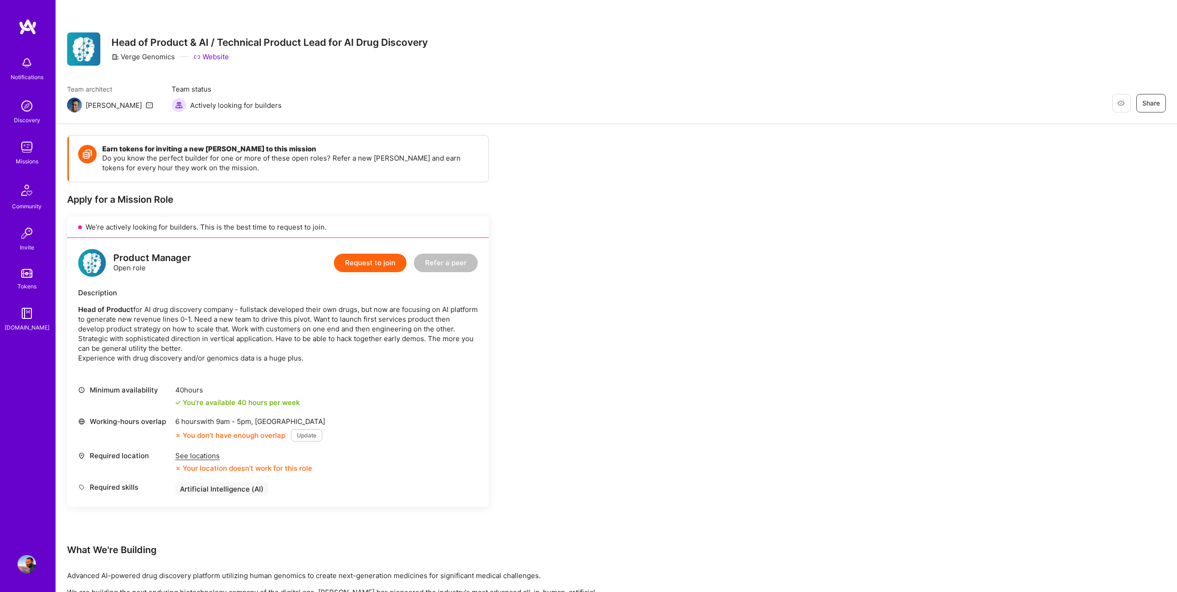
click at [191, 451] on div "See locations" at bounding box center [243, 455] width 137 height 10
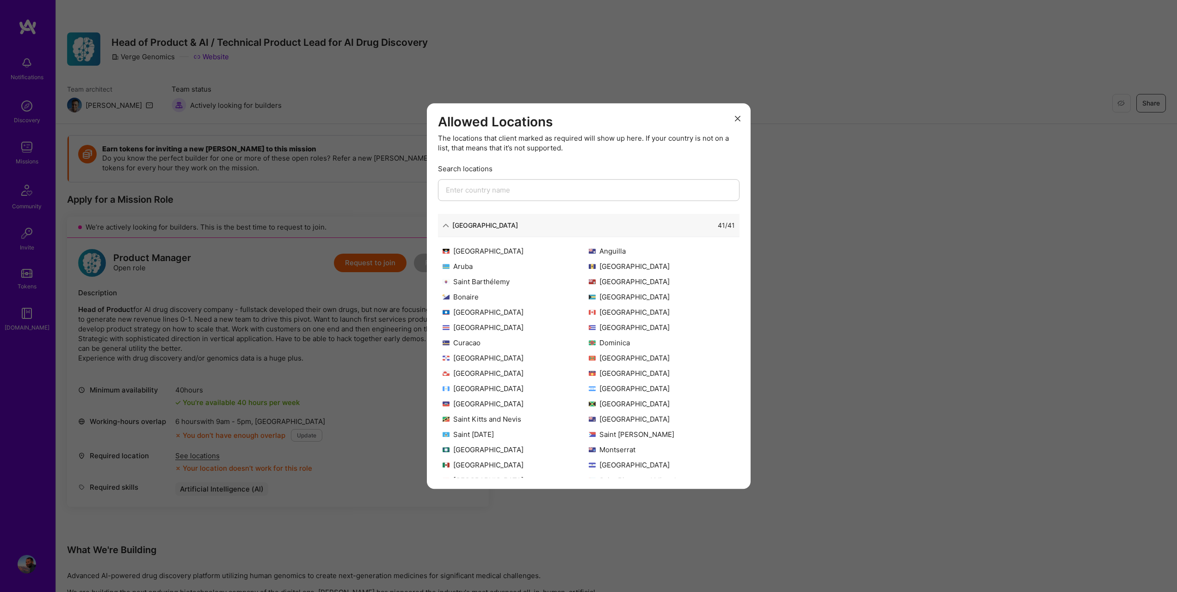
drag, startPoint x: 725, startPoint y: 309, endPoint x: 724, endPoint y: 320, distance: 10.2
click at [724, 320] on div "Antigua and Barbuda Anguilla Aruba Barbados Saint Barthélemy Bermuda Bonaire Ba…" at bounding box center [589, 361] width 302 height 231
drag, startPoint x: 731, startPoint y: 316, endPoint x: 731, endPoint y: 361, distance: 44.9
click at [731, 361] on div "Antigua and Barbuda Anguilla Aruba Barbados Saint Barthélemy Bermuda Bonaire Ba…" at bounding box center [589, 361] width 302 height 231
click at [491, 180] on input "modal" at bounding box center [589, 190] width 302 height 22
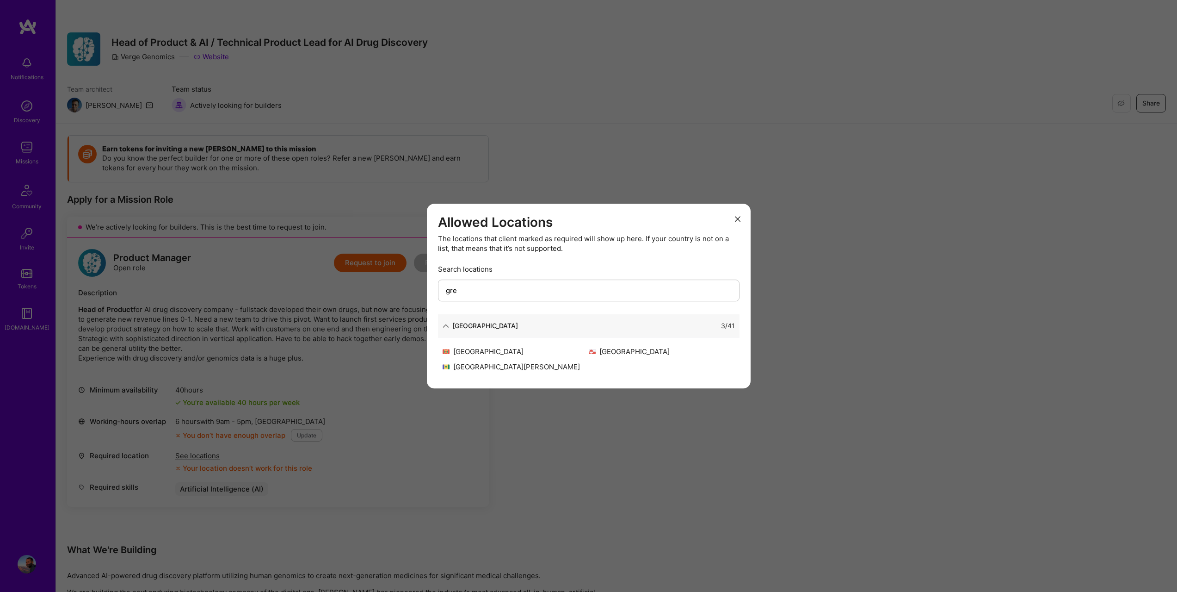
type input "gre"
click at [441, 328] on div "North America 3 / 41" at bounding box center [589, 325] width 302 height 23
click at [447, 326] on icon "modal" at bounding box center [446, 325] width 6 height 6
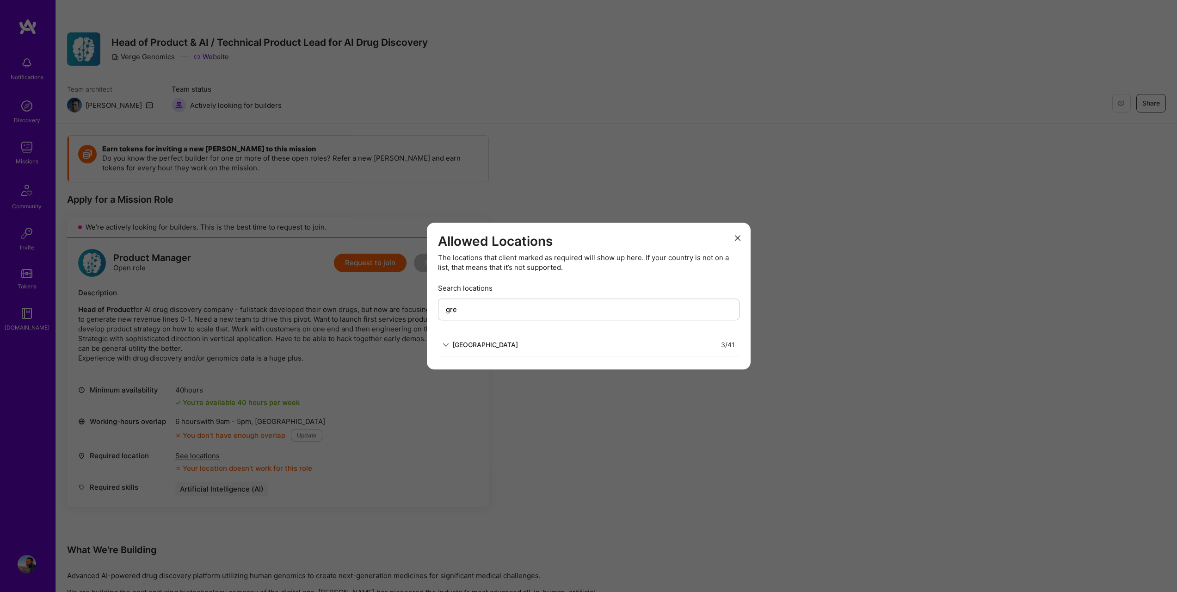
click at [457, 304] on input "gre" at bounding box center [589, 309] width 302 height 22
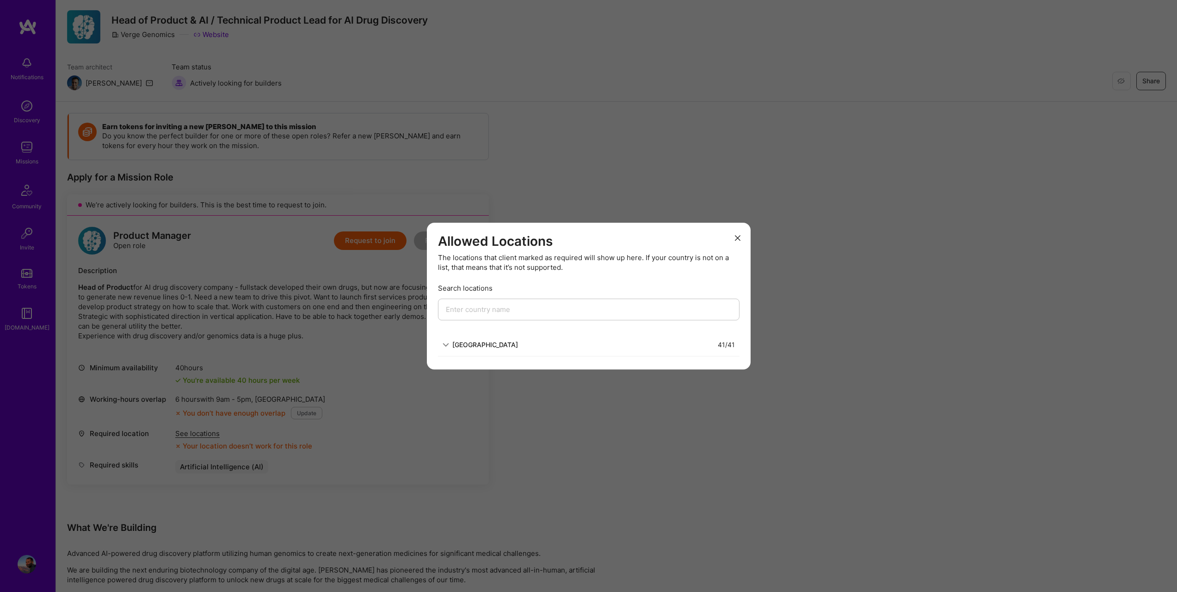
scroll to position [85, 0]
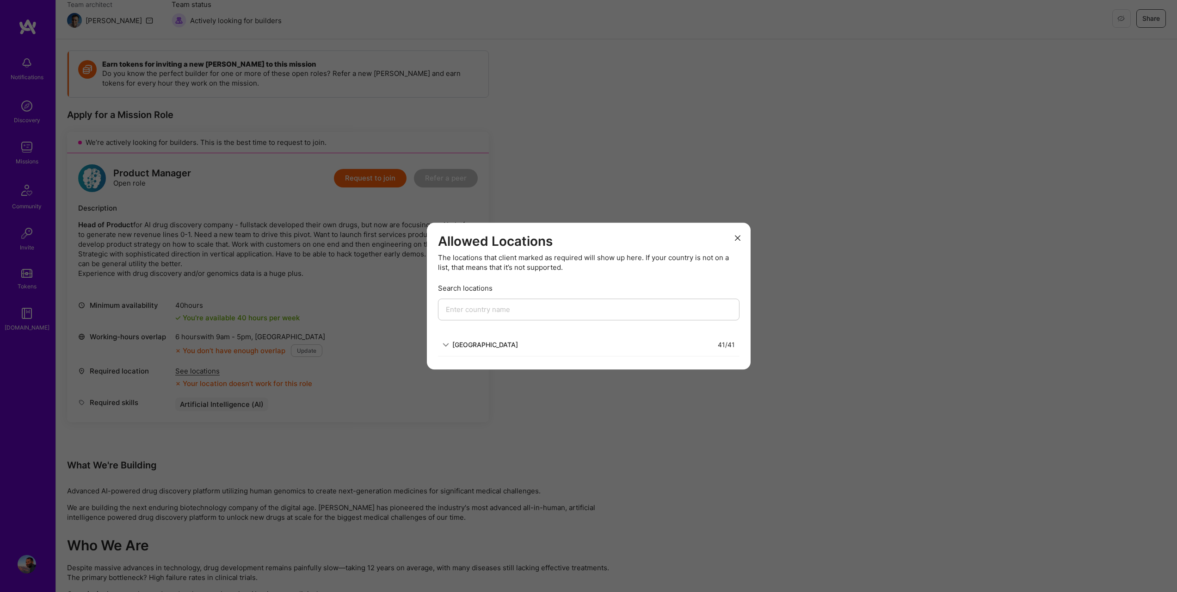
click at [489, 353] on div "North America 41 / 41" at bounding box center [589, 344] width 302 height 23
click at [492, 347] on div "North America" at bounding box center [485, 344] width 66 height 10
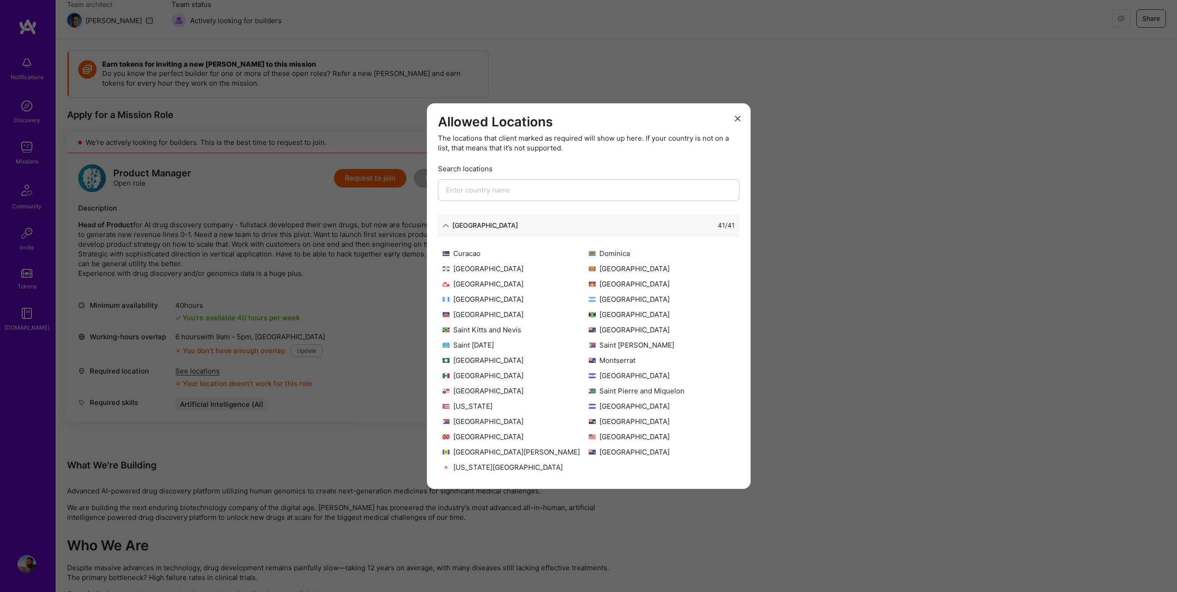
scroll to position [0, 0]
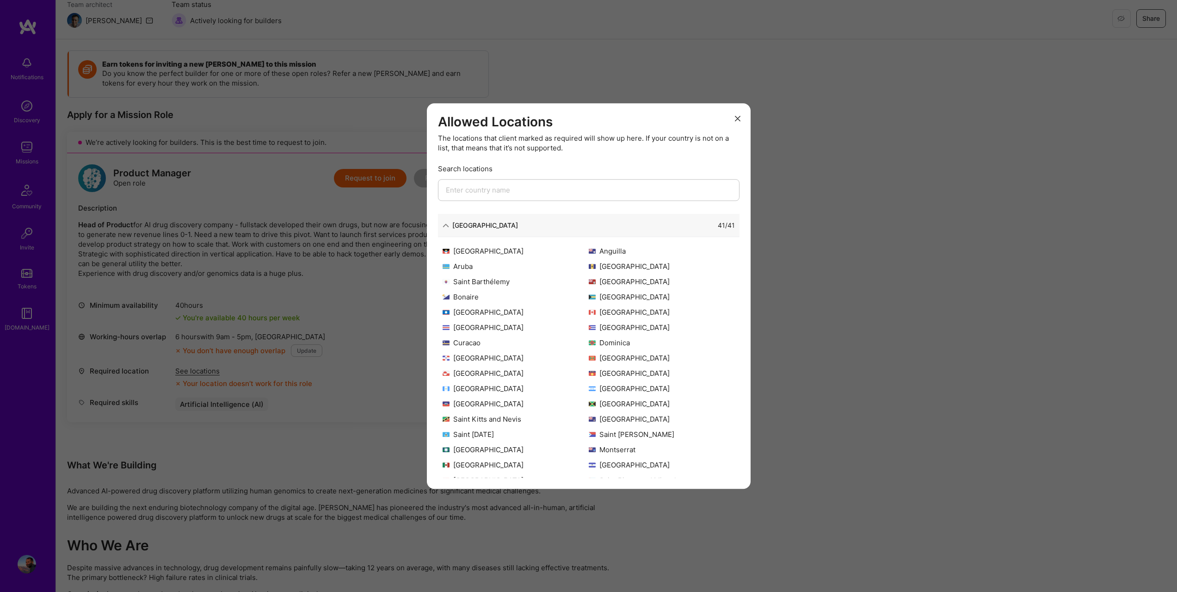
click at [736, 118] on icon "modal" at bounding box center [738, 119] width 6 height 6
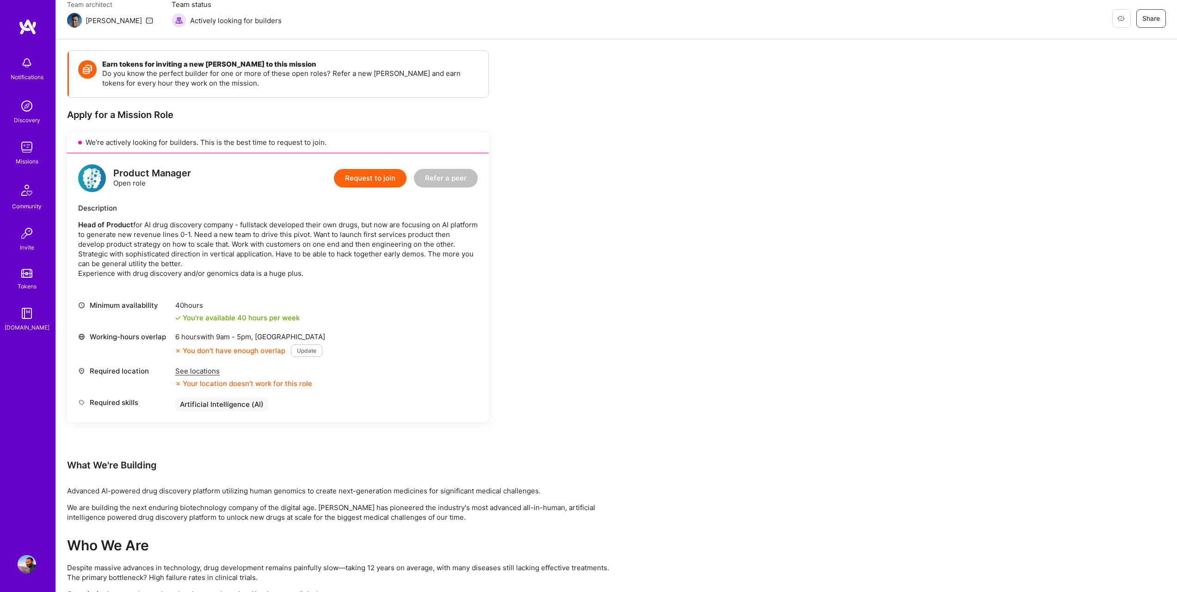
click at [306, 346] on button "Update" at bounding box center [306, 350] width 31 height 12
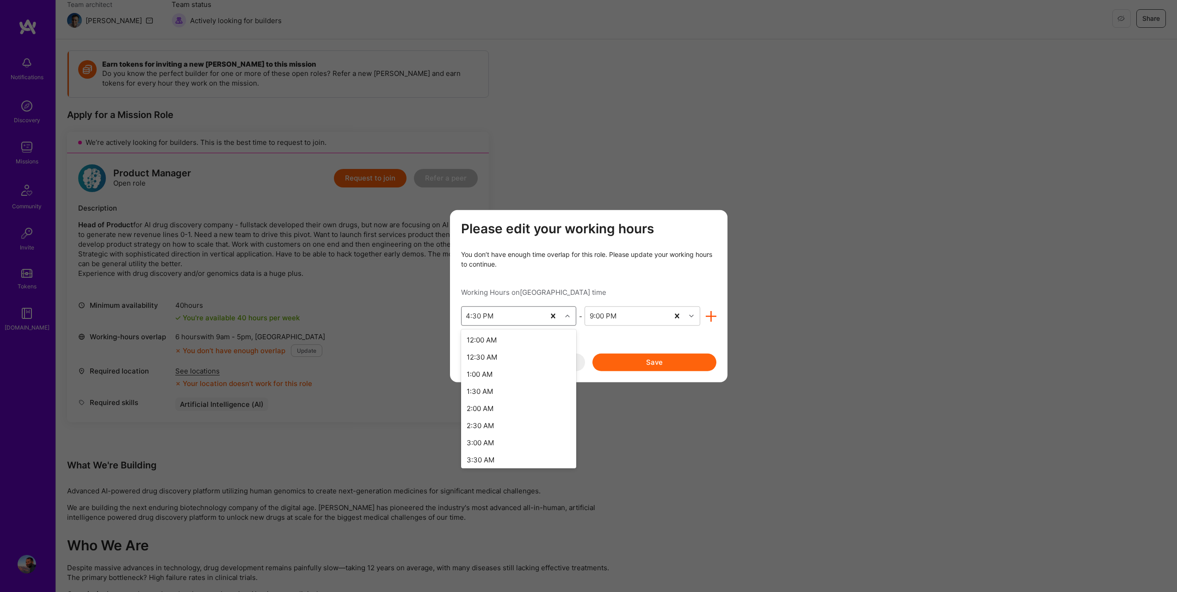
click at [530, 316] on div "4:30 PM" at bounding box center [504, 316] width 84 height 19
click at [483, 418] on div "3:30 PM" at bounding box center [519, 419] width 116 height 17
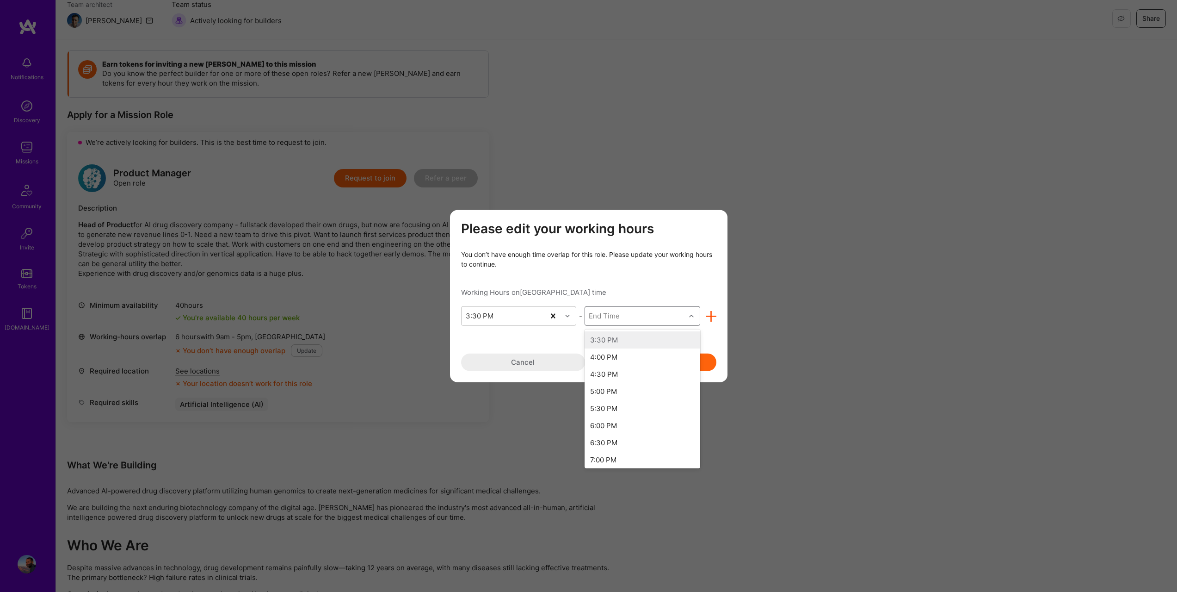
click at [616, 319] on div "End Time" at bounding box center [604, 316] width 31 height 10
click at [642, 455] on div "12:00 PM" at bounding box center [643, 457] width 116 height 17
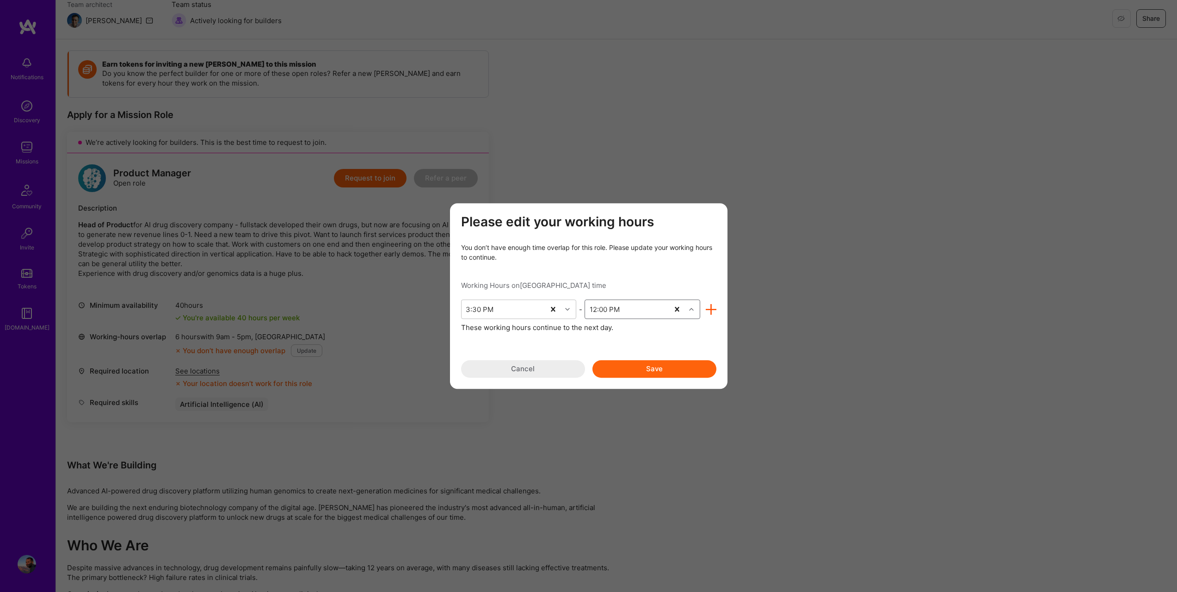
click at [660, 367] on button "Save" at bounding box center [654, 369] width 124 height 18
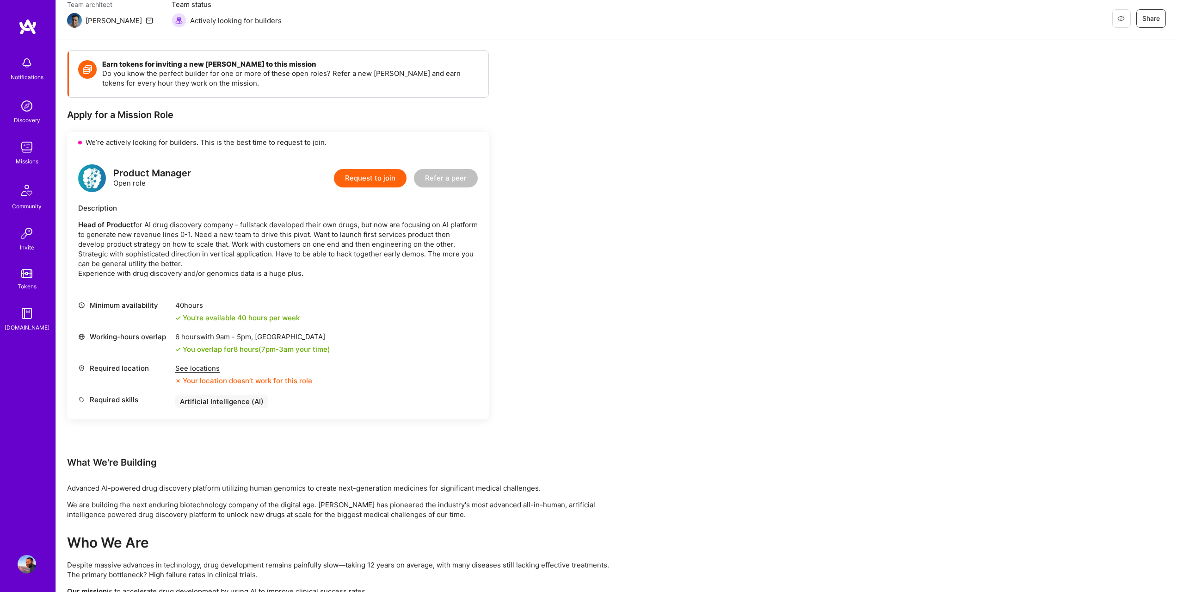
scroll to position [62, 0]
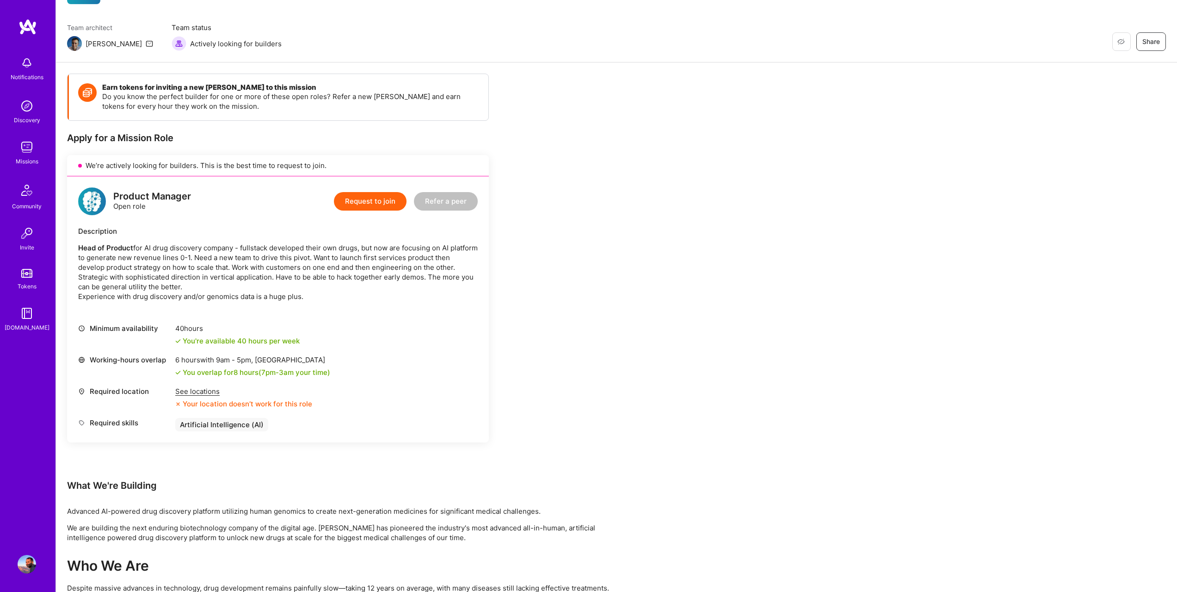
click at [375, 200] on button "Request to join" at bounding box center [370, 201] width 73 height 19
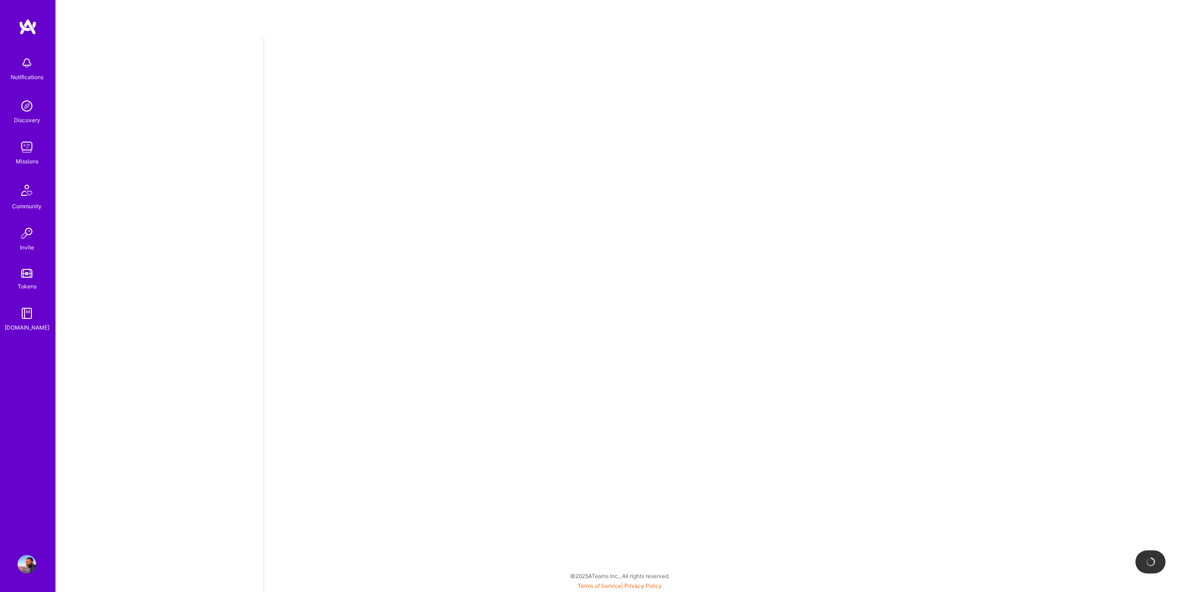
select select "GR"
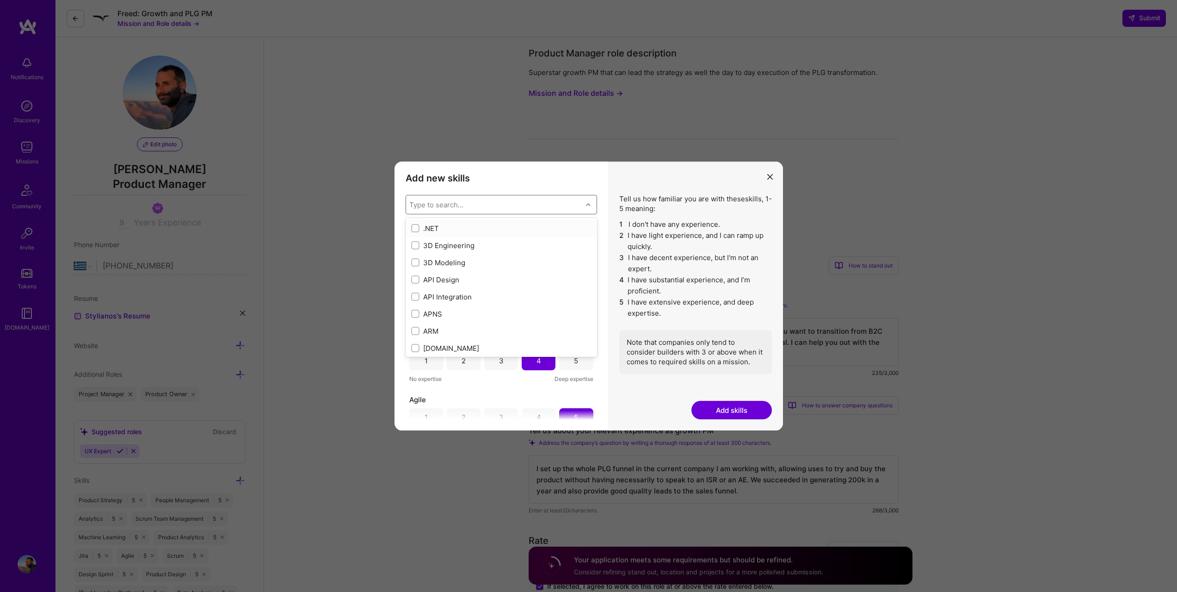
select select "GR"
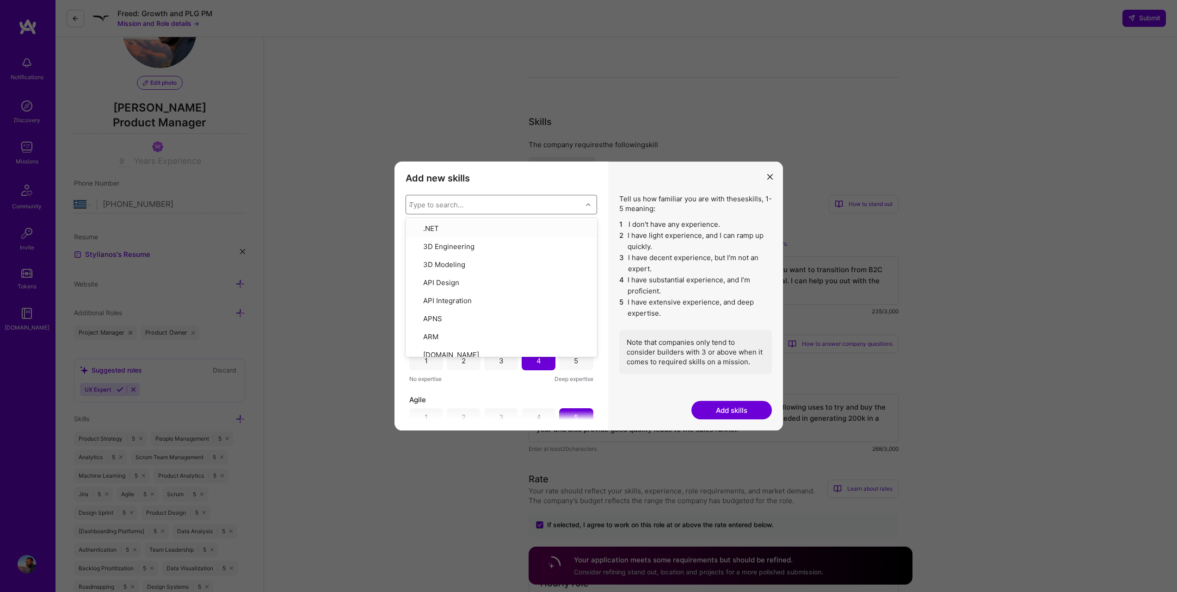
scroll to position [62, 0]
type input "anal"
checkbox input "true"
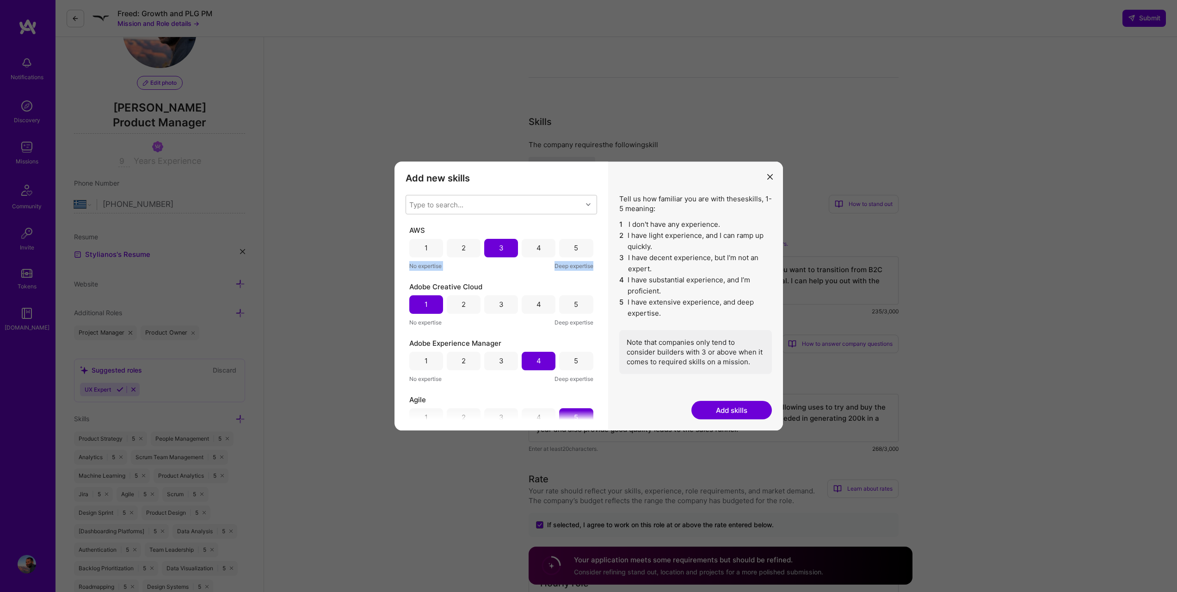
drag, startPoint x: 598, startPoint y: 238, endPoint x: 593, endPoint y: 263, distance: 25.3
click at [593, 263] on div "Add new skills Tell us how familiar you are with given skills, using between 1 …" at bounding box center [502, 295] width 214 height 269
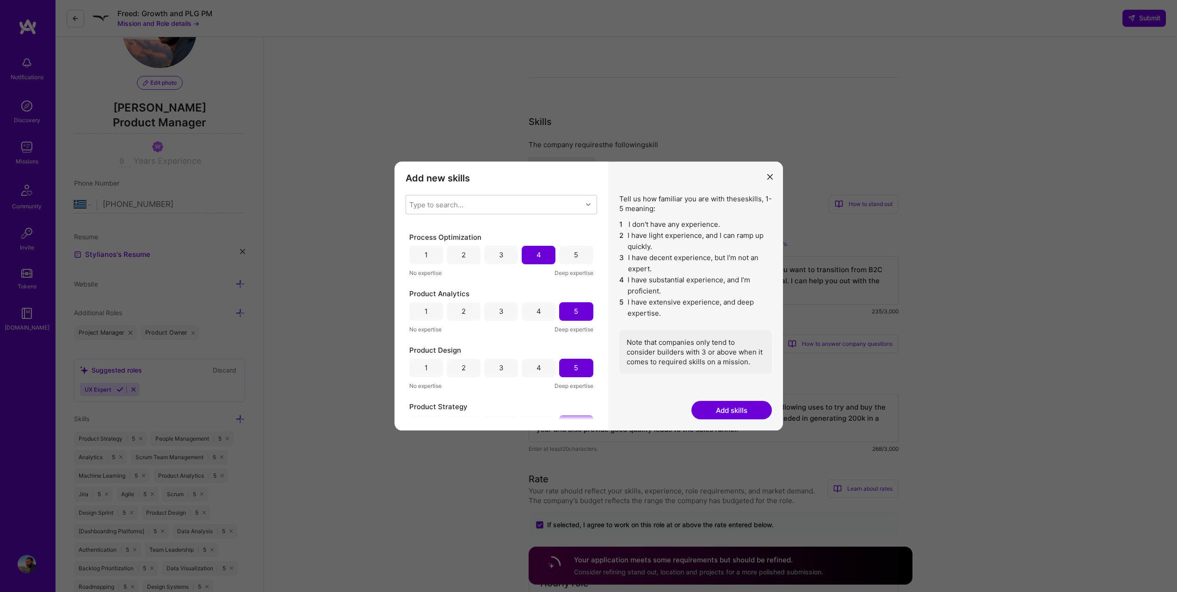
scroll to position [1240, 0]
click at [420, 292] on span "Product Analytics" at bounding box center [439, 289] width 60 height 10
click at [529, 303] on div "4" at bounding box center [539, 306] width 34 height 19
click at [579, 309] on div "5" at bounding box center [576, 306] width 34 height 19
click at [726, 416] on button "Add skills" at bounding box center [731, 410] width 80 height 19
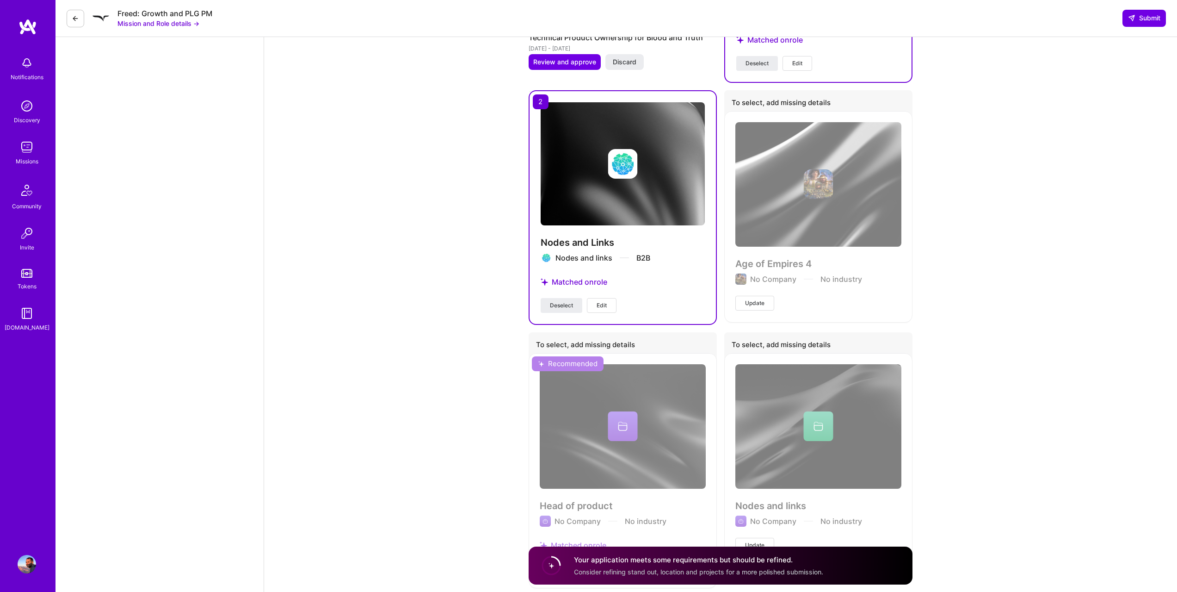
scroll to position [2384, 0]
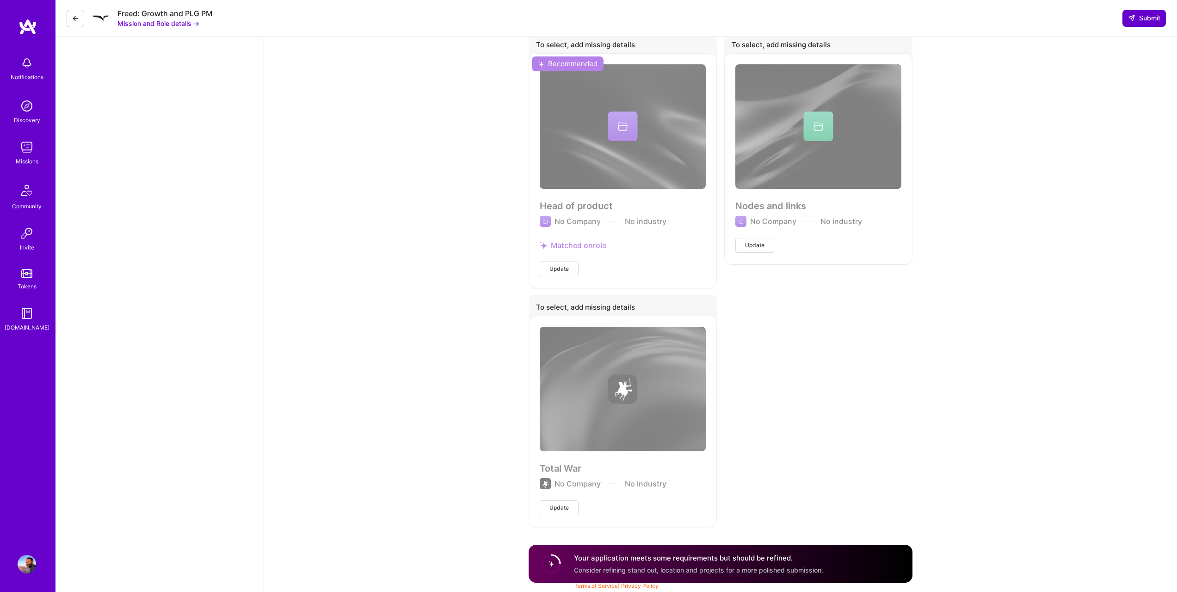
click at [1143, 19] on span "Submit" at bounding box center [1144, 17] width 32 height 9
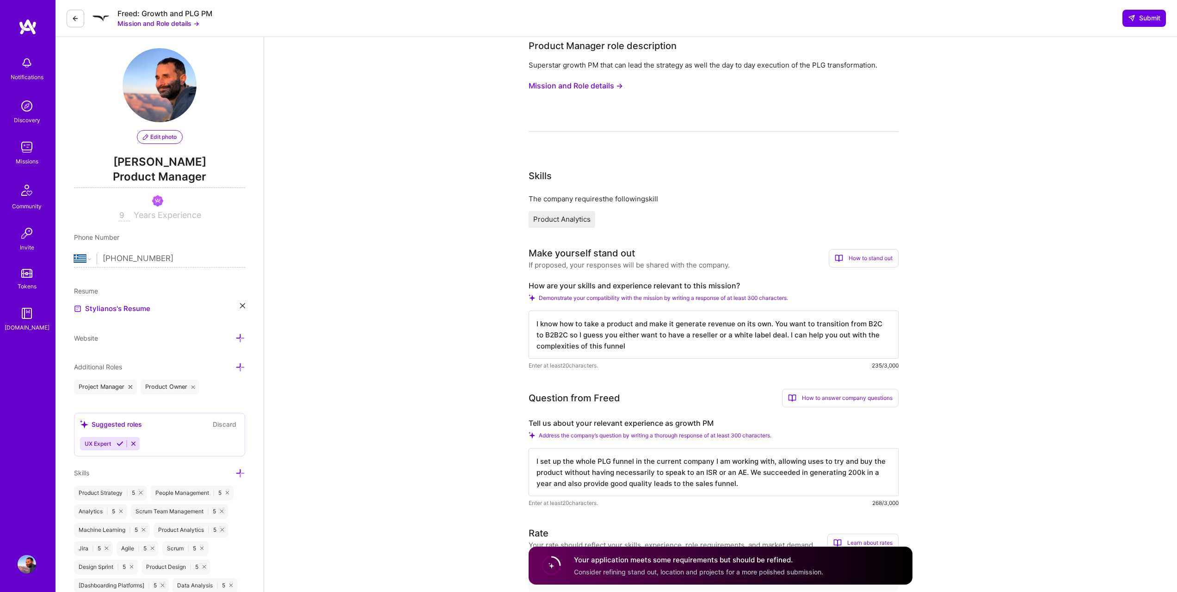
scroll to position [0, 0]
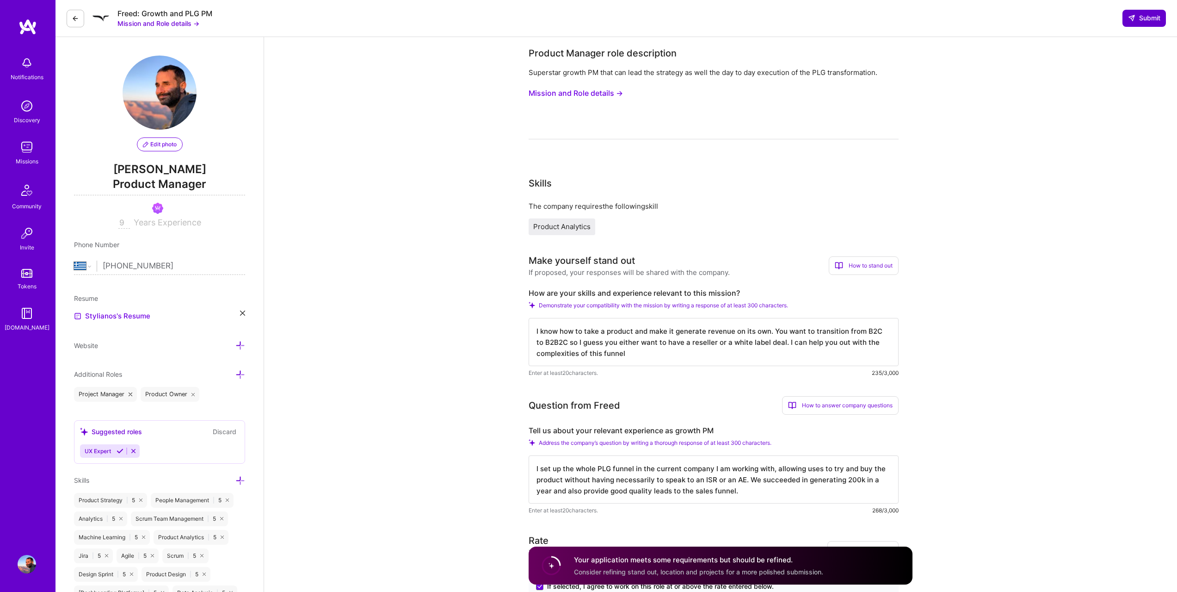
click at [1148, 21] on span "Submit" at bounding box center [1144, 17] width 32 height 9
click at [726, 471] on textarea "I set up the whole PLG funnel in the current company I am working with, allowin…" at bounding box center [714, 479] width 370 height 48
click at [574, 228] on span "Product Analytics" at bounding box center [561, 226] width 57 height 9
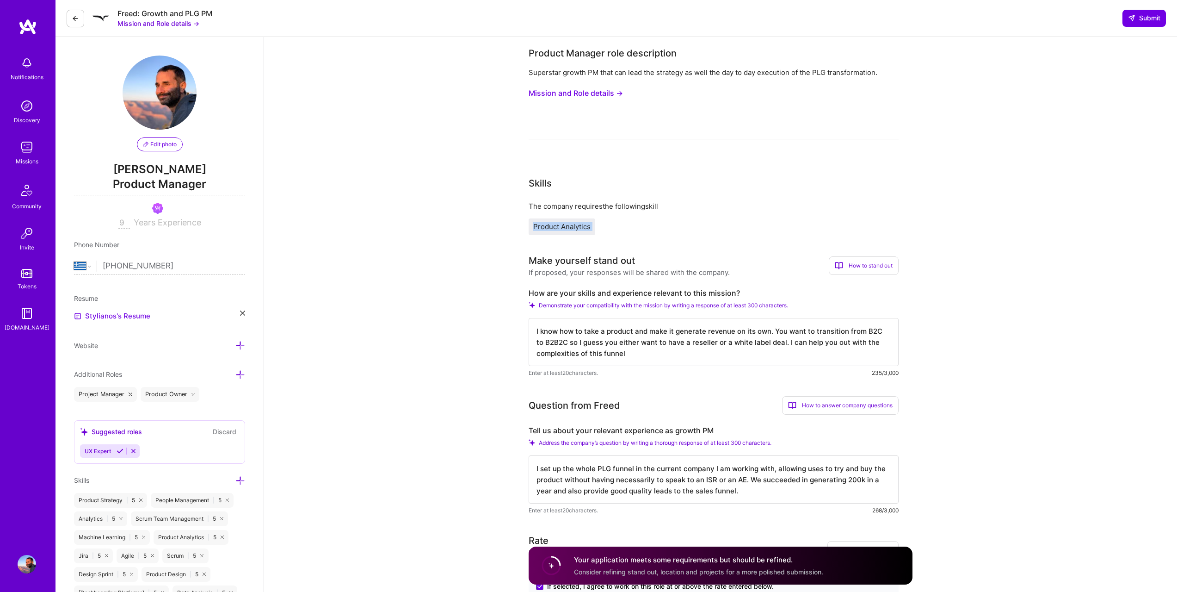
click at [574, 228] on span "Product Analytics" at bounding box center [561, 226] width 57 height 9
click at [587, 96] on button "Mission and Role details →" at bounding box center [576, 93] width 94 height 17
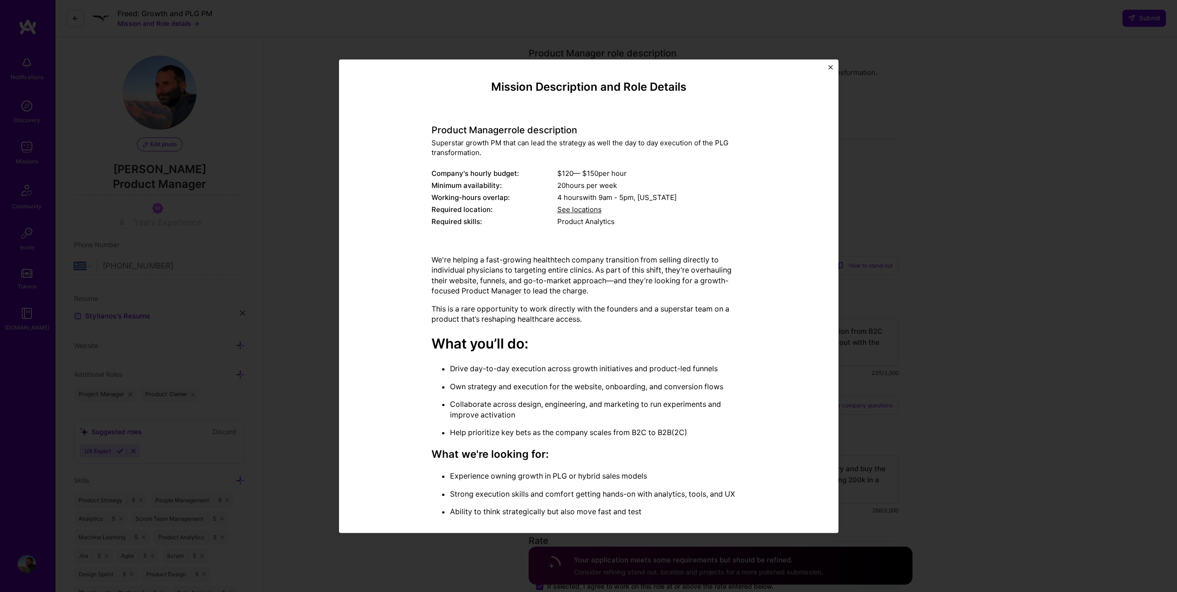
click at [833, 67] on div "Mission Description and Role Details Product Manager role description Superstar…" at bounding box center [589, 295] width 500 height 473
click at [839, 63] on div "Mission Description and Role Details Product Manager role description Superstar…" at bounding box center [588, 296] width 1177 height 592
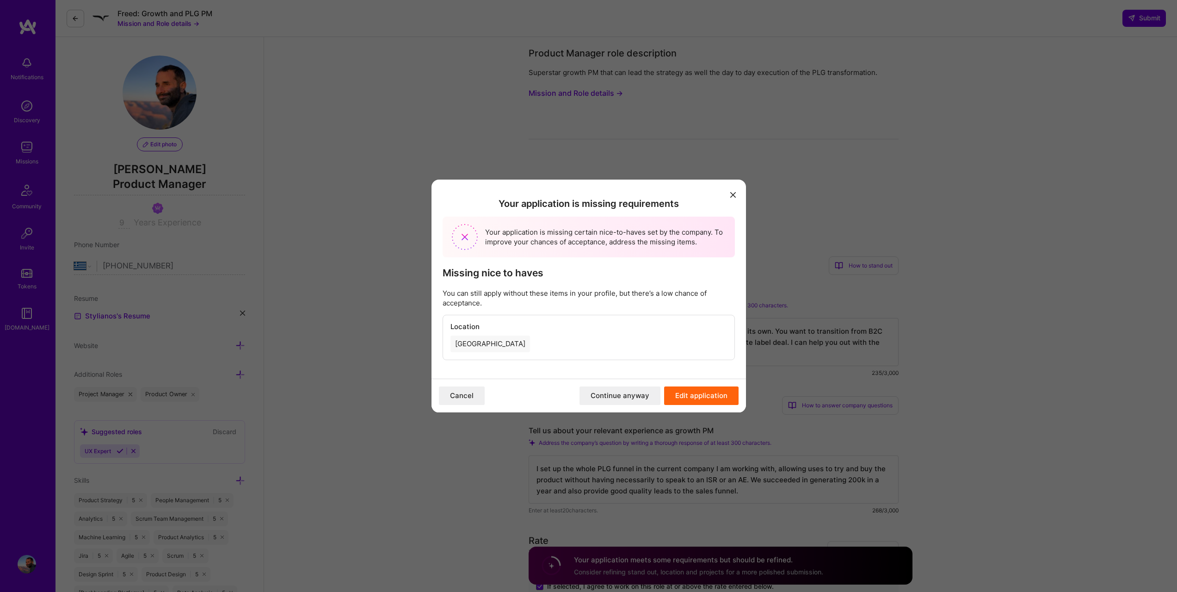
click at [831, 64] on div "Your application is missing requirements Your application is missing certain ni…" at bounding box center [588, 296] width 1177 height 592
click at [732, 192] on icon "modal" at bounding box center [733, 195] width 6 height 6
click at [734, 191] on button "modal" at bounding box center [733, 194] width 11 height 15
click at [459, 398] on button "Cancel" at bounding box center [462, 395] width 46 height 19
click at [726, 193] on div "Your application is missing requirements Your application is missing certain ni…" at bounding box center [589, 278] width 315 height 199
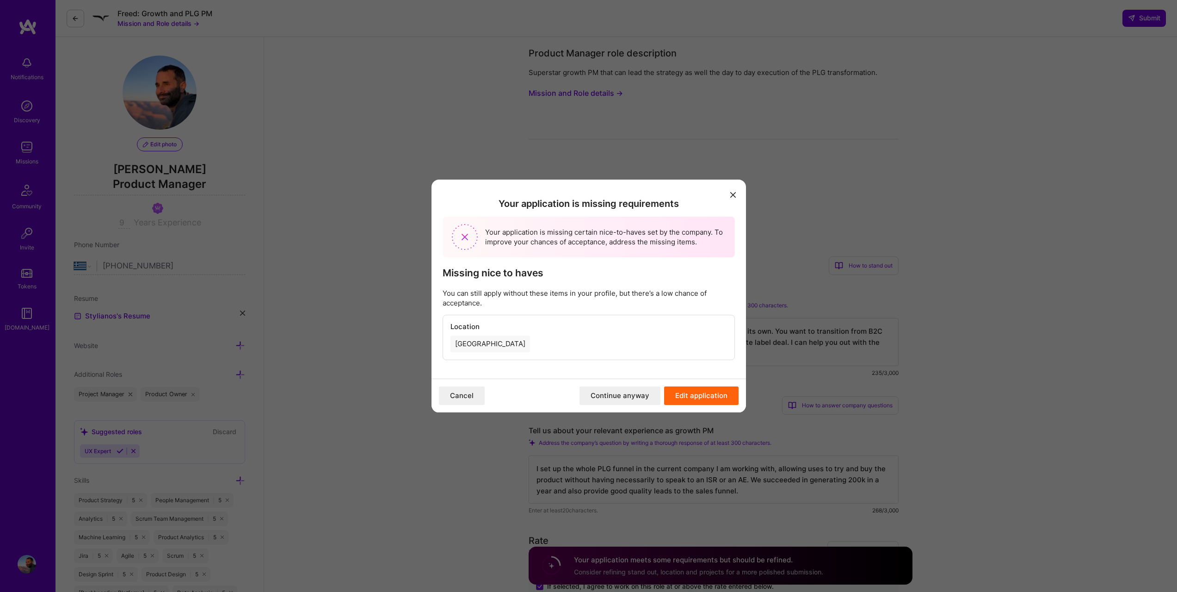
click at [731, 193] on icon "modal" at bounding box center [733, 195] width 6 height 6
click at [733, 198] on button "modal" at bounding box center [733, 194] width 11 height 15
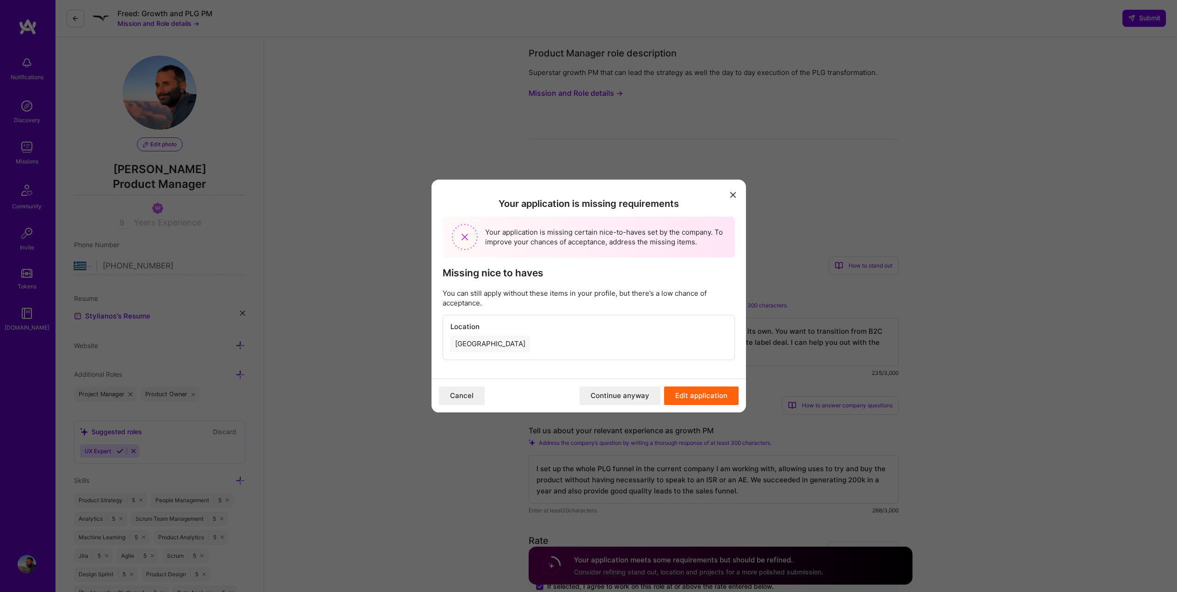
click at [462, 395] on button "Cancel" at bounding box center [462, 395] width 46 height 19
drag, startPoint x: 618, startPoint y: 403, endPoint x: 512, endPoint y: 352, distance: 117.7
click at [512, 355] on div "Your application is missing requirements Your application is missing certain ni…" at bounding box center [589, 295] width 315 height 233
click at [512, 345] on div "[GEOGRAPHIC_DATA]" at bounding box center [588, 343] width 277 height 17
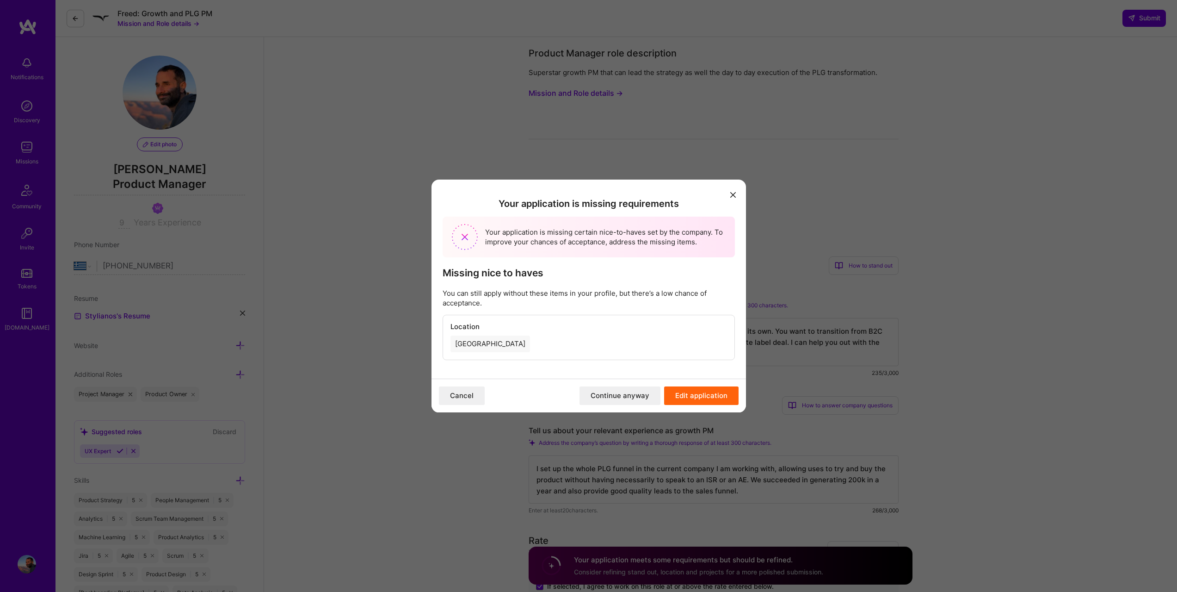
click at [626, 395] on button "Continue anyway" at bounding box center [620, 395] width 81 height 19
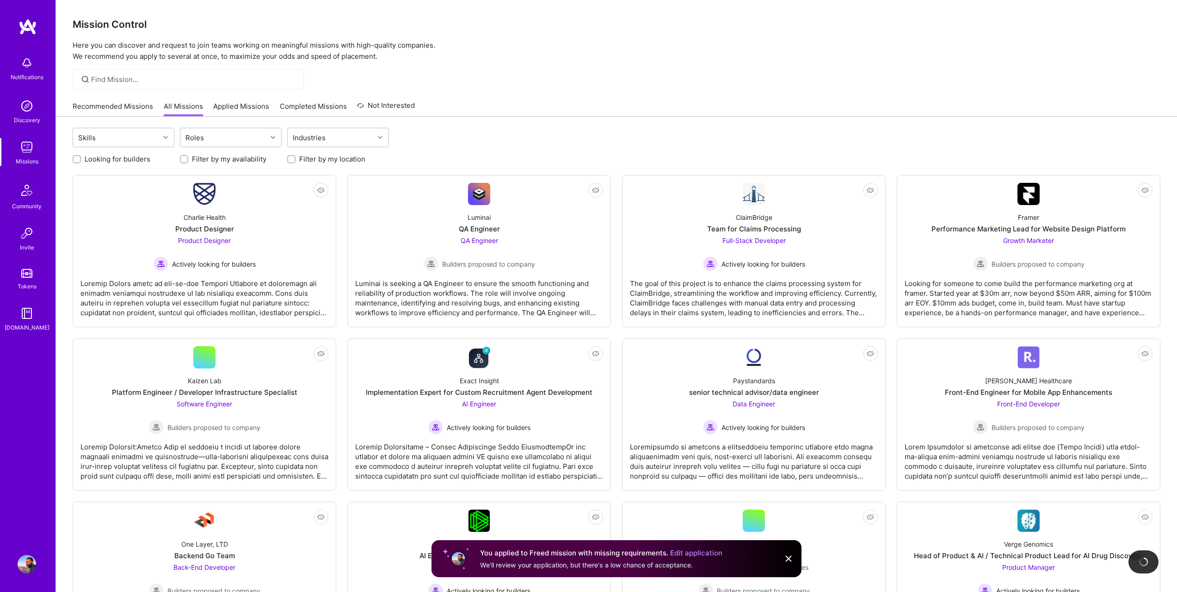
click at [228, 105] on link "Applied Missions" at bounding box center [241, 108] width 56 height 15
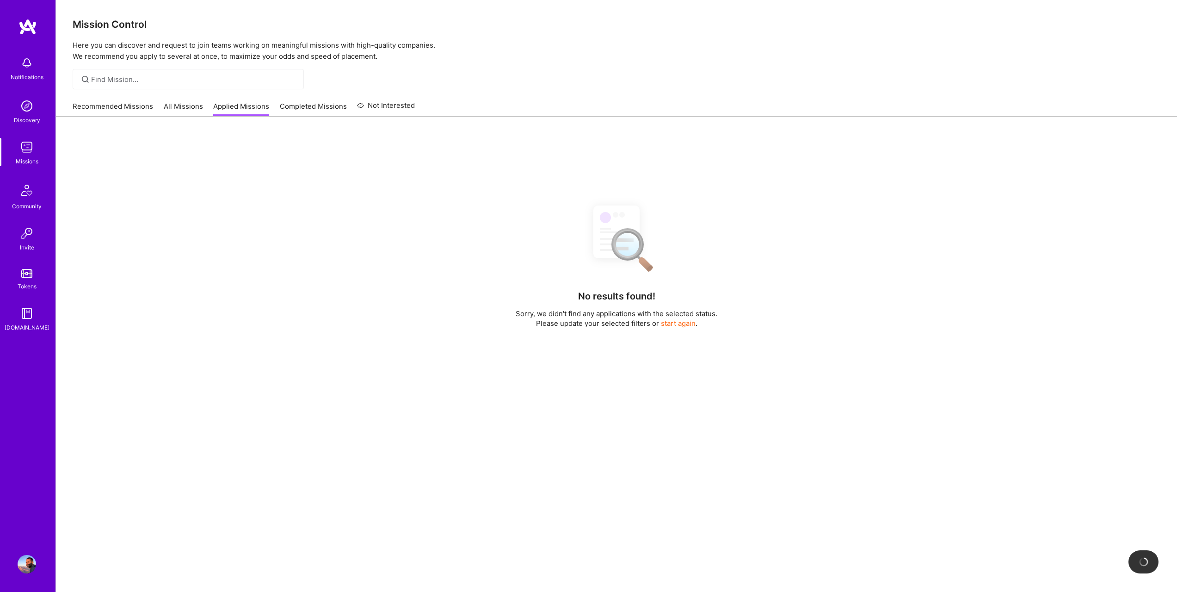
click at [319, 99] on div "Recommended Missions All Missions Applied Missions Completed Missions Not Inter…" at bounding box center [244, 106] width 342 height 20
click at [317, 106] on link "Completed Missions" at bounding box center [313, 108] width 67 height 15
click at [206, 103] on div "Recommended Missions All Missions Applied Missions Completed Missions Not Inter…" at bounding box center [244, 106] width 342 height 20
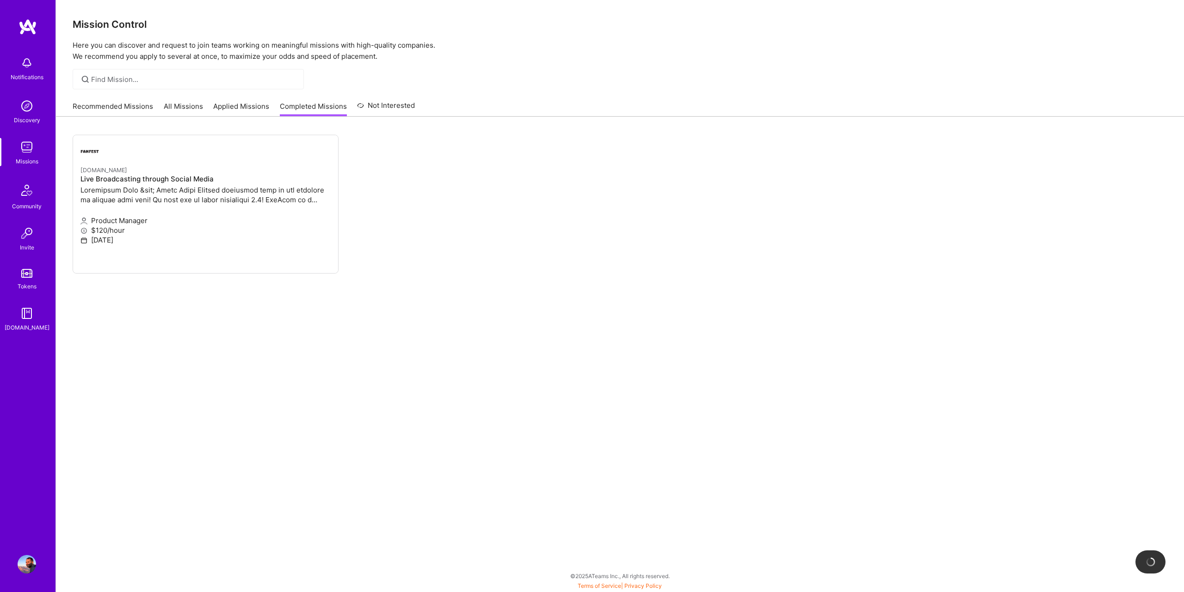
click at [169, 111] on link "All Missions" at bounding box center [183, 108] width 39 height 15
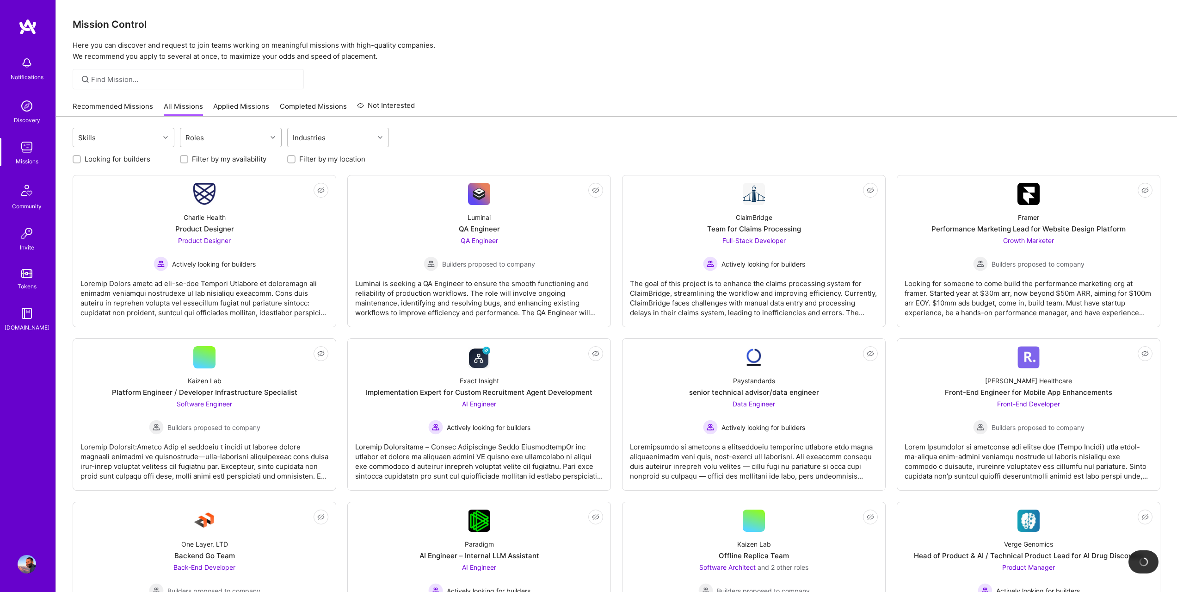
click at [199, 136] on div "Roles" at bounding box center [194, 137] width 23 height 13
click at [245, 108] on link "Applied Missions" at bounding box center [241, 108] width 56 height 15
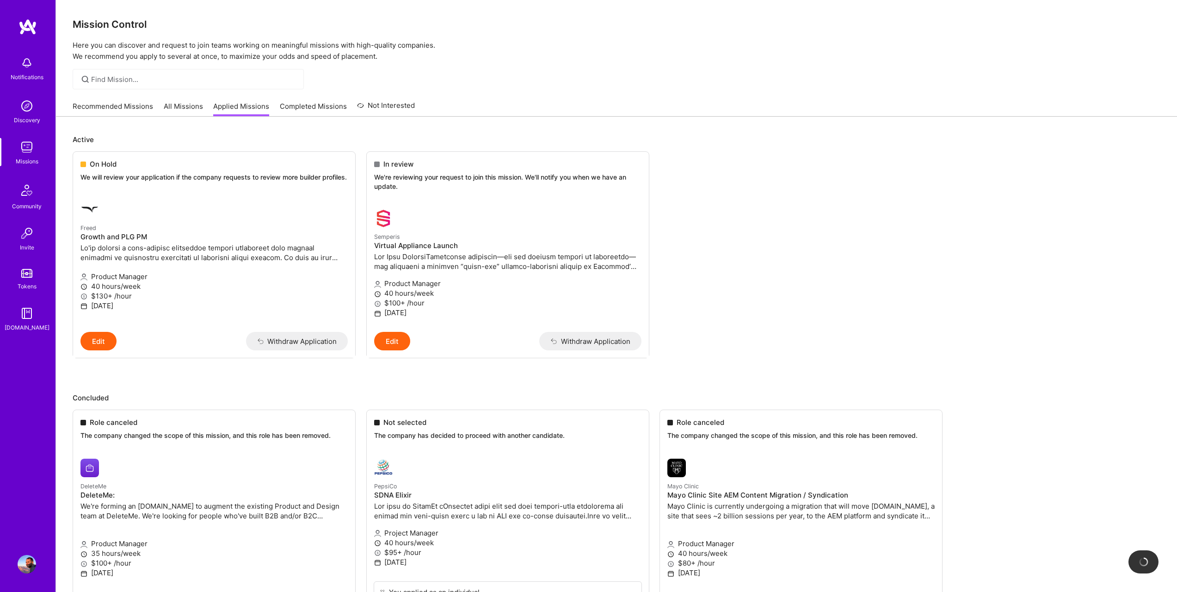
click at [120, 106] on link "Recommended Missions" at bounding box center [113, 108] width 80 height 15
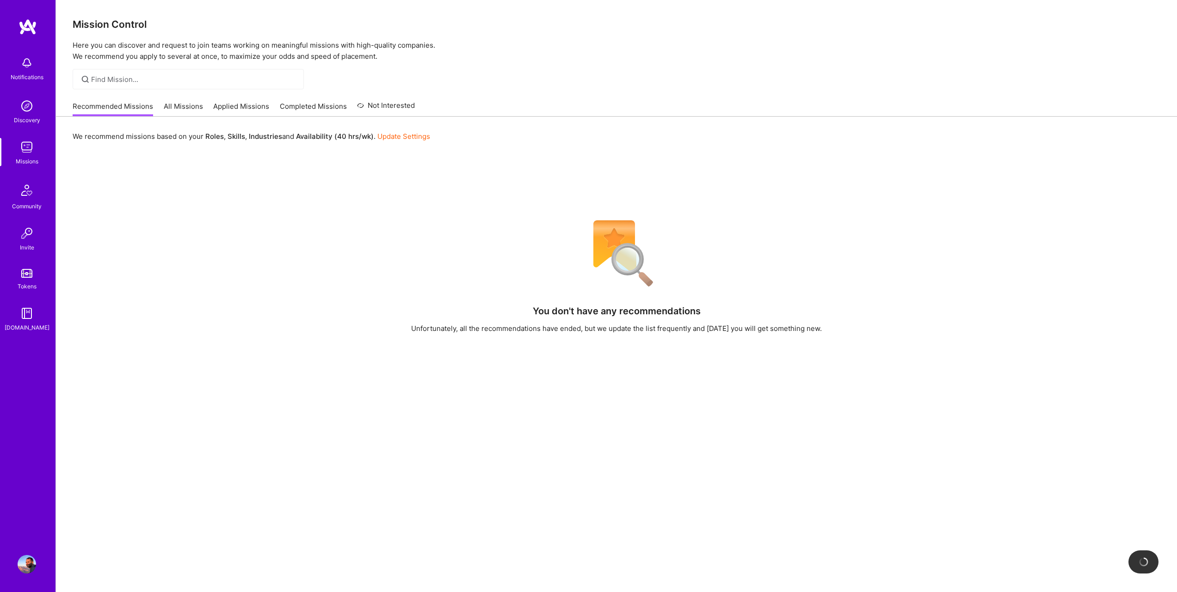
click at [192, 110] on link "All Missions" at bounding box center [183, 108] width 39 height 15
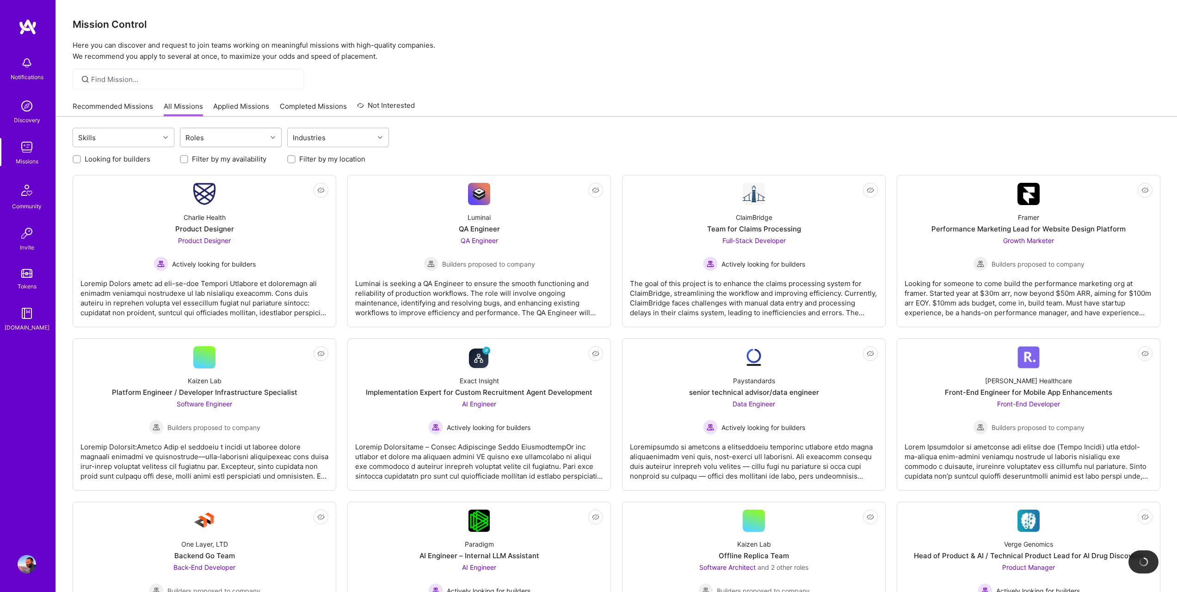
click at [226, 137] on div "Roles" at bounding box center [223, 137] width 86 height 19
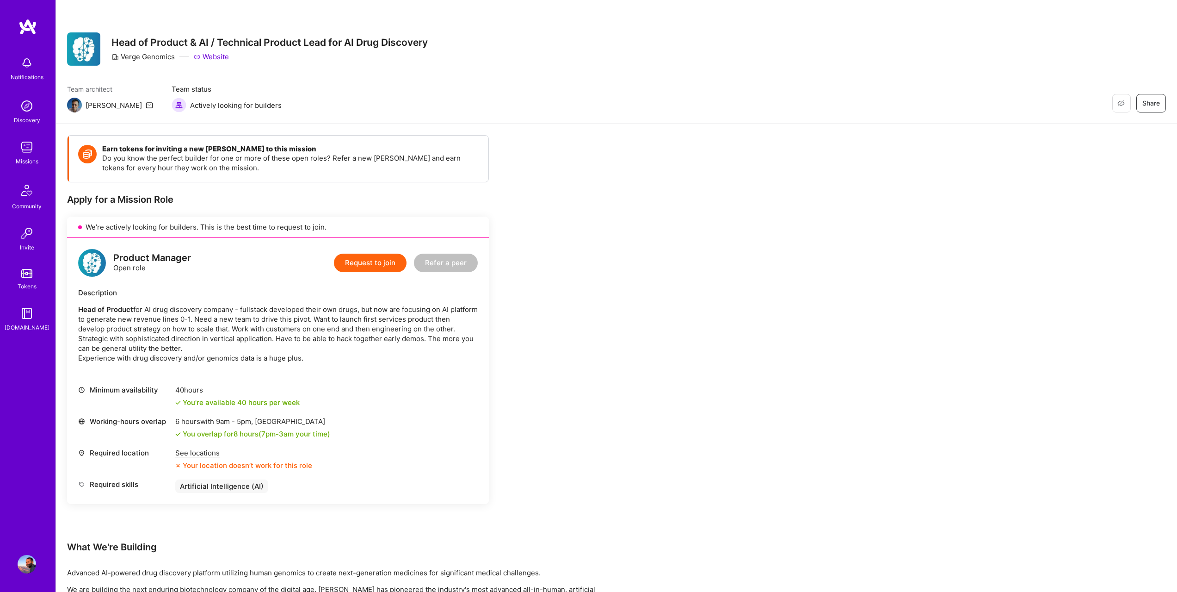
click at [198, 458] on div "See locations Your location doesn’t work for this role" at bounding box center [243, 459] width 137 height 22
click at [196, 455] on div "See locations" at bounding box center [243, 453] width 137 height 10
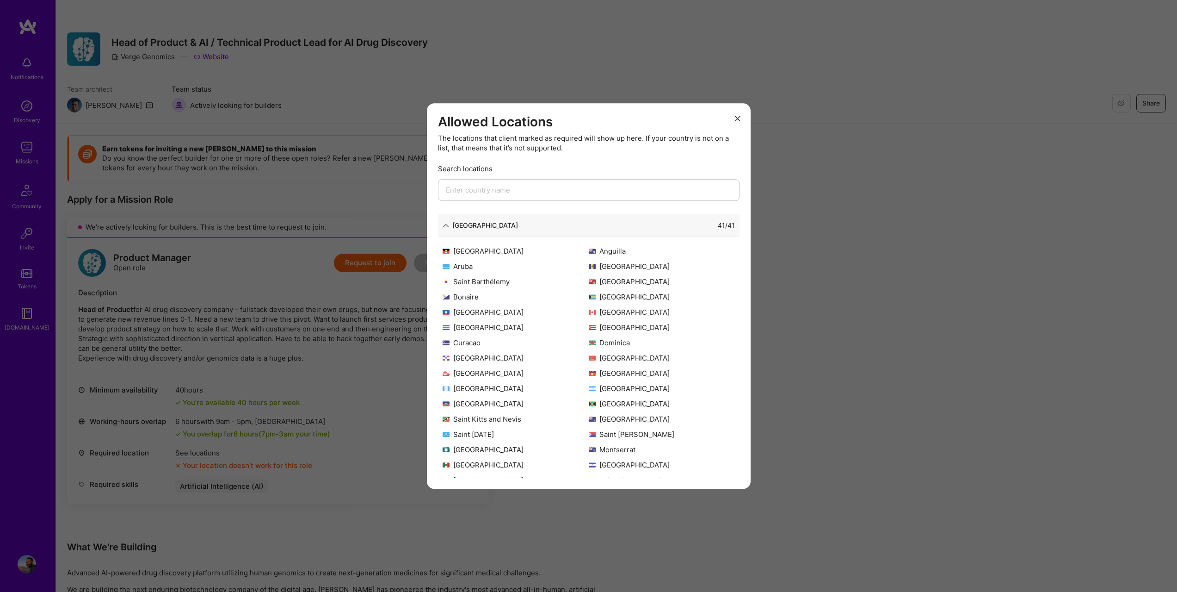
click at [502, 334] on div "[GEOGRAPHIC_DATA] [GEOGRAPHIC_DATA] [GEOGRAPHIC_DATA] [GEOGRAPHIC_DATA] [GEOGRA…" at bounding box center [589, 361] width 302 height 231
click at [458, 338] on div "Curacao" at bounding box center [516, 343] width 146 height 10
click at [461, 338] on div "Curacao" at bounding box center [516, 343] width 146 height 10
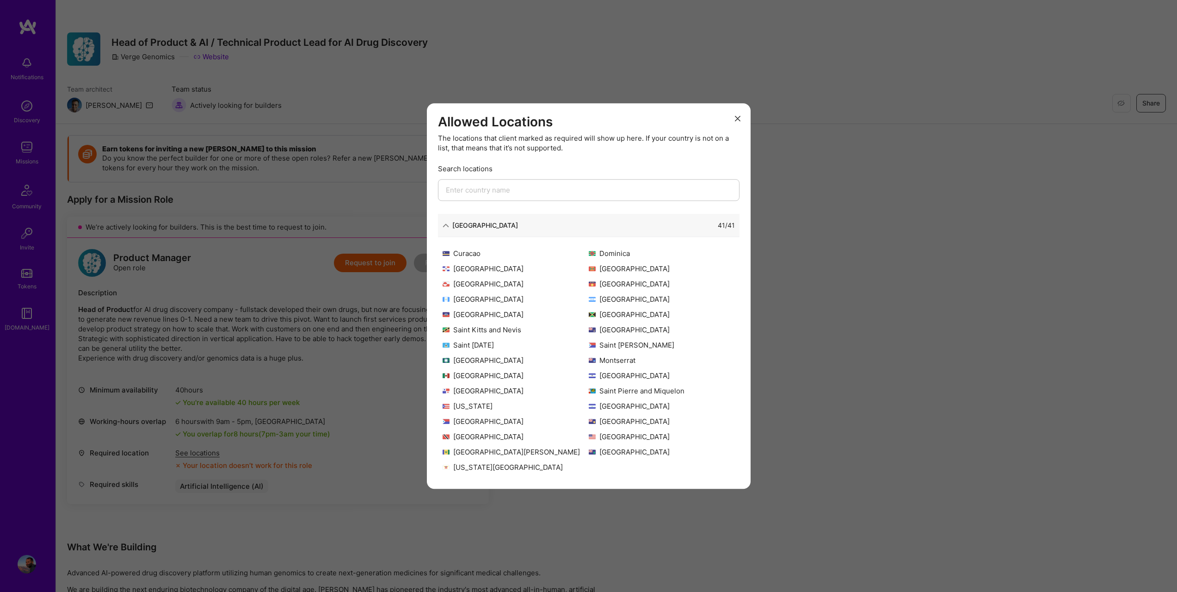
click at [650, 446] on div "[GEOGRAPHIC_DATA] [GEOGRAPHIC_DATA] [GEOGRAPHIC_DATA] [GEOGRAPHIC_DATA] [GEOGRA…" at bounding box center [589, 361] width 302 height 231
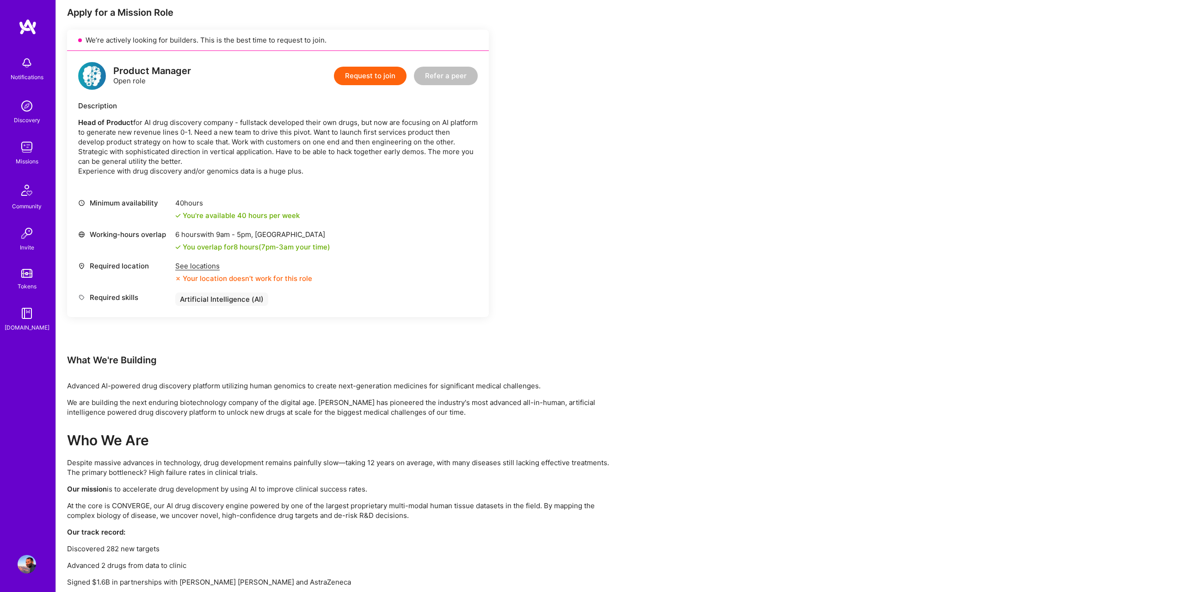
scroll to position [170, 0]
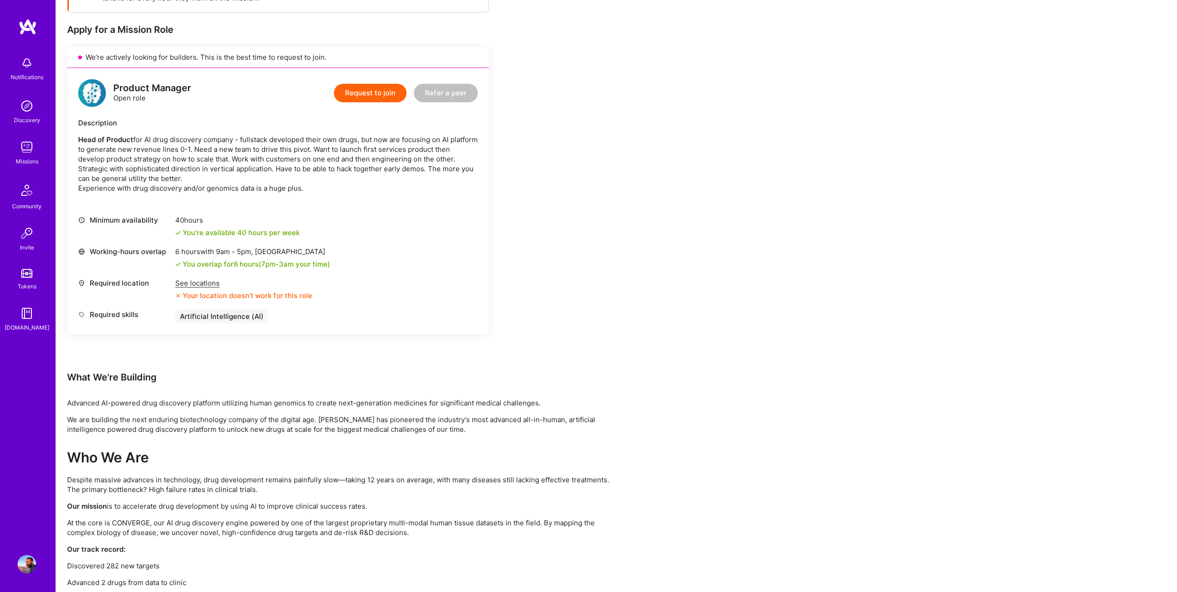
click at [384, 91] on button "Request to join" at bounding box center [370, 93] width 73 height 19
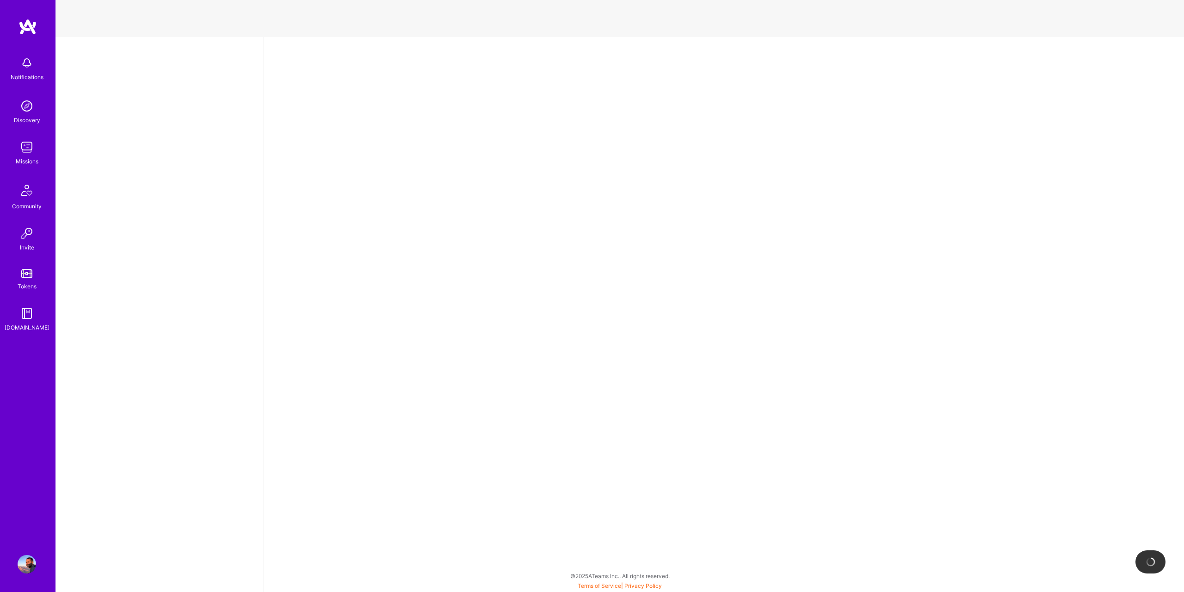
select select "GR"
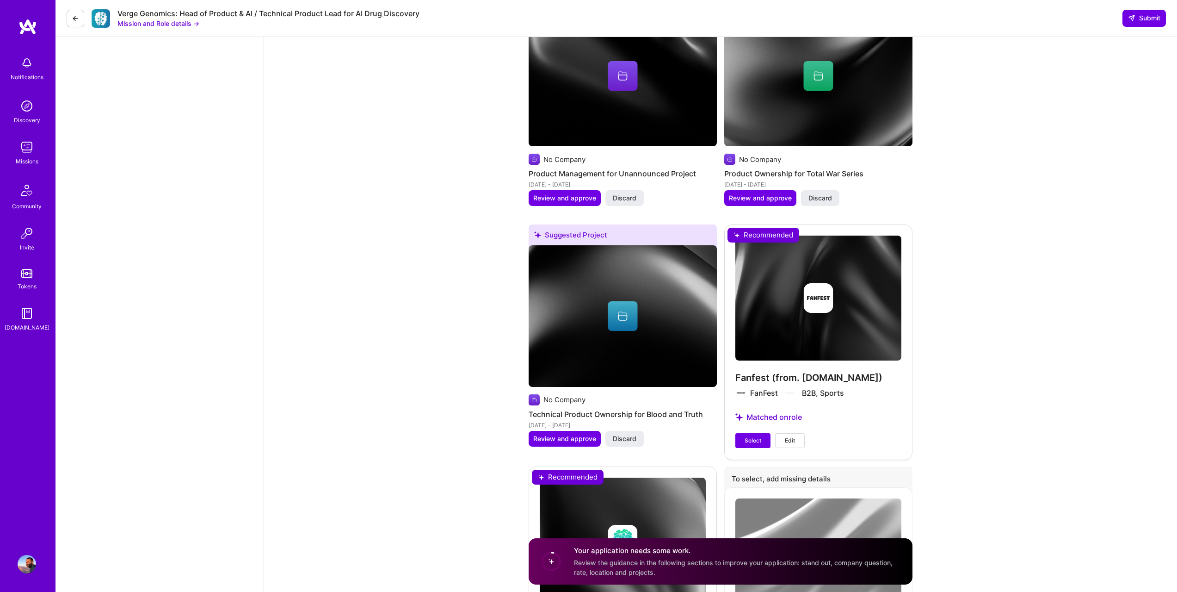
scroll to position [1826, 0]
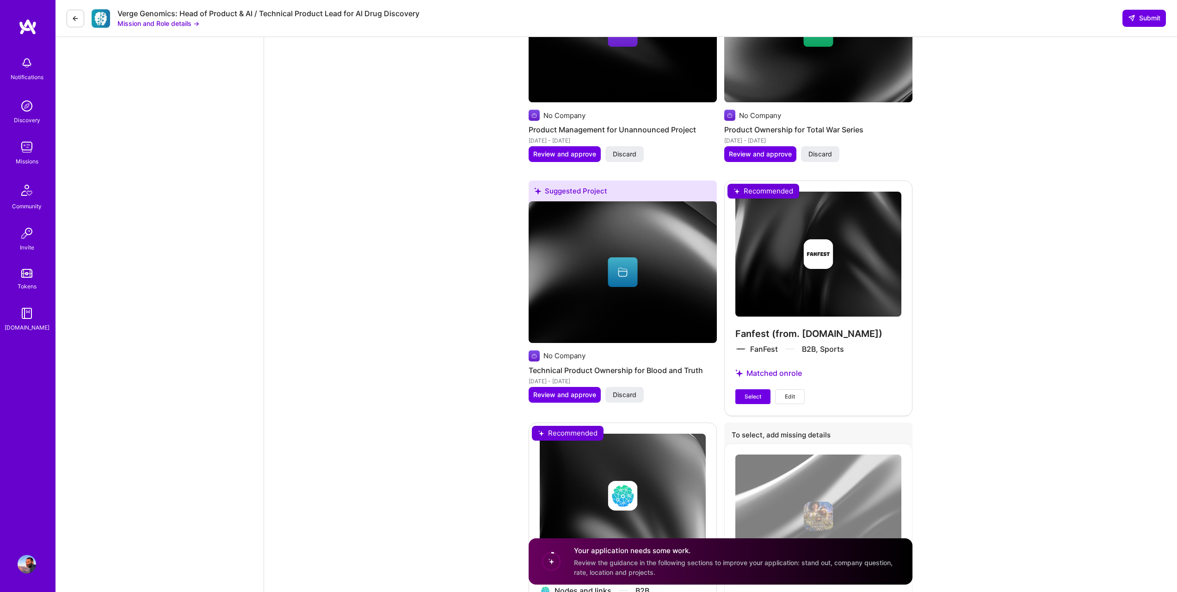
click at [585, 444] on div "Nodes and Links Nodes and links B2B Matched on role Select Edit" at bounding box center [623, 539] width 188 height 234
click at [765, 389] on button "Select" at bounding box center [752, 396] width 35 height 15
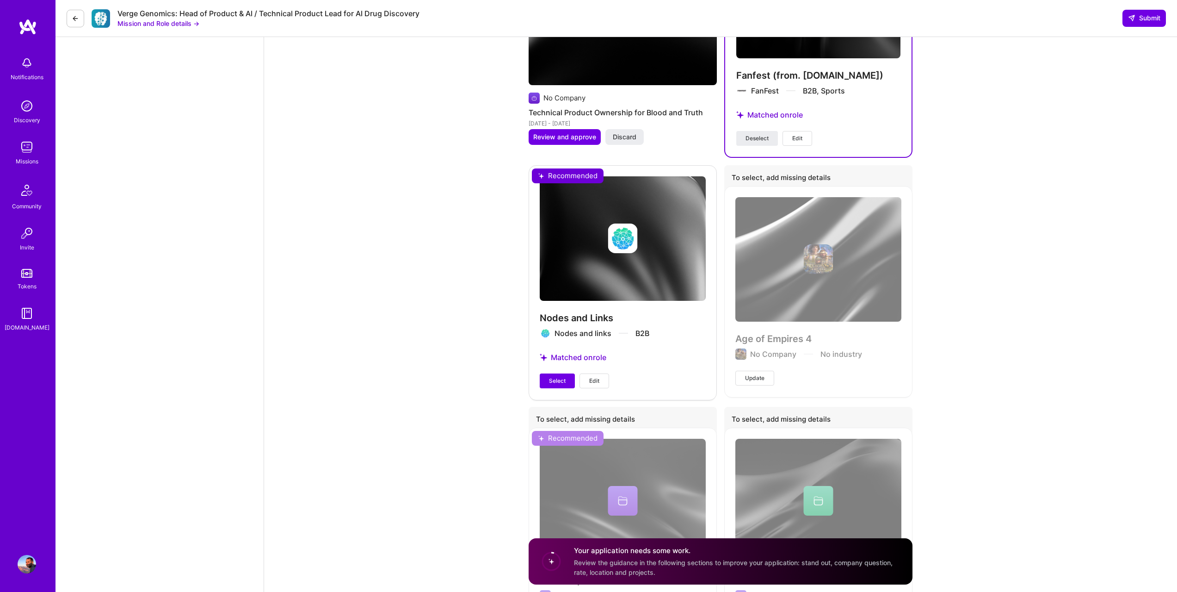
scroll to position [2060, 0]
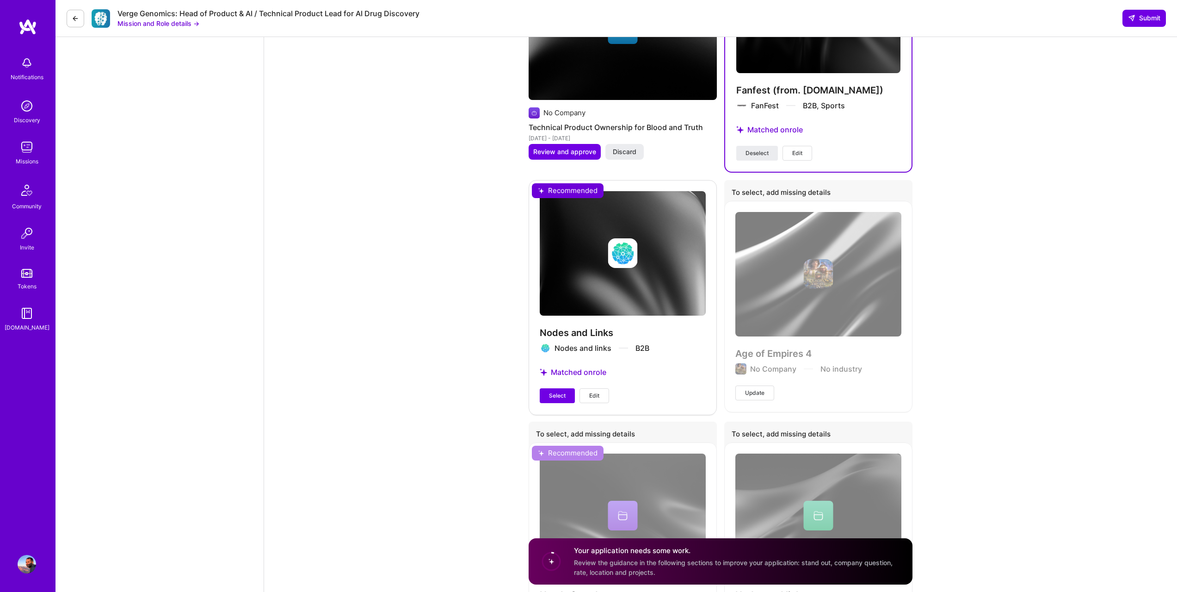
click at [558, 367] on div "Nodes and Links Nodes and links B2B Matched on role Select Edit" at bounding box center [623, 297] width 188 height 234
click at [554, 391] on span "Select" at bounding box center [557, 395] width 17 height 8
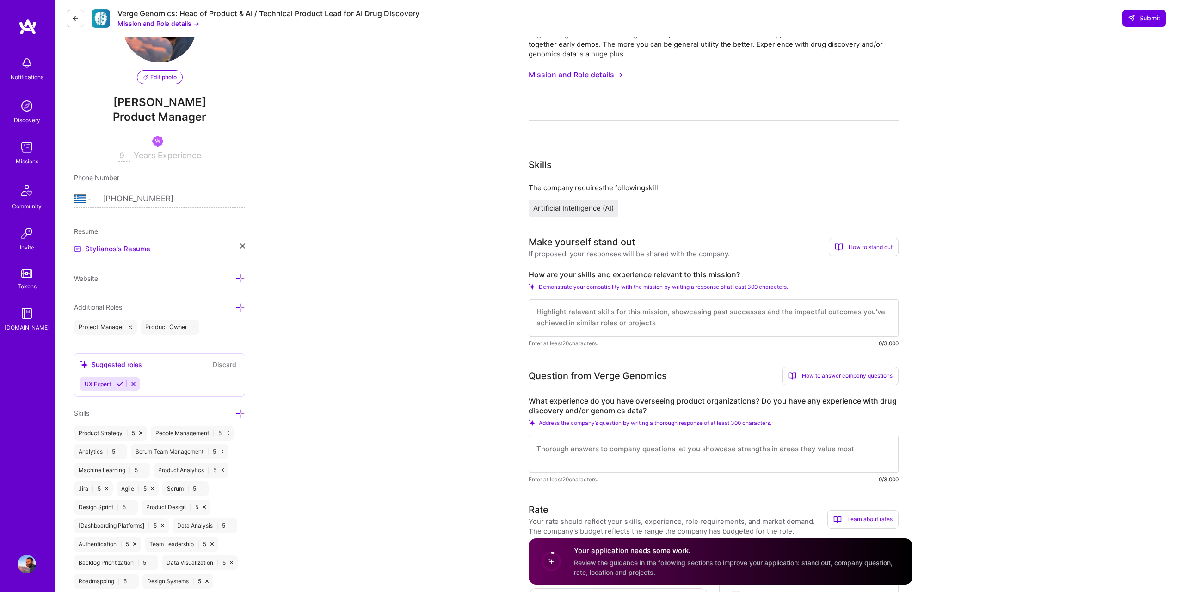
scroll to position [69, 0]
click at [593, 324] on textarea at bounding box center [714, 315] width 370 height 37
click at [778, 307] on textarea "I am currently the head of product in a deep AI company that specializes in hug…" at bounding box center [714, 315] width 370 height 37
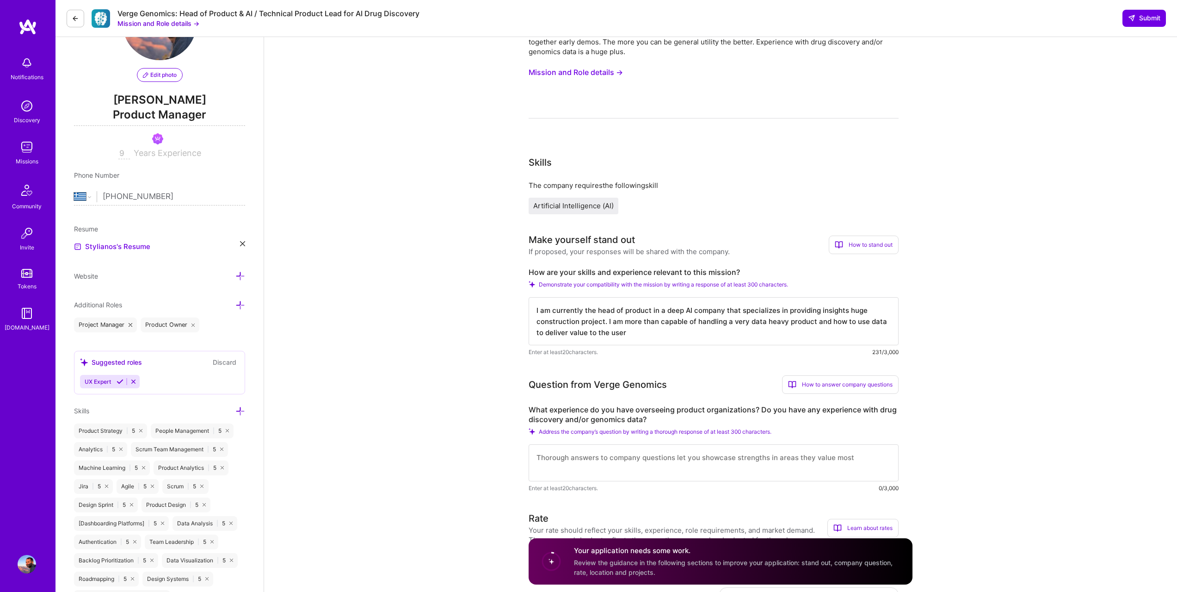
type textarea "I am currently the head of product in a deep AI company that specializes in pro…"
click at [688, 458] on textarea at bounding box center [714, 462] width 370 height 37
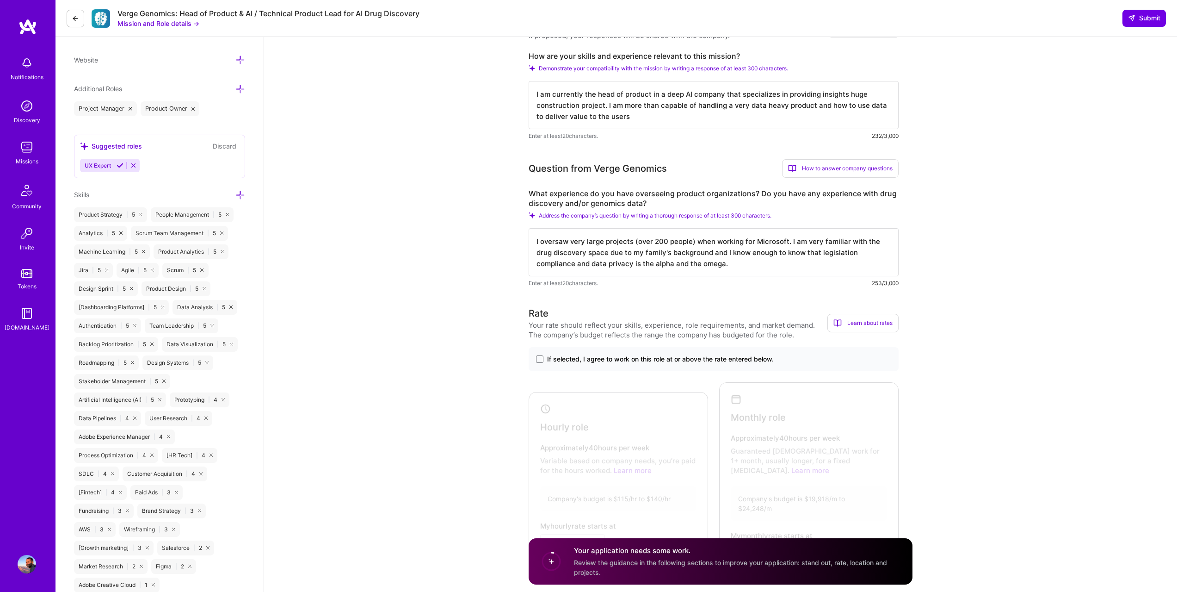
scroll to position [55, 0]
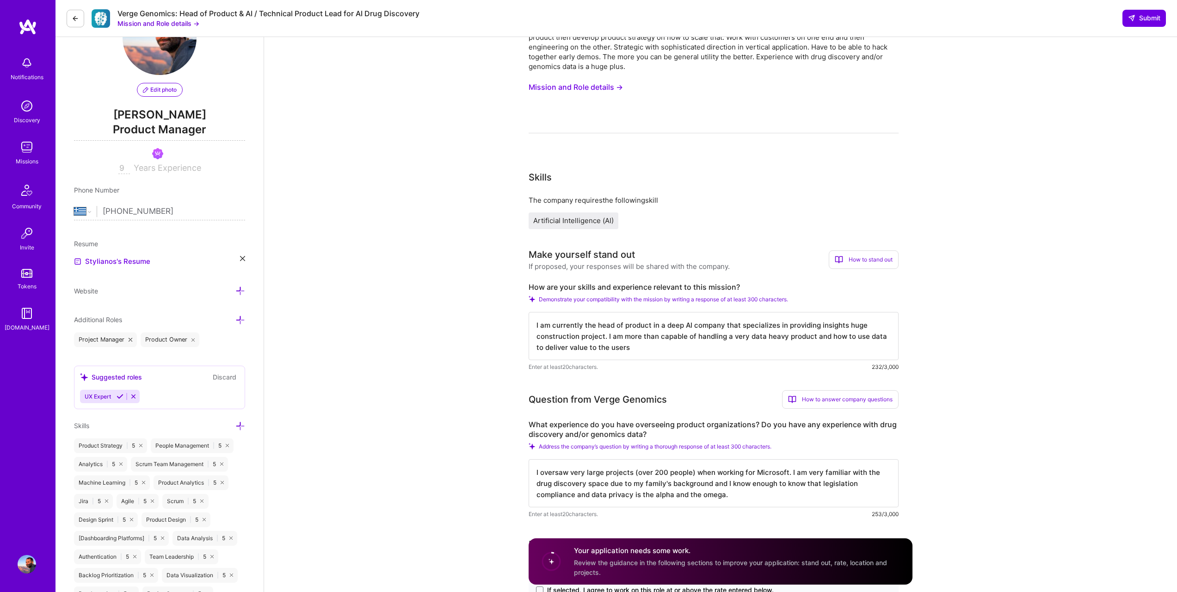
click at [800, 494] on textarea "I oversaw very large projects (over 200 people) when working for Microsoft. I a…" at bounding box center [714, 483] width 370 height 48
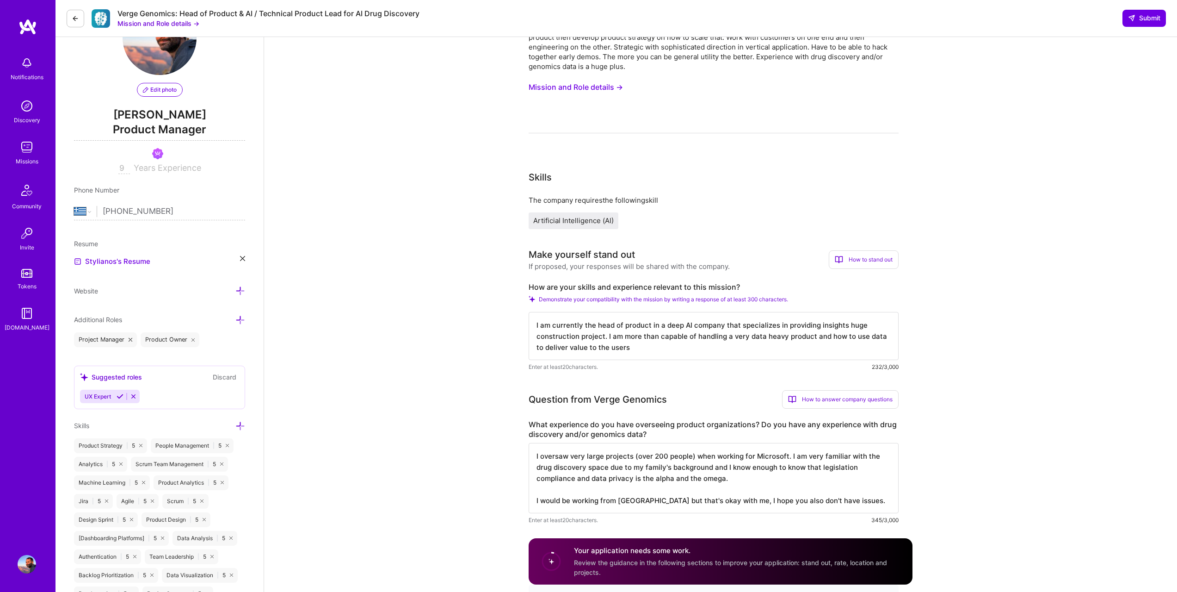
paste textarea
type textarea "I oversaw very large projects (over 200 people) when working for Microsoft. I a…"
click at [1147, 20] on span "Submit" at bounding box center [1144, 17] width 32 height 9
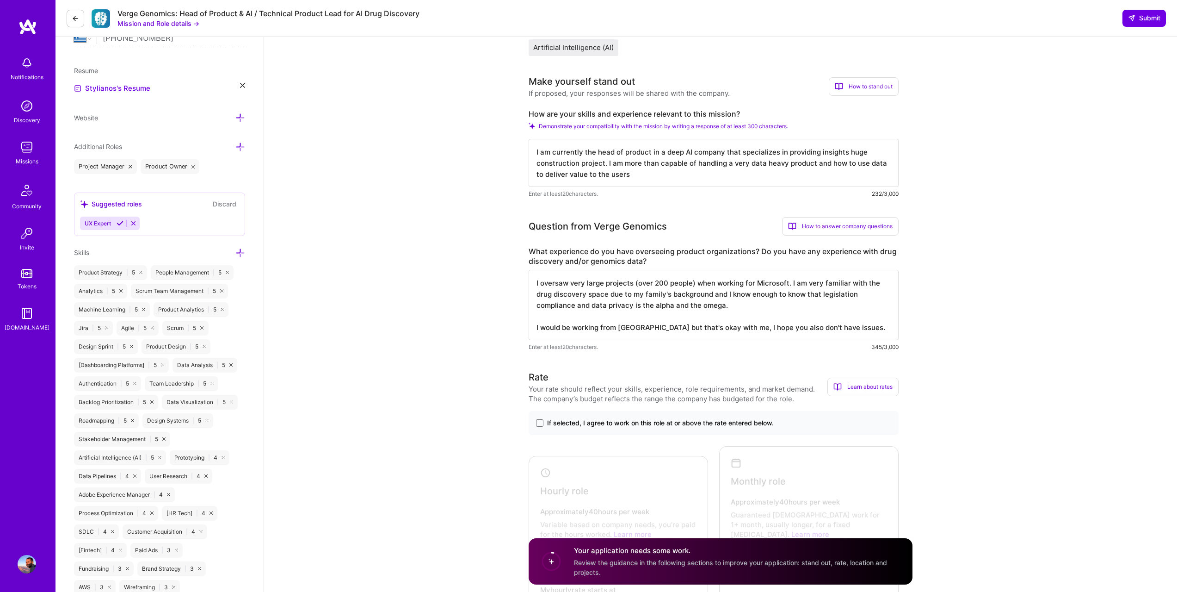
scroll to position [208, 0]
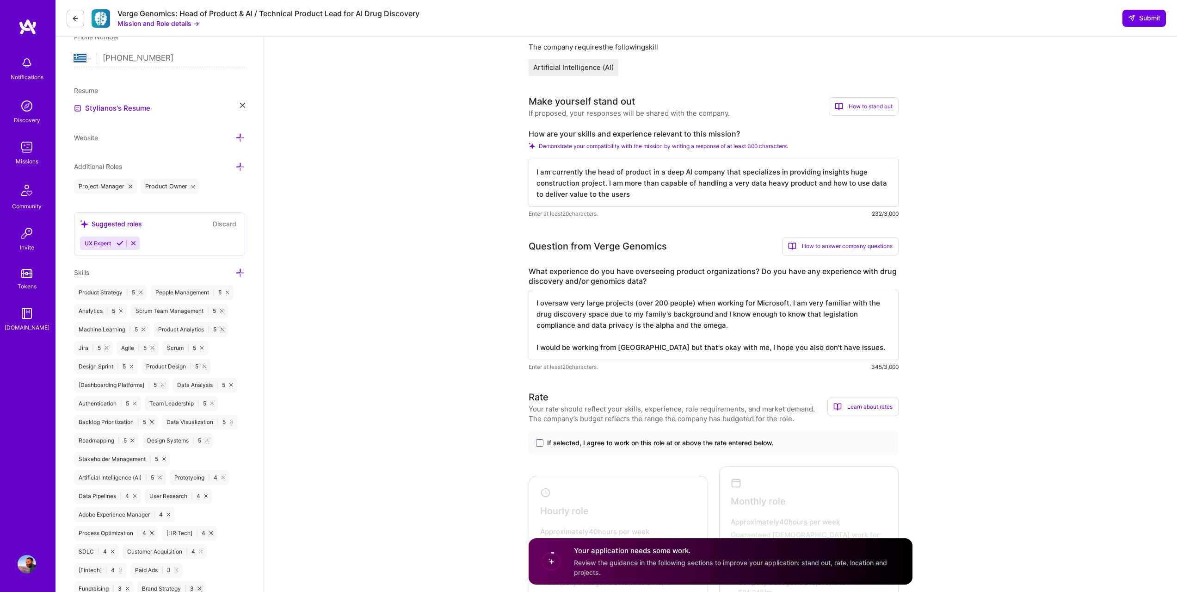
click at [666, 440] on span "If selected, I agree to work on this role at or above the rate entered below." at bounding box center [660, 442] width 227 height 9
click at [0, 0] on input "If selected, I agree to work on this role at or above the rate entered below." at bounding box center [0, 0] width 0 height 0
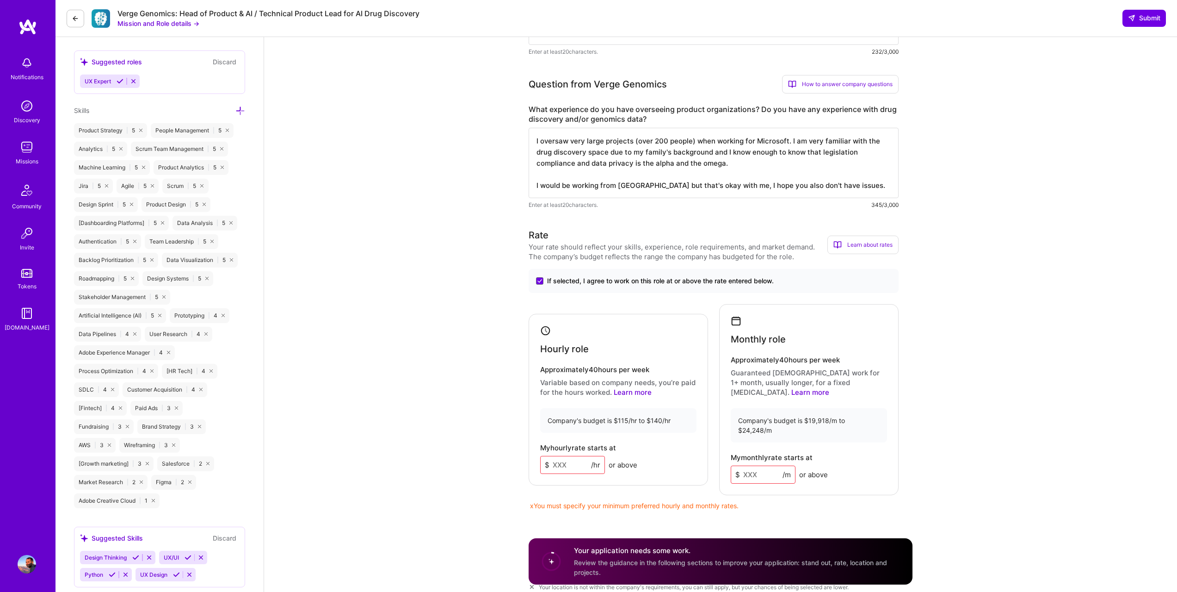
click at [567, 456] on input at bounding box center [572, 465] width 65 height 18
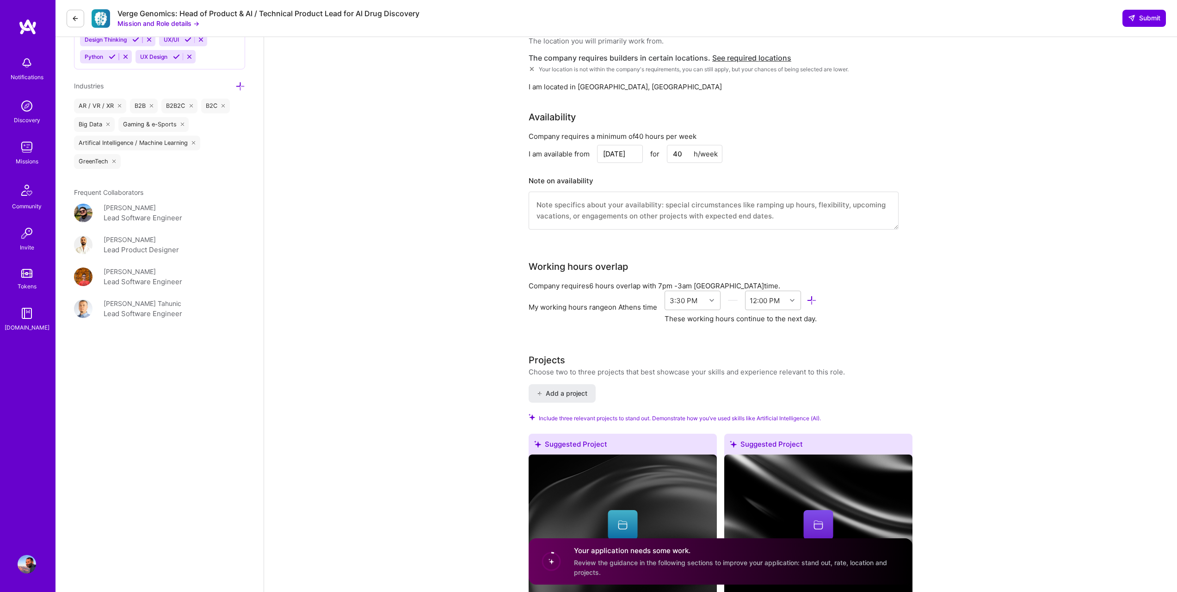
scroll to position [370, 0]
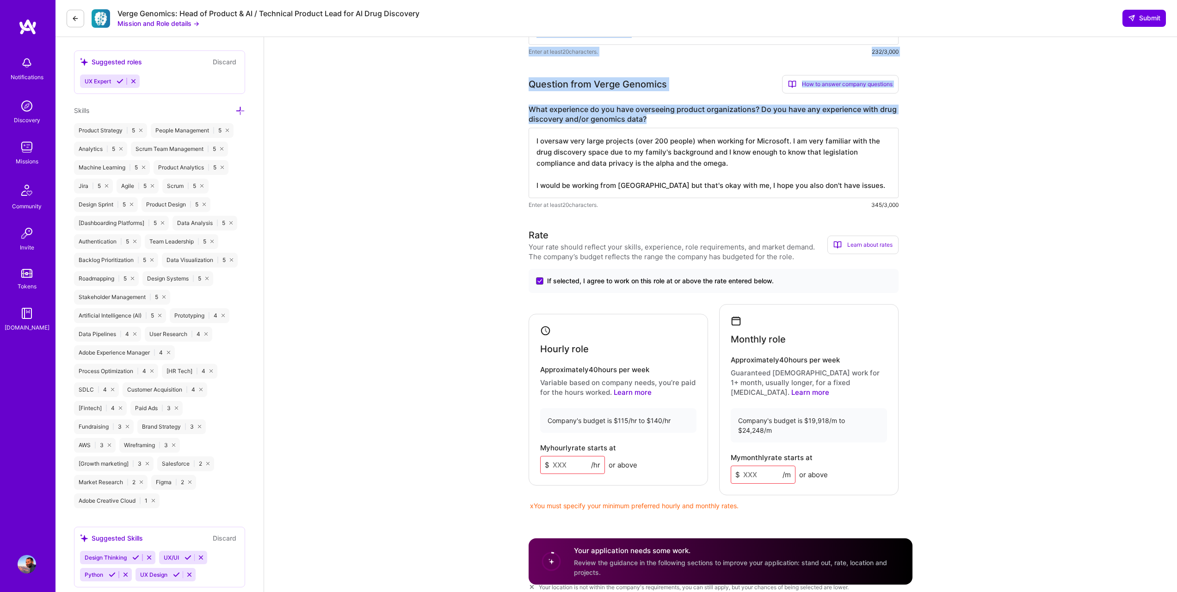
drag, startPoint x: 1175, startPoint y: 121, endPoint x: 1184, endPoint y: 26, distance: 95.2
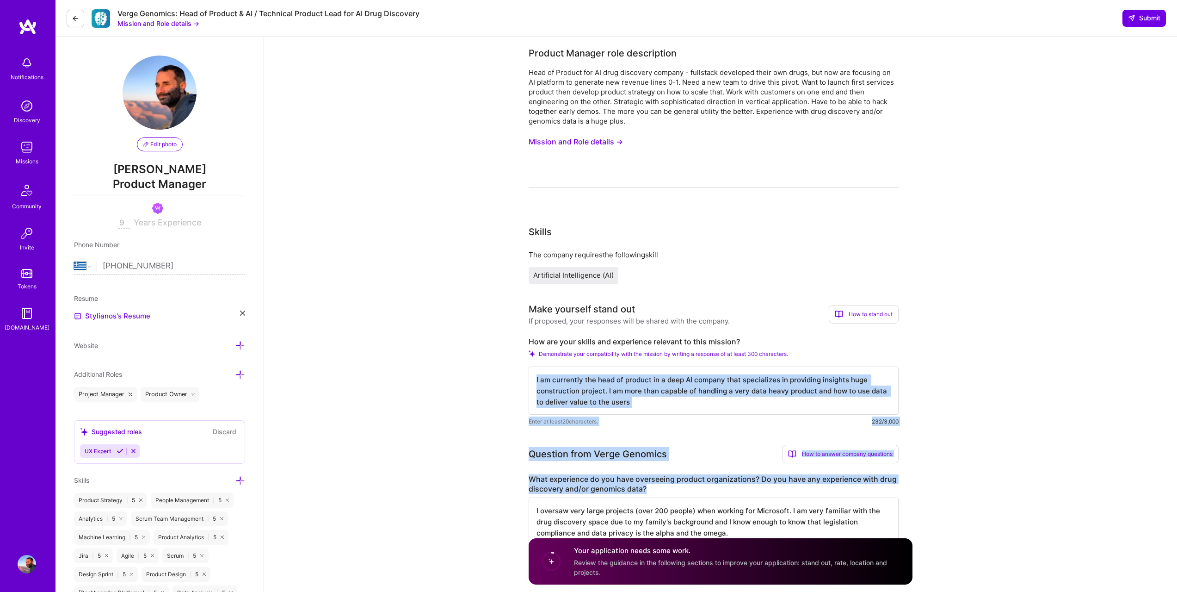
click at [596, 145] on button "Mission and Role details →" at bounding box center [576, 141] width 94 height 17
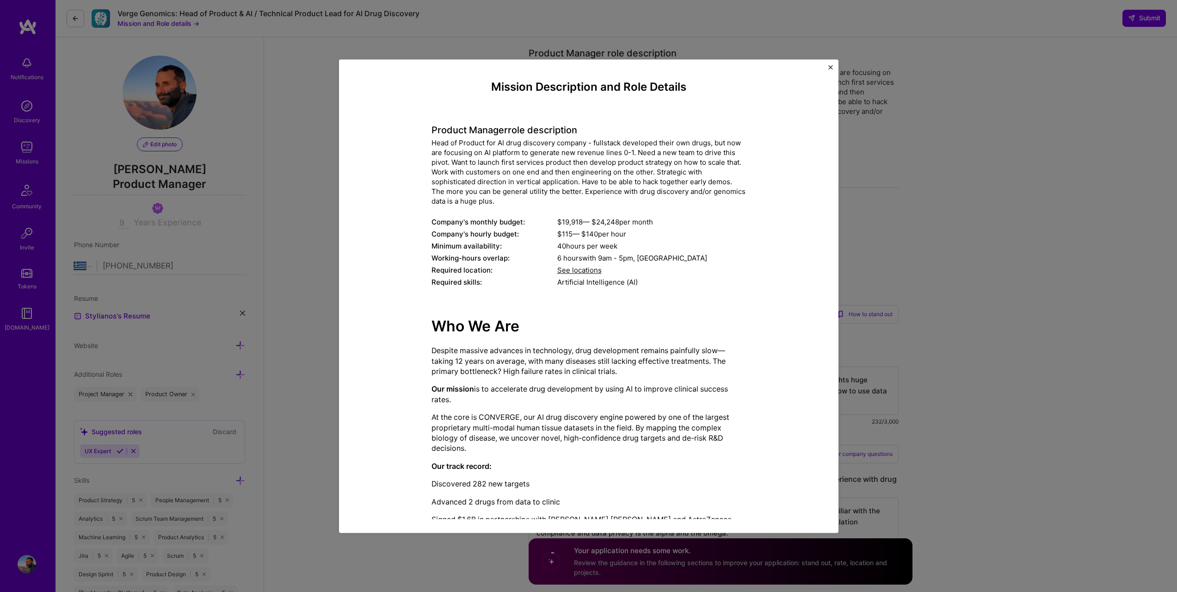
click at [1006, 199] on div "Mission Description and Role Details Product Manager role description Head of P…" at bounding box center [588, 296] width 1177 height 592
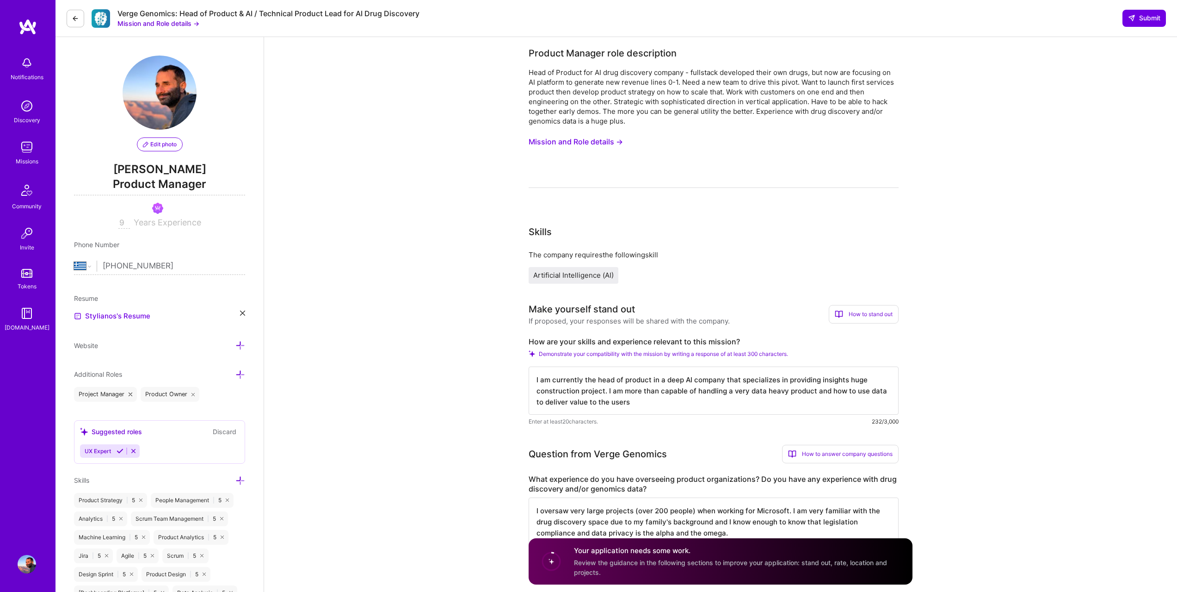
click at [583, 274] on span "Artificial Intelligence (AI)" at bounding box center [573, 275] width 80 height 9
click at [586, 141] on button "Mission and Role details →" at bounding box center [576, 141] width 94 height 17
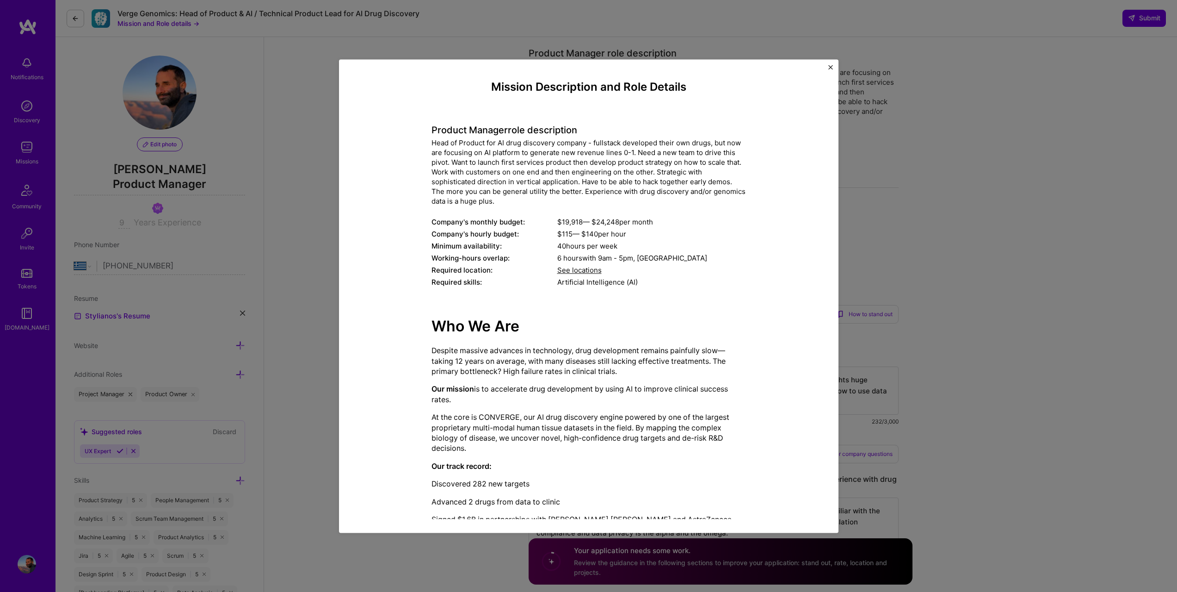
click at [832, 68] on img "Close" at bounding box center [830, 67] width 5 height 5
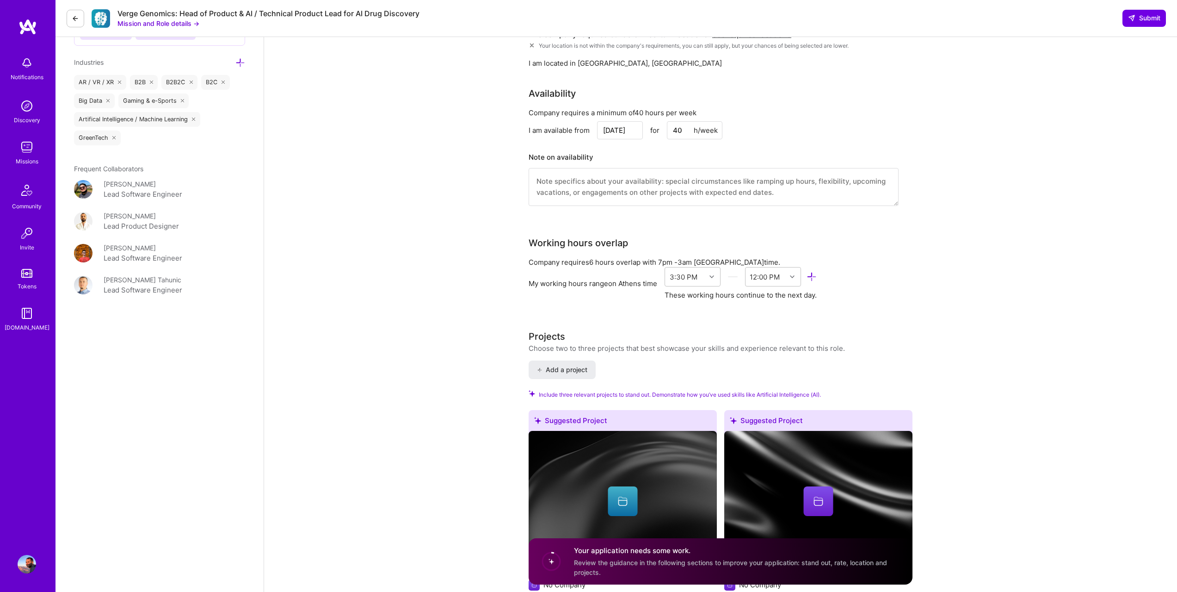
scroll to position [908, 0]
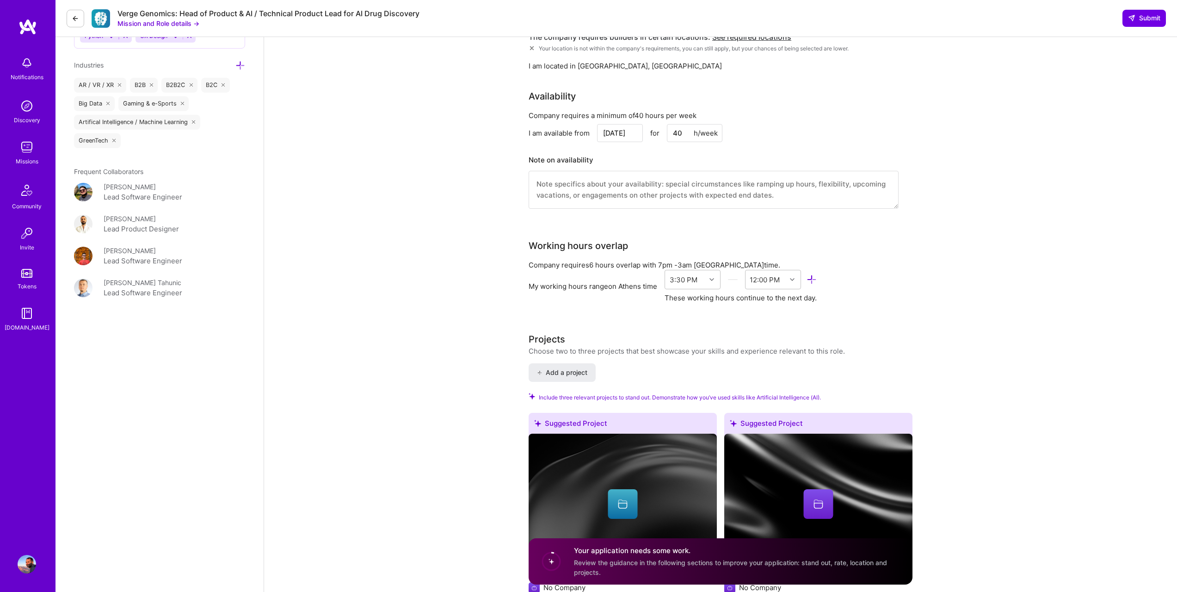
click at [677, 124] on input "40" at bounding box center [695, 133] width 56 height 18
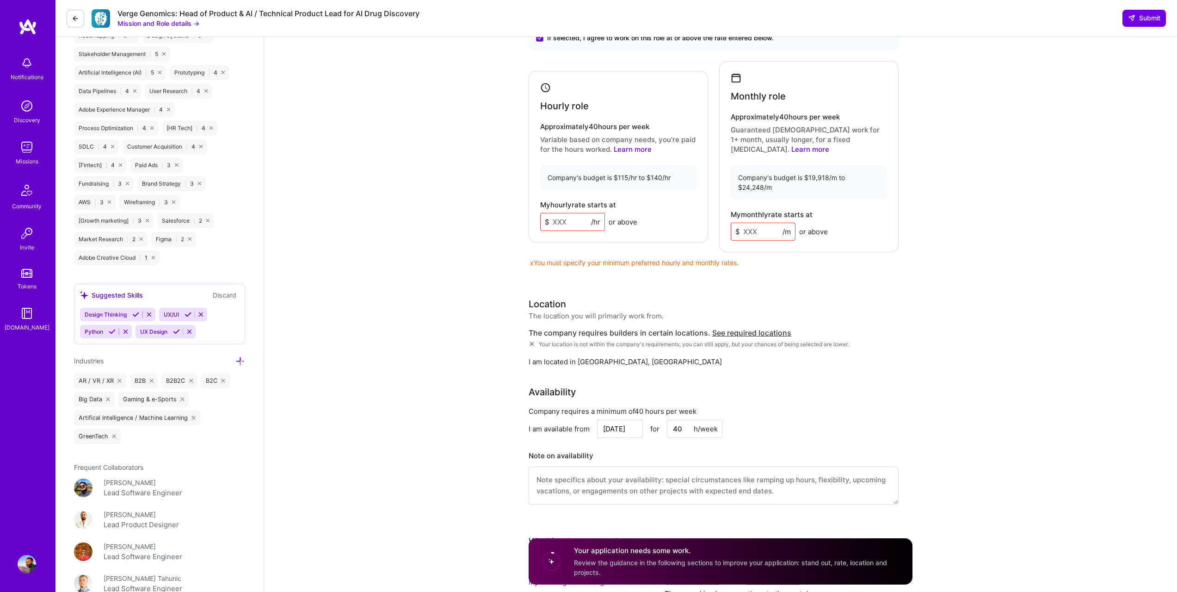
scroll to position [615, 0]
click at [560, 211] on input at bounding box center [572, 219] width 65 height 18
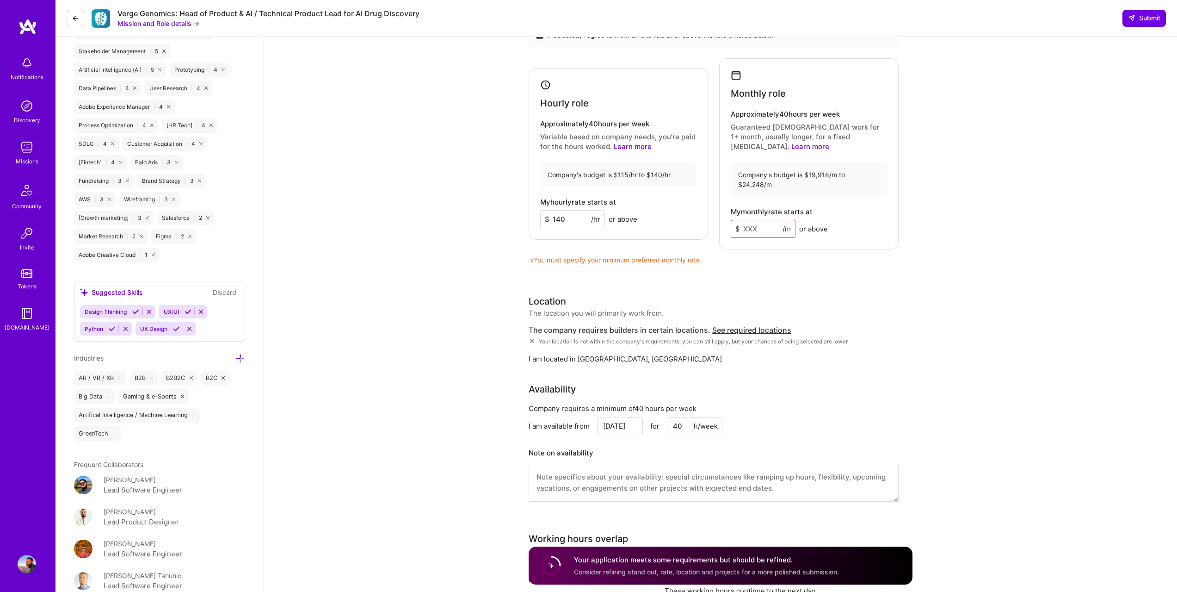
type input "140"
click at [765, 220] on input at bounding box center [763, 229] width 65 height 18
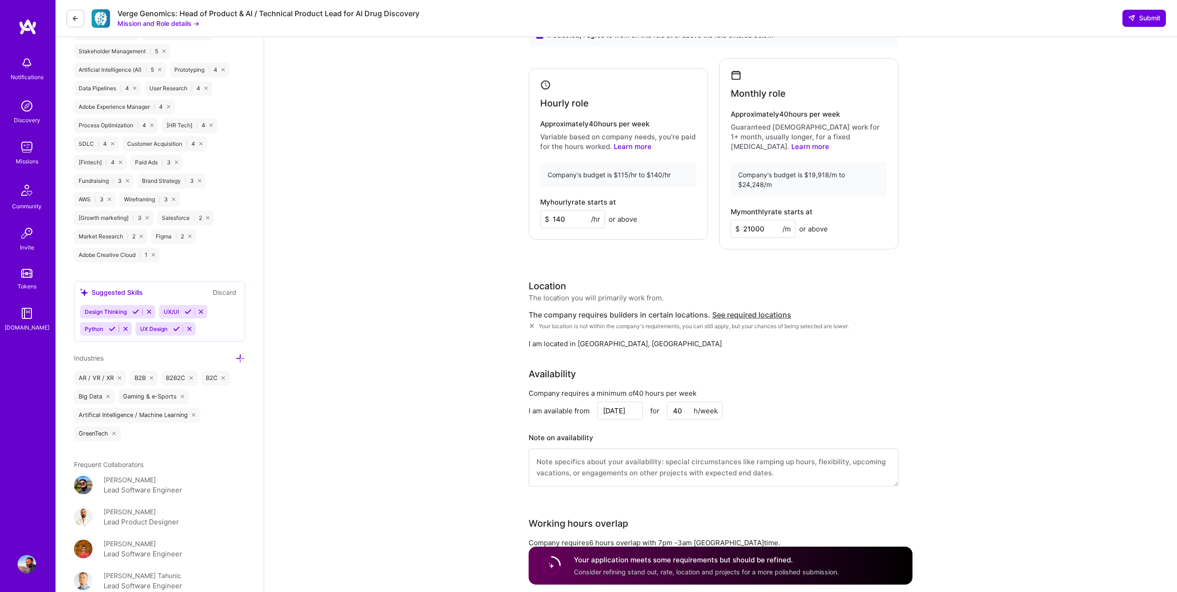
click at [749, 220] on input "21000" at bounding box center [763, 229] width 65 height 18
type input "20000"
click at [1150, 16] on span "Submit" at bounding box center [1144, 17] width 32 height 9
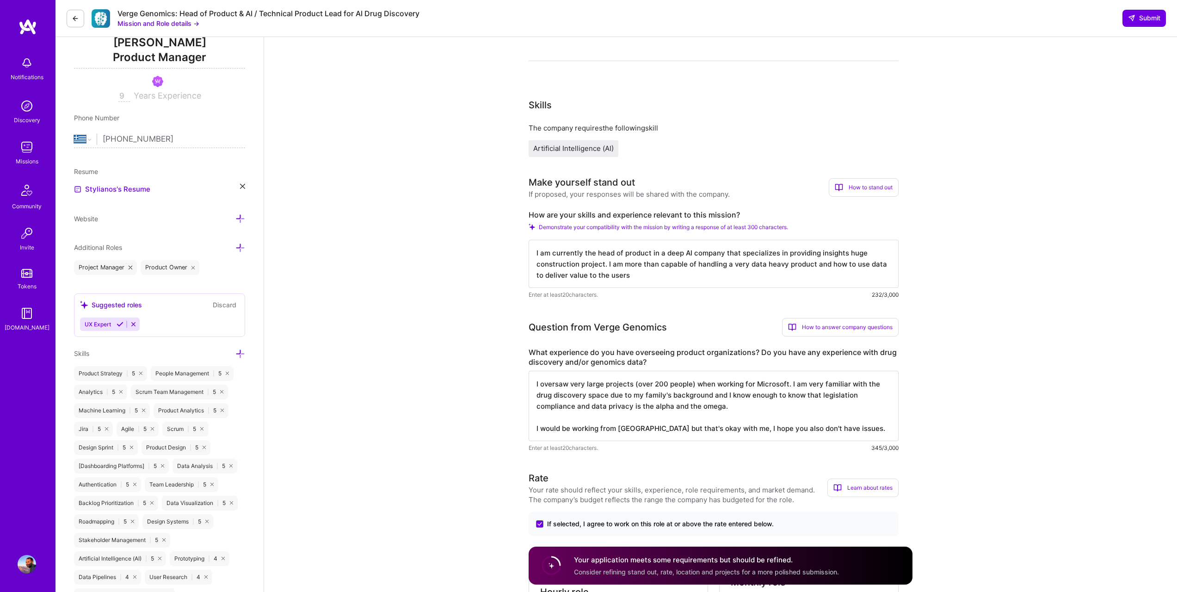
scroll to position [0, 0]
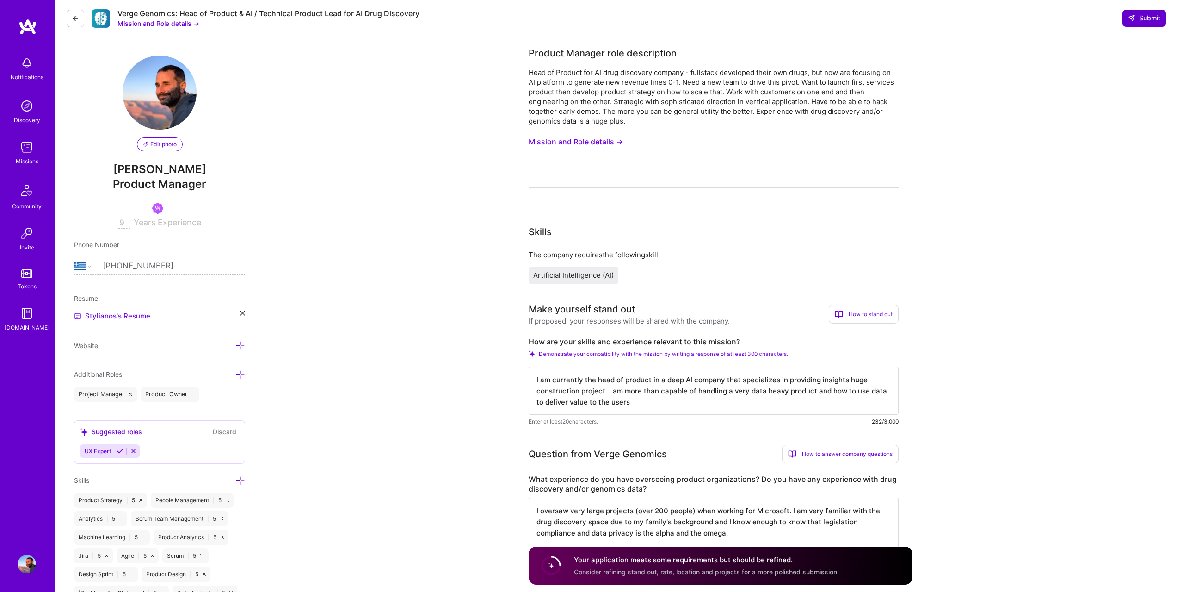
click at [1125, 14] on button "Submit" at bounding box center [1144, 18] width 43 height 17
click at [1133, 20] on icon at bounding box center [1131, 17] width 7 height 7
click at [566, 380] on textarea "I am currently the head of product in a deep AI company that specializes in pro…" at bounding box center [714, 390] width 370 height 48
drag, startPoint x: 449, startPoint y: 436, endPoint x: 456, endPoint y: 432, distance: 7.5
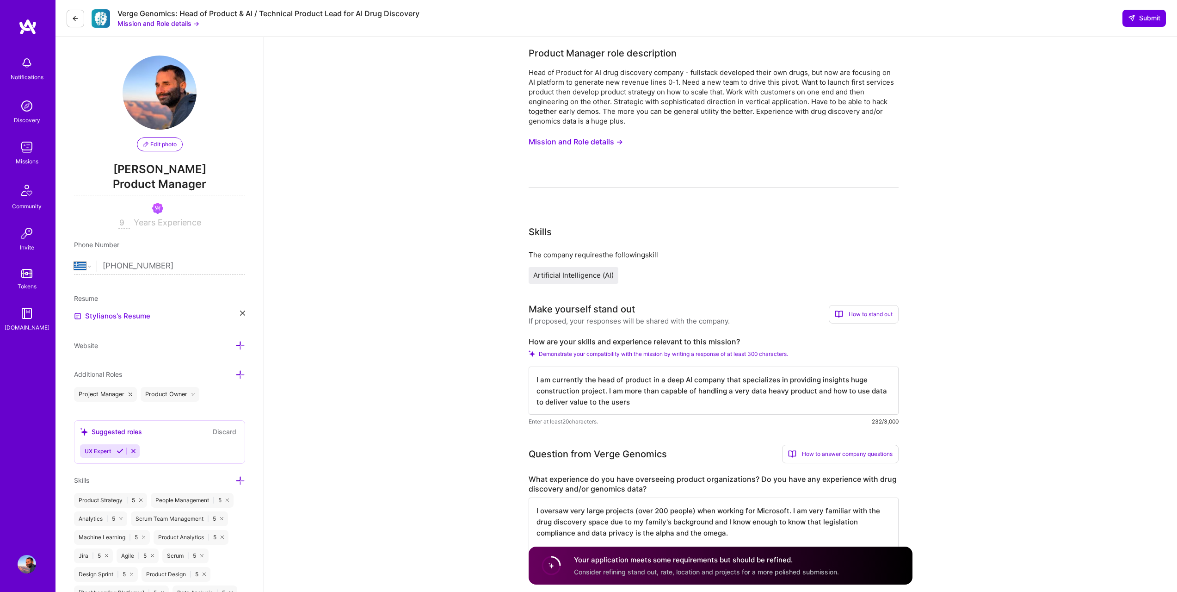
click at [585, 501] on textarea "I oversaw very large projects (over 200 people) when working for Microsoft. I a…" at bounding box center [714, 532] width 370 height 70
drag, startPoint x: 939, startPoint y: 56, endPoint x: 923, endPoint y: 55, distance: 16.7
click at [1137, 21] on span "Submit" at bounding box center [1144, 17] width 32 height 9
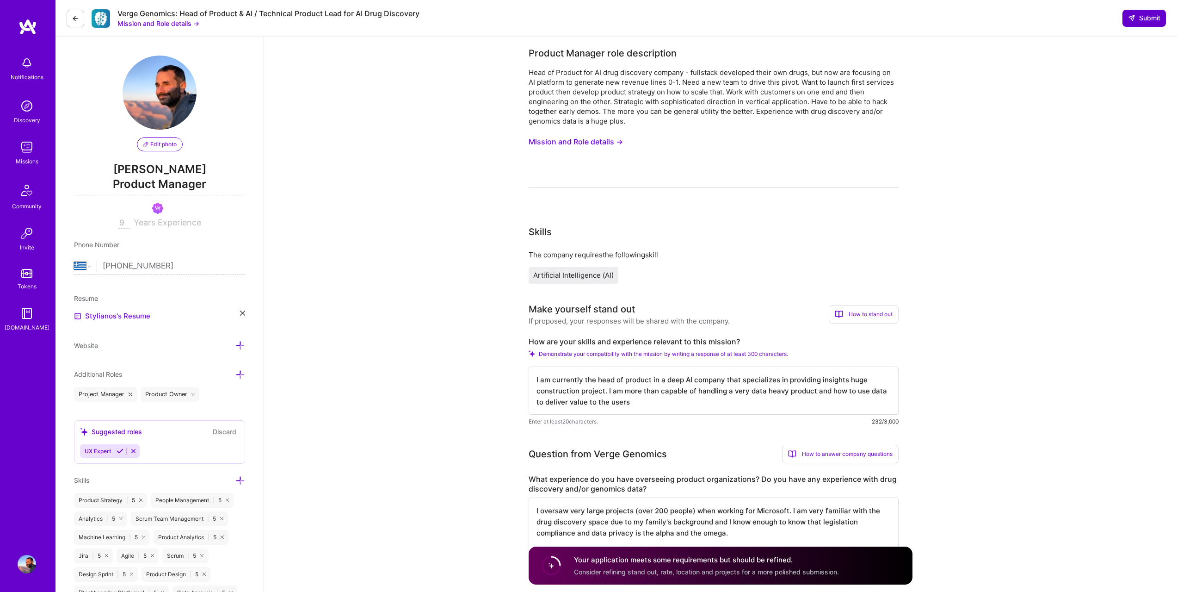
click at [1157, 23] on span "Submit" at bounding box center [1144, 17] width 32 height 9
click at [551, 566] on circle at bounding box center [552, 565] width 18 height 18
click at [657, 569] on span "Consider refining stand out, rate, location and projects for a more polished su…" at bounding box center [706, 571] width 265 height 8
click at [788, 235] on div "Skills" at bounding box center [714, 232] width 370 height 14
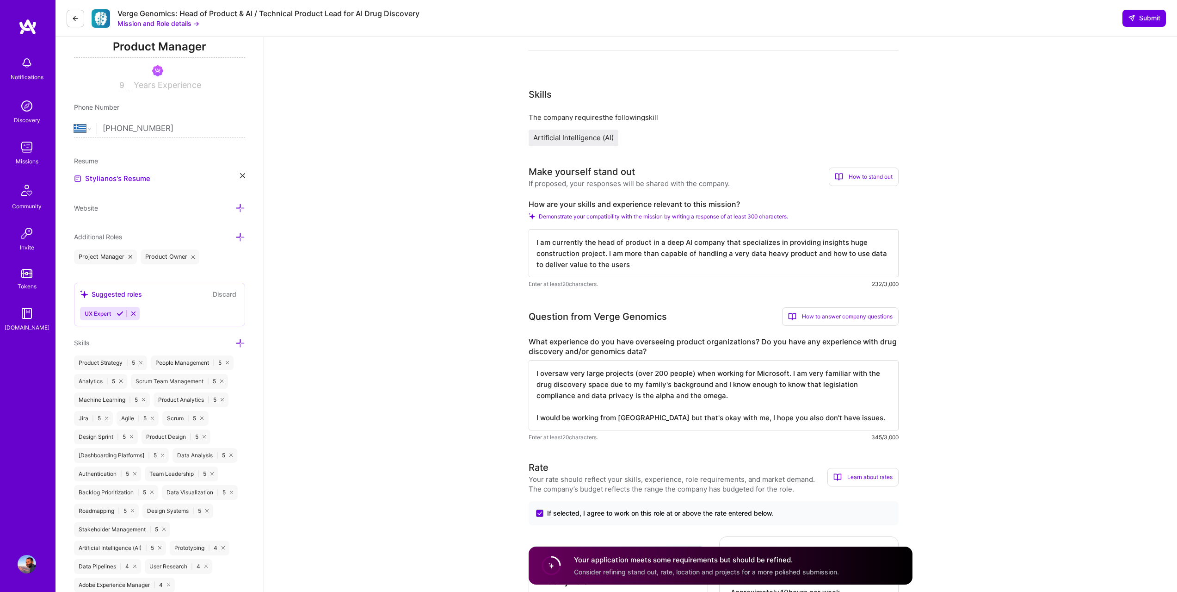
scroll to position [160, 0]
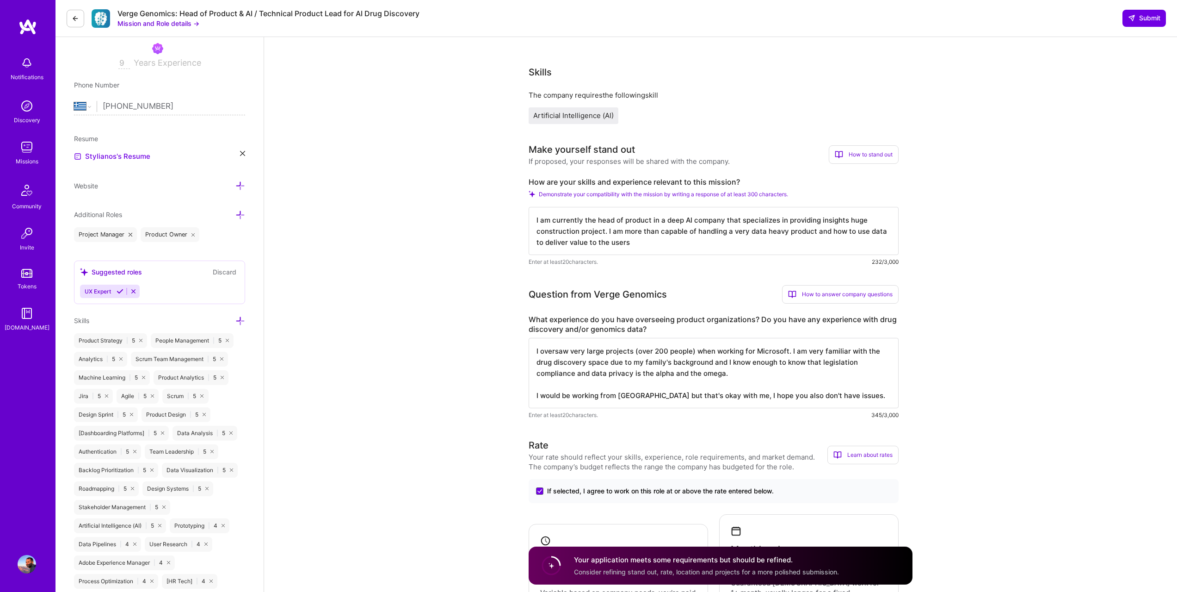
click at [590, 246] on textarea "I am currently the head of product in a deep AI company that specializes in pro…" at bounding box center [714, 231] width 370 height 48
type textarea "I am currently the head of product in a deep AI company that specializes in pro…"
click at [1128, 12] on button "Submit" at bounding box center [1144, 18] width 43 height 17
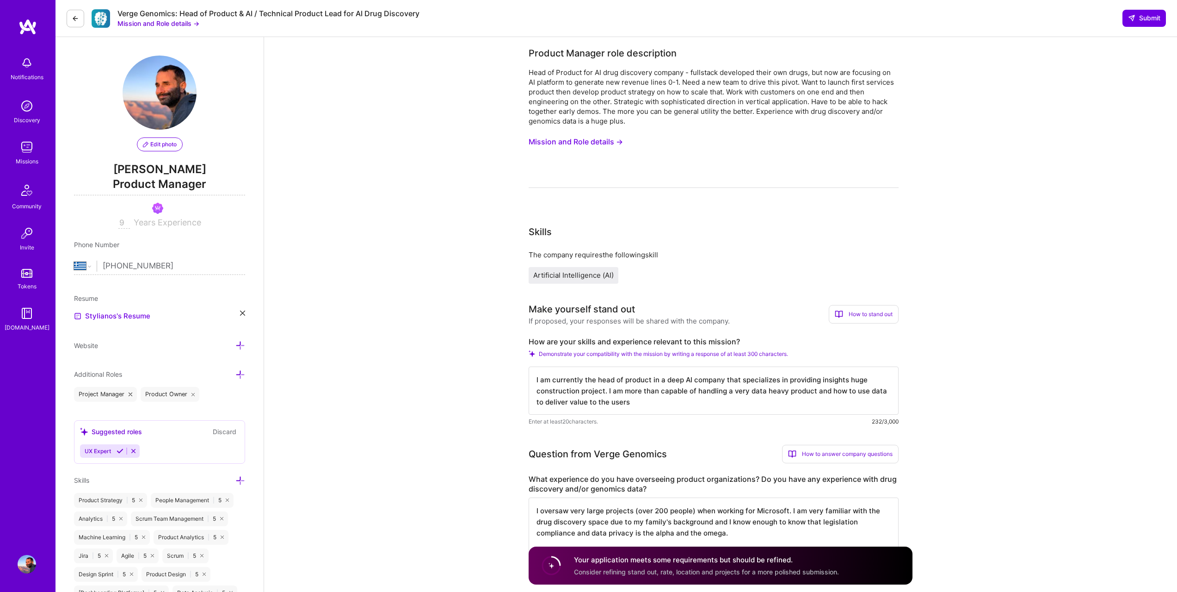
select select "GR"
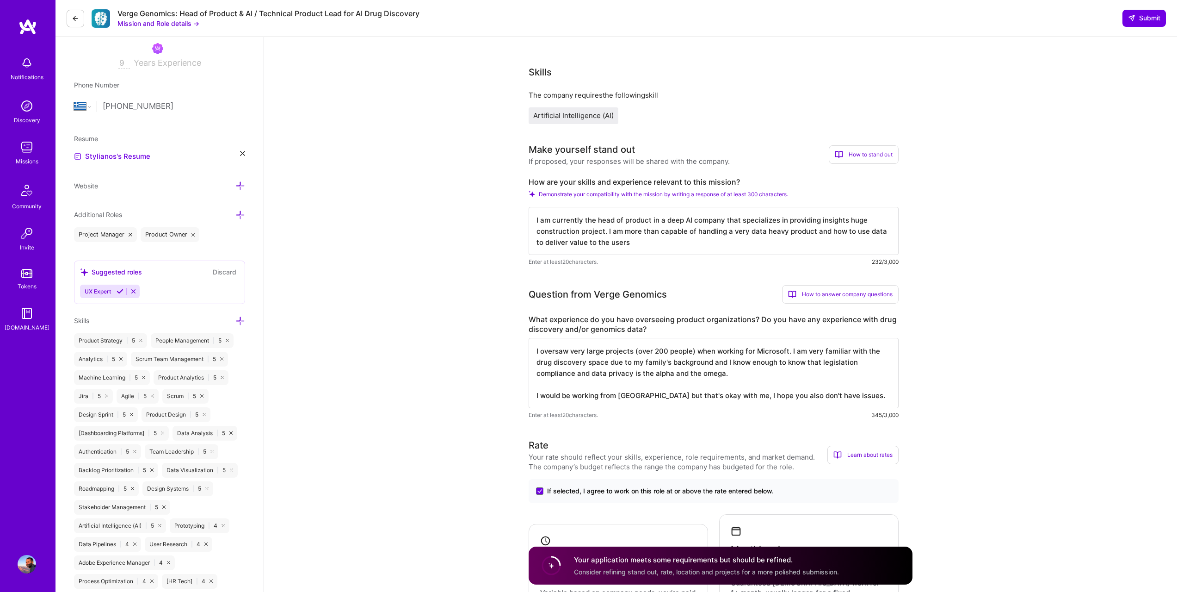
click at [566, 120] on div "Artificial Intelligence (AI)" at bounding box center [574, 115] width 90 height 17
click at [567, 116] on span "Artificial Intelligence (AI)" at bounding box center [573, 115] width 80 height 9
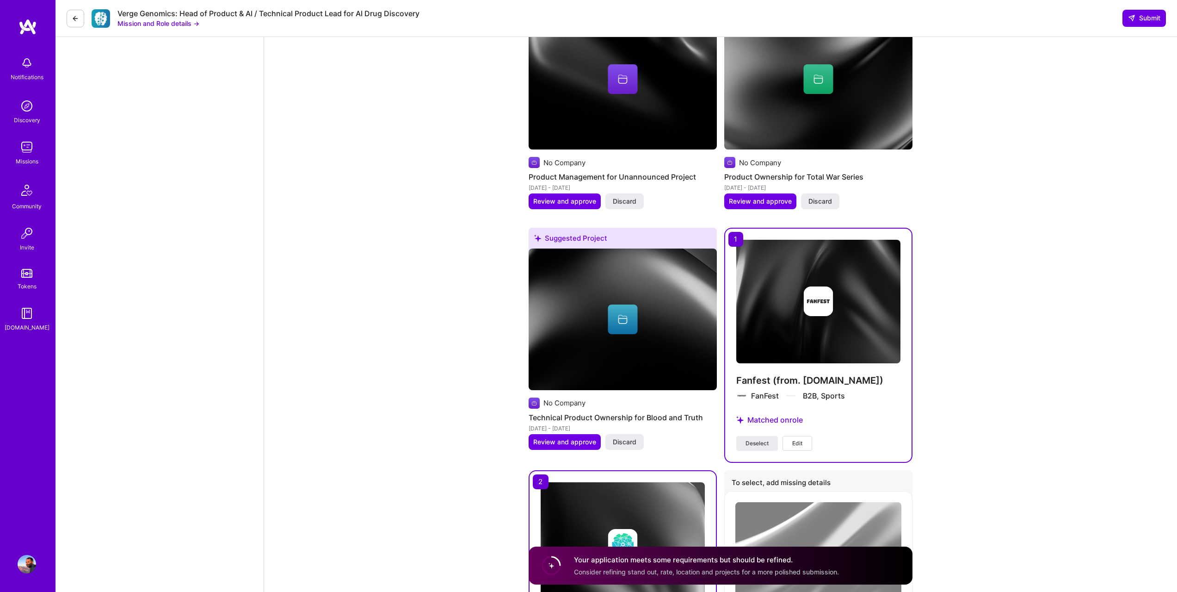
scroll to position [1852, 0]
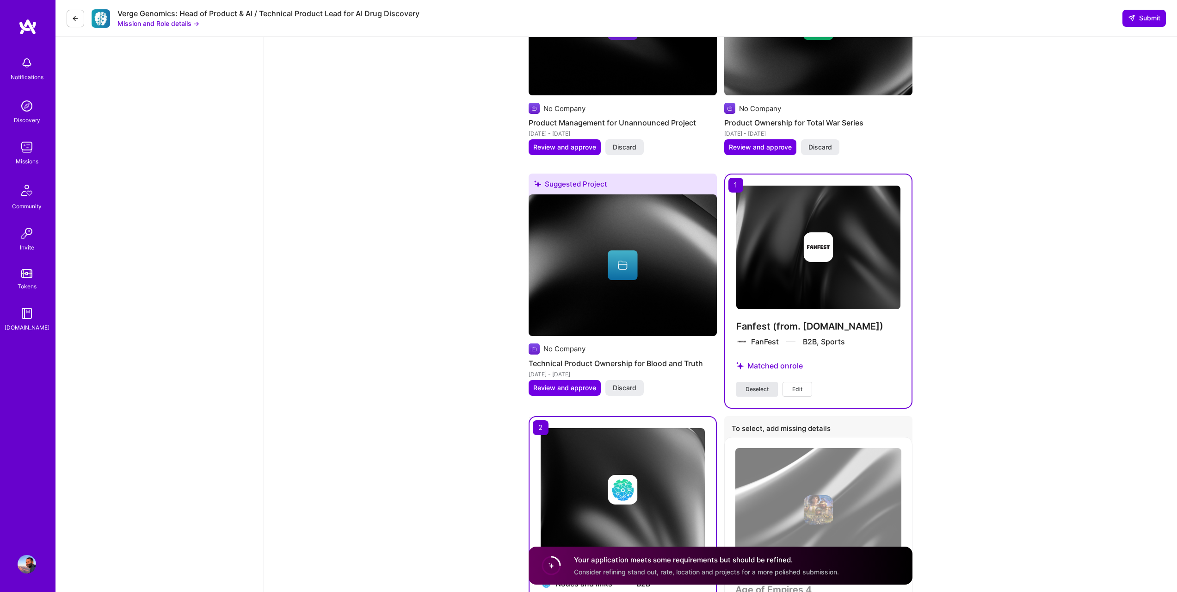
click at [755, 385] on span "Deselect" at bounding box center [757, 389] width 23 height 8
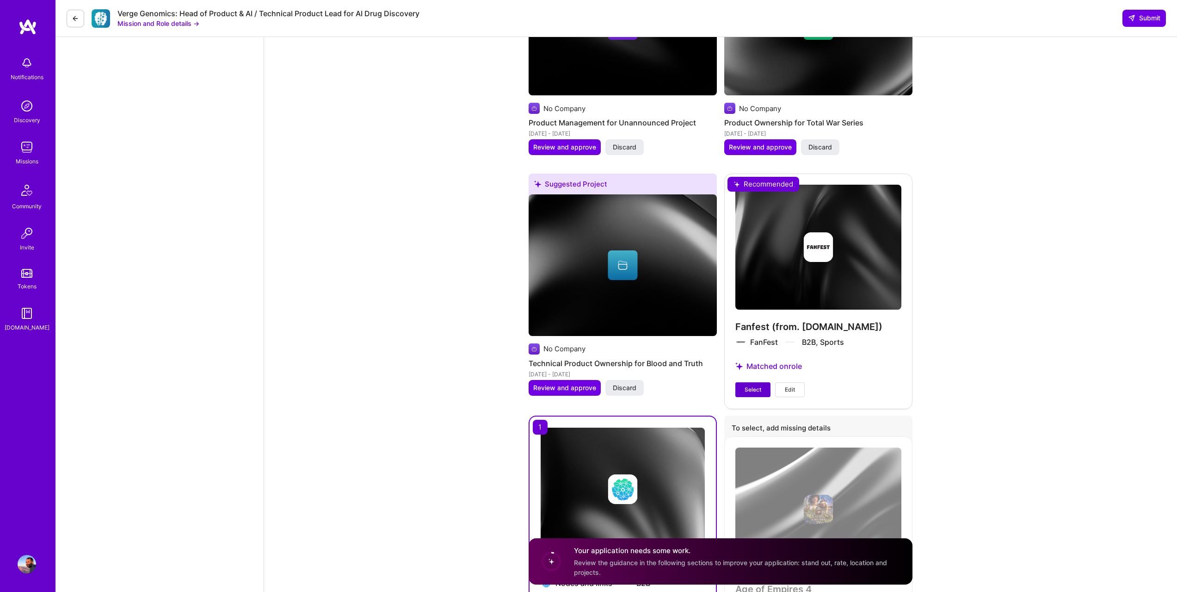
click at [755, 385] on span "Select" at bounding box center [753, 389] width 17 height 8
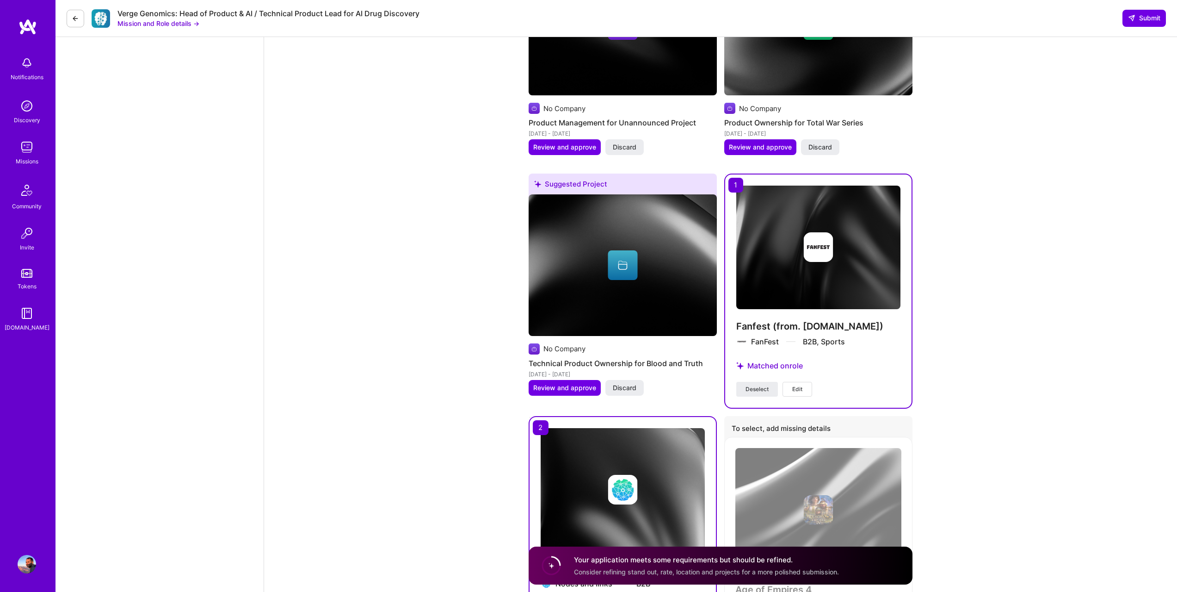
click at [543, 558] on icon at bounding box center [551, 565] width 23 height 23
drag, startPoint x: 553, startPoint y: 568, endPoint x: 784, endPoint y: 579, distance: 231.5
click at [557, 568] on circle at bounding box center [552, 565] width 18 height 18
click at [828, 585] on div "Age of Empires 4 No Company No industry Update" at bounding box center [818, 542] width 188 height 210
drag, startPoint x: 929, startPoint y: 582, endPoint x: 921, endPoint y: 568, distance: 15.5
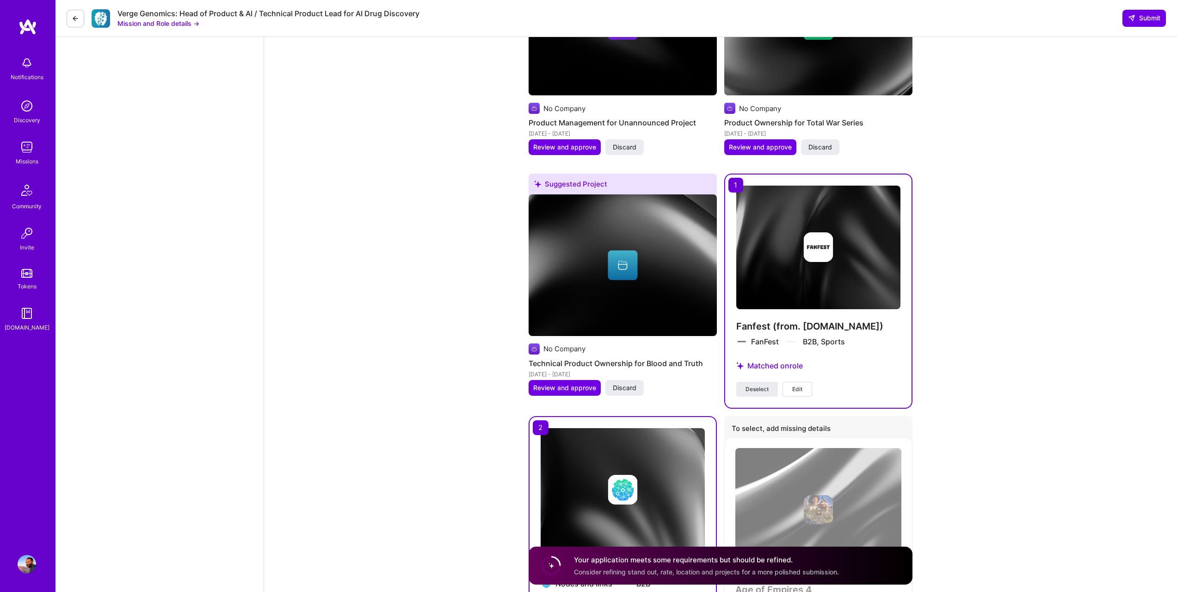
click at [890, 568] on div "Your application meets some requirements but should be refined. Consider refini…" at bounding box center [721, 565] width 384 height 38
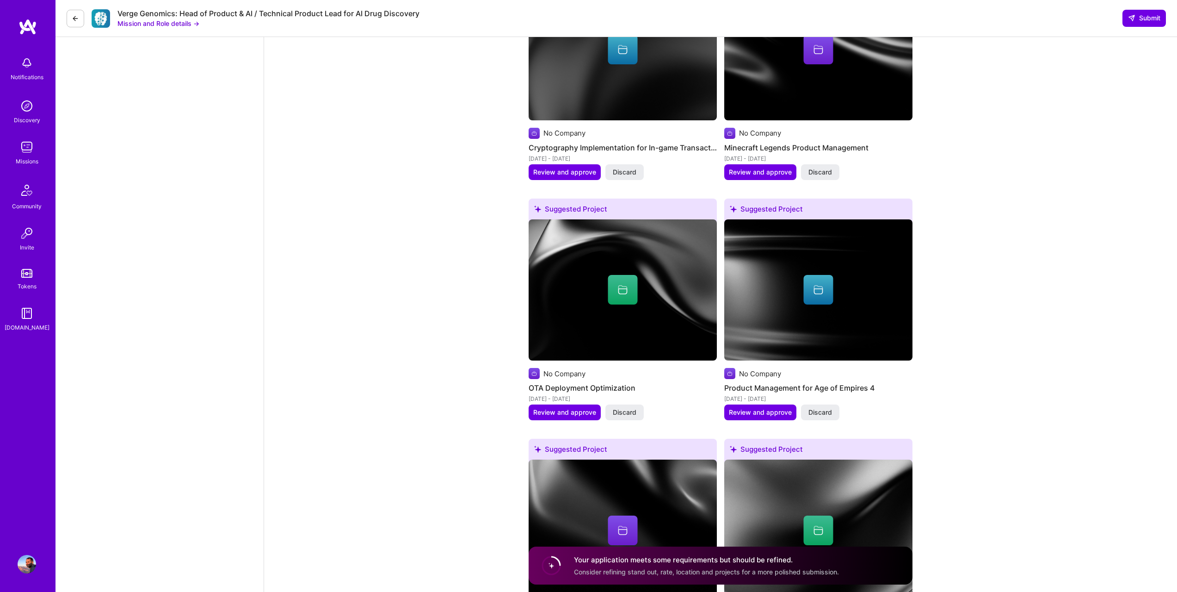
scroll to position [0, 0]
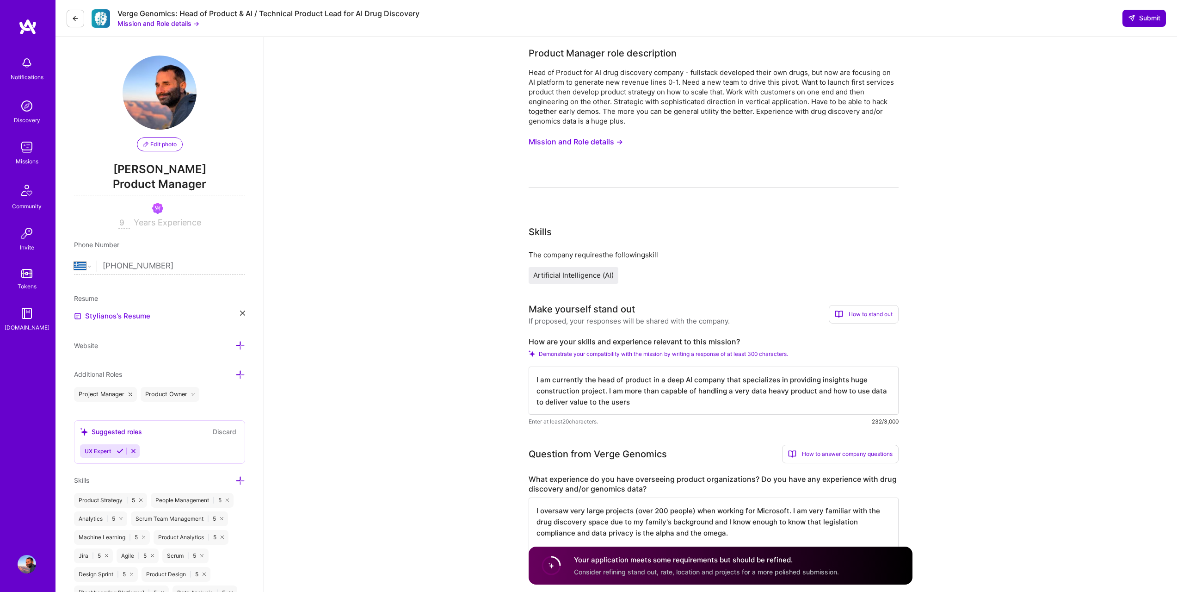
click at [1130, 23] on button "Submit" at bounding box center [1144, 18] width 43 height 17
click at [577, 139] on button "Mission and Role details →" at bounding box center [576, 141] width 94 height 17
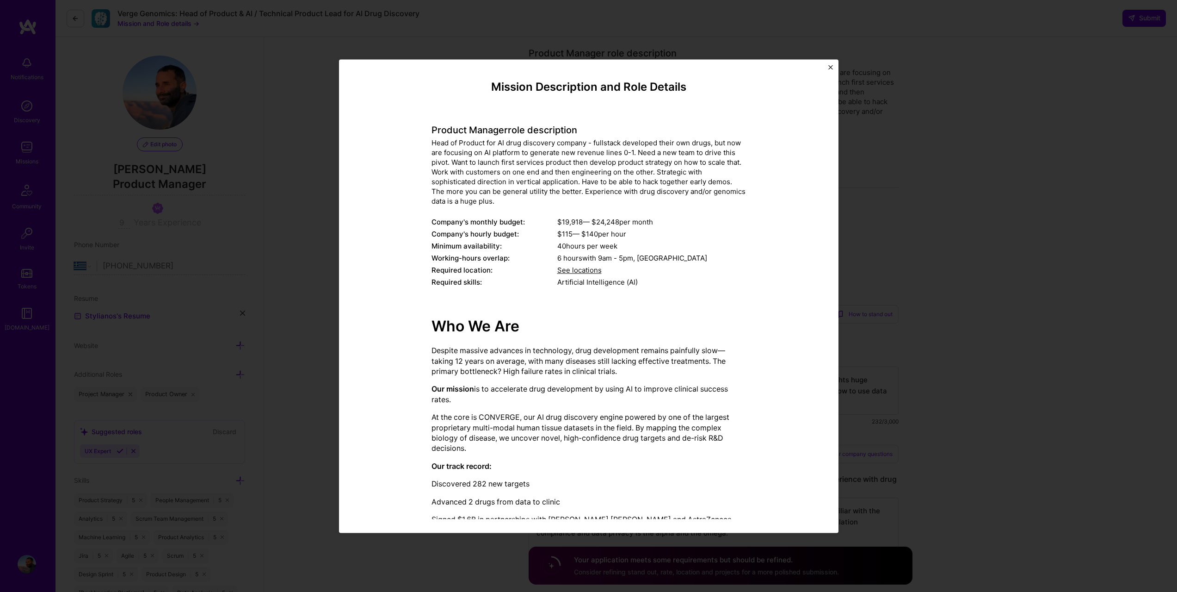
click at [815, 75] on div "Mission Description and Role Details Product Manager role description Head of P…" at bounding box center [589, 295] width 472 height 445
click at [827, 69] on div "Mission Description and Role Details Product Manager role description Head of P…" at bounding box center [589, 295] width 500 height 473
click at [835, 64] on div "Mission Description and Role Details Product Manager role description Head of P…" at bounding box center [589, 295] width 500 height 473
click at [830, 63] on div "Mission Description and Role Details Product Manager role description Head of P…" at bounding box center [589, 295] width 500 height 473
click at [830, 66] on img "Close" at bounding box center [830, 67] width 5 height 5
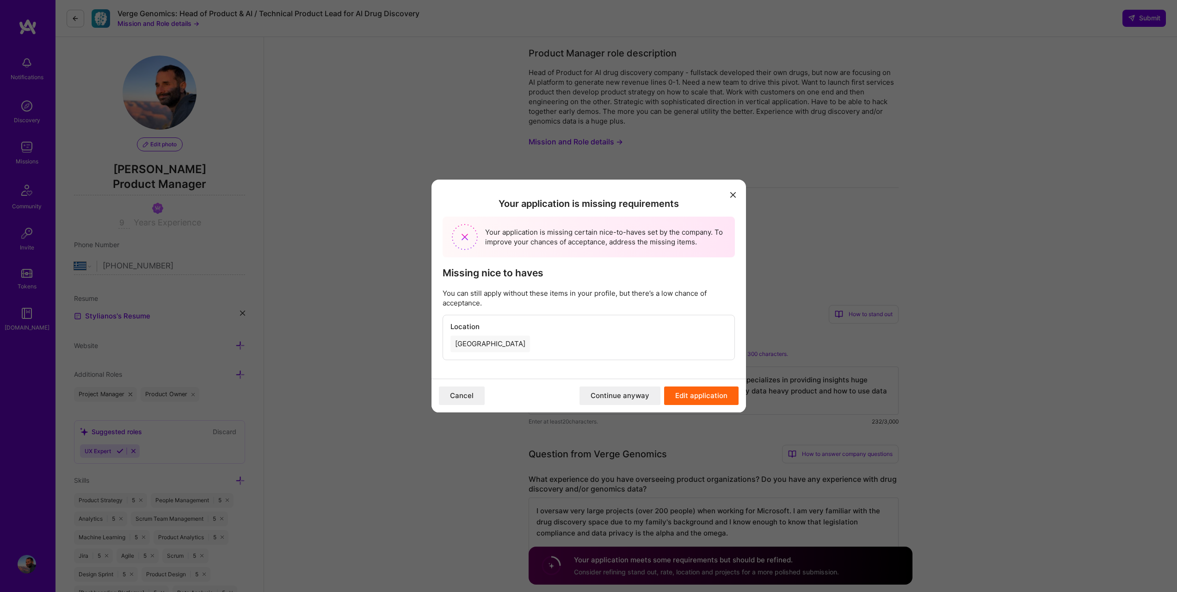
click at [633, 395] on button "Continue anyway" at bounding box center [620, 395] width 81 height 19
